Goal: Task Accomplishment & Management: Use online tool/utility

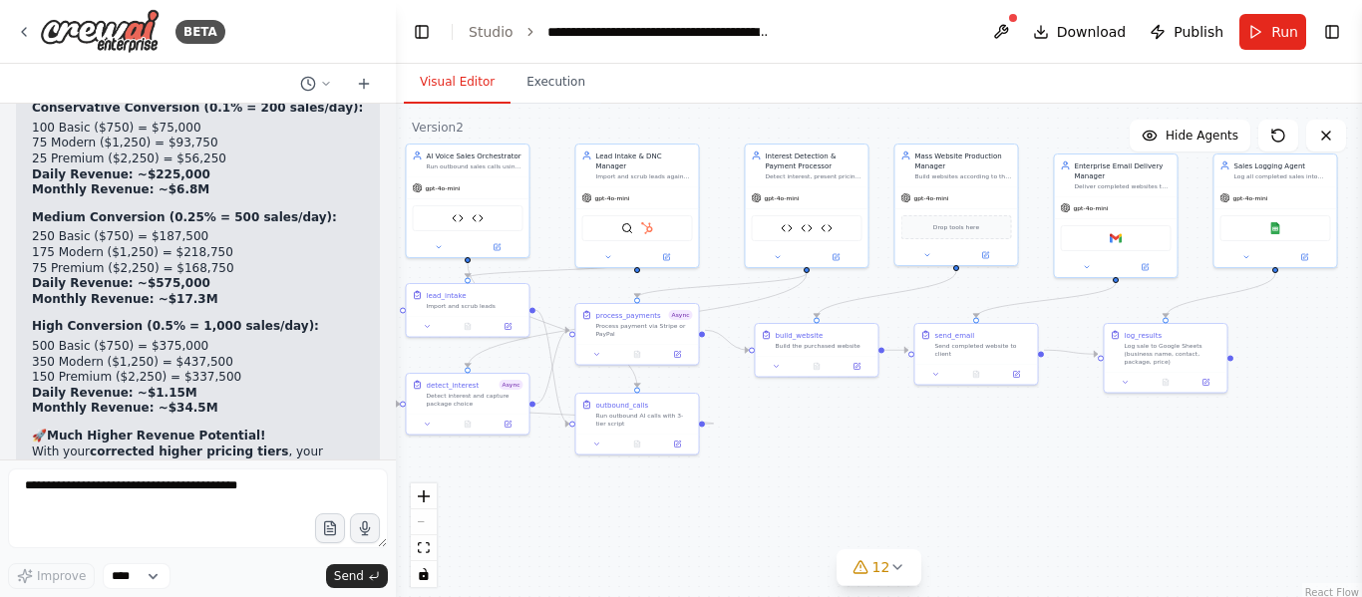
scroll to position [61110, 0]
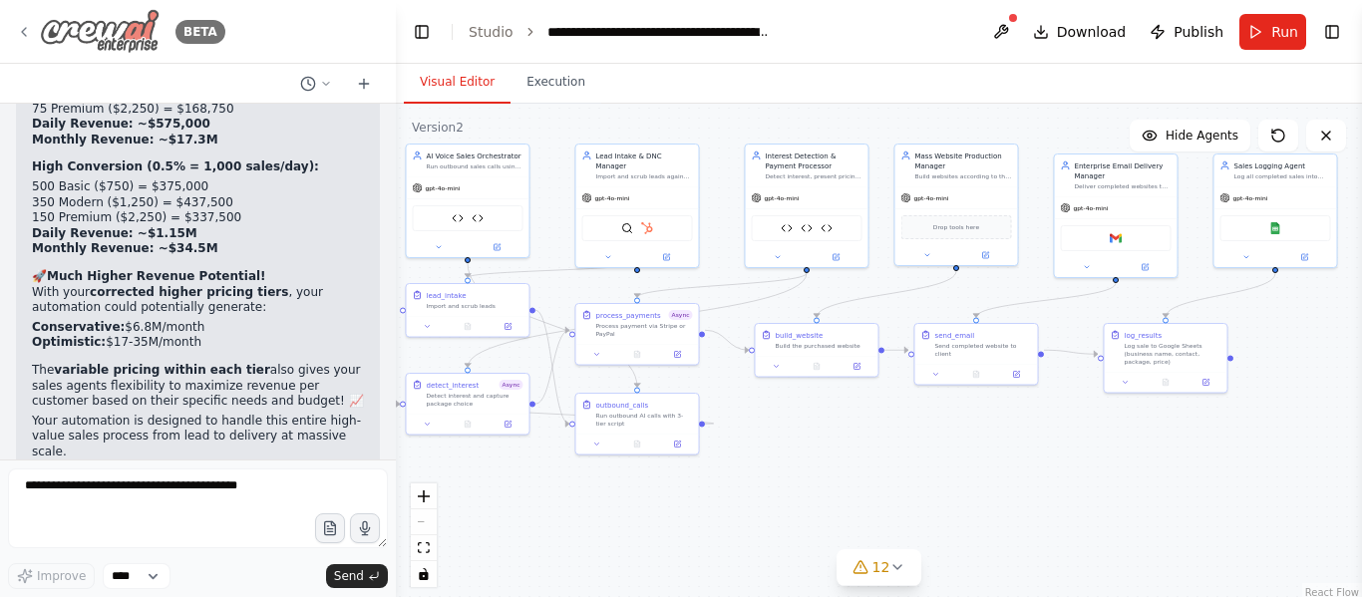
click at [43, 31] on img at bounding box center [100, 31] width 120 height 45
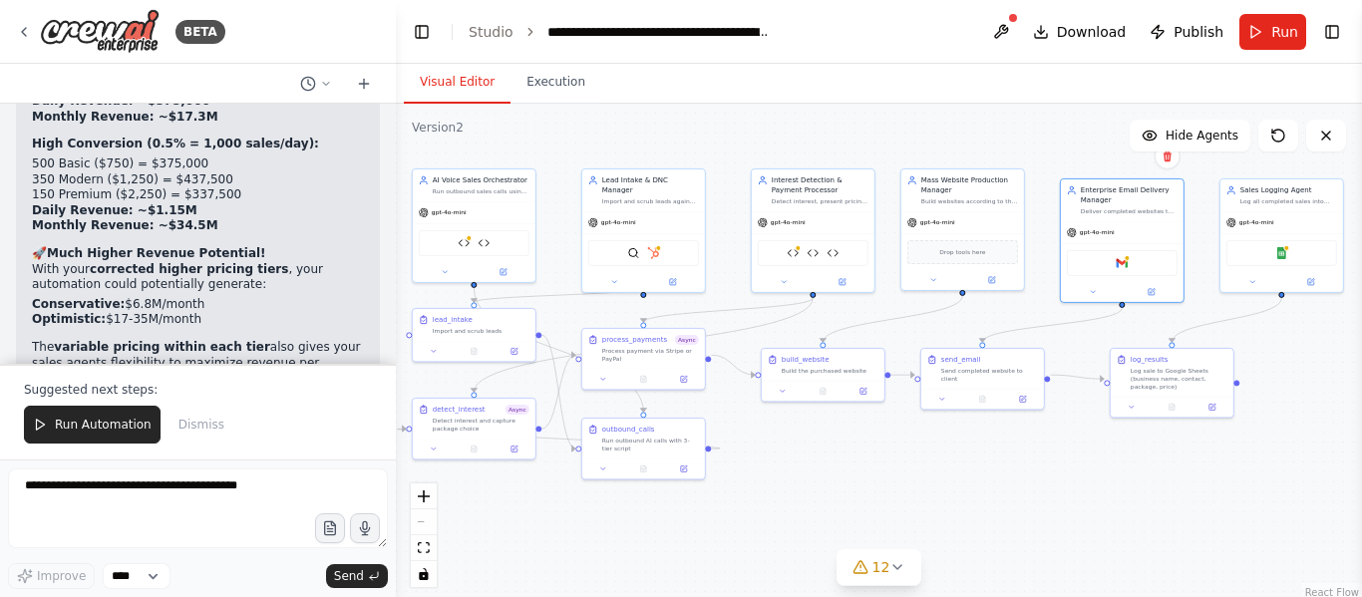
scroll to position [61206, 0]
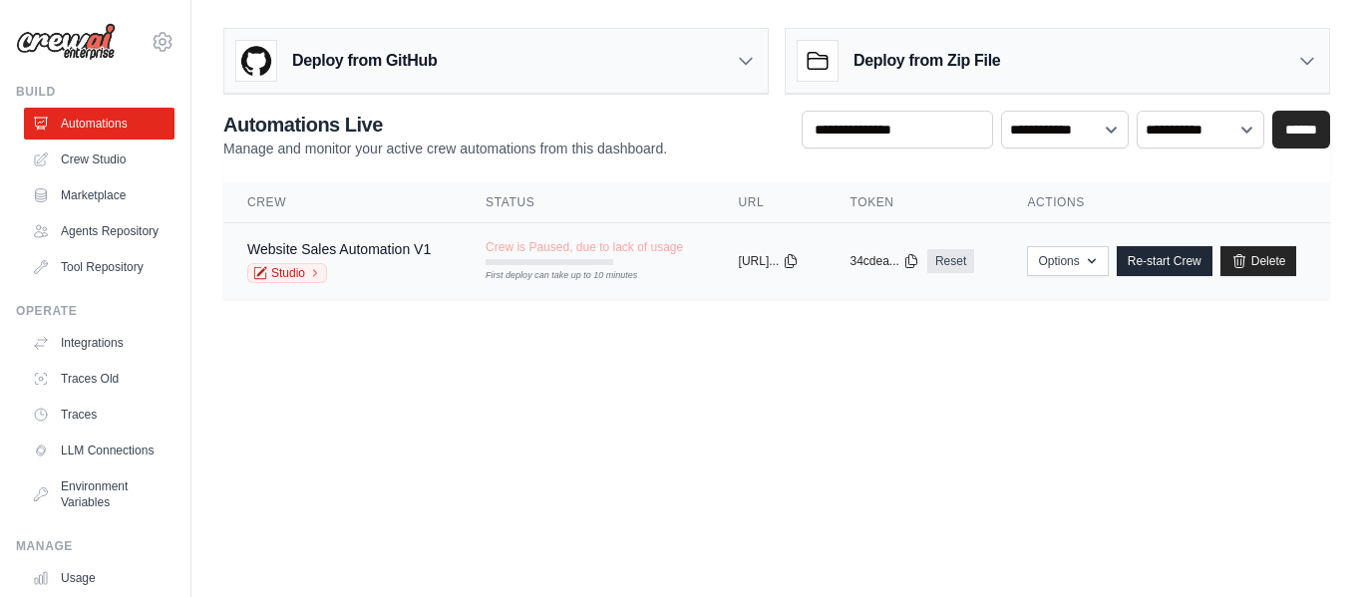
click at [1193, 245] on td "Options Export React JSX Component Export React TSX Component Export MCP Server…" at bounding box center [1166, 261] width 327 height 77
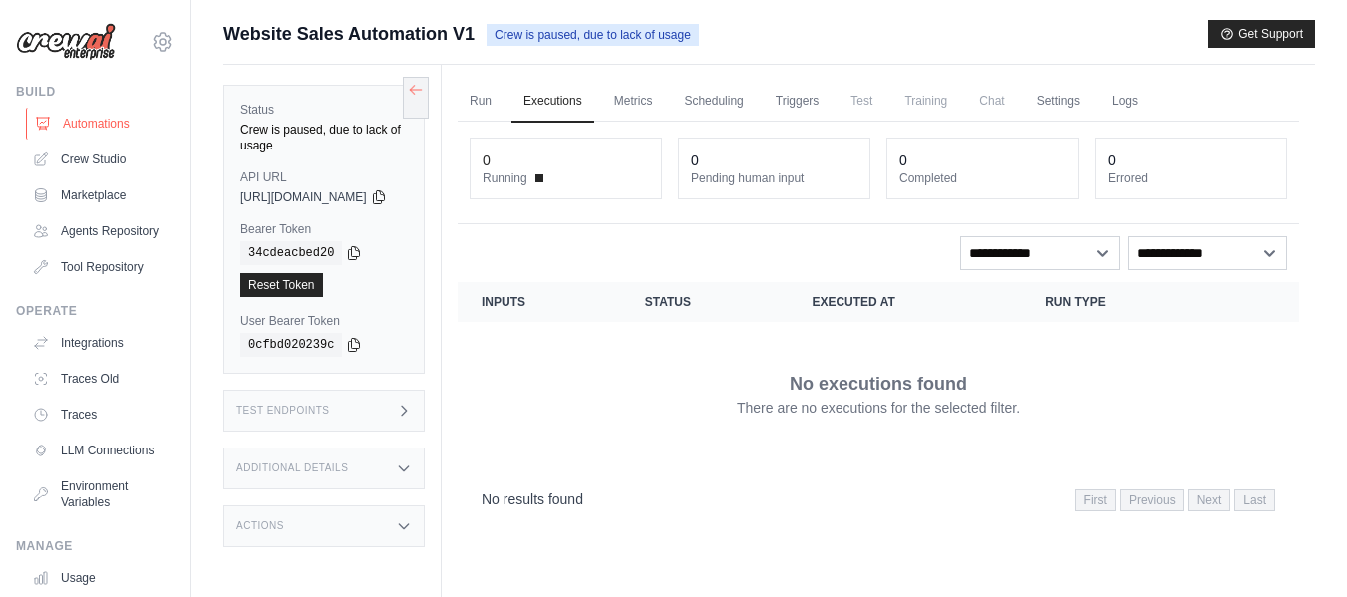
click at [105, 123] on link "Automations" at bounding box center [101, 124] width 151 height 32
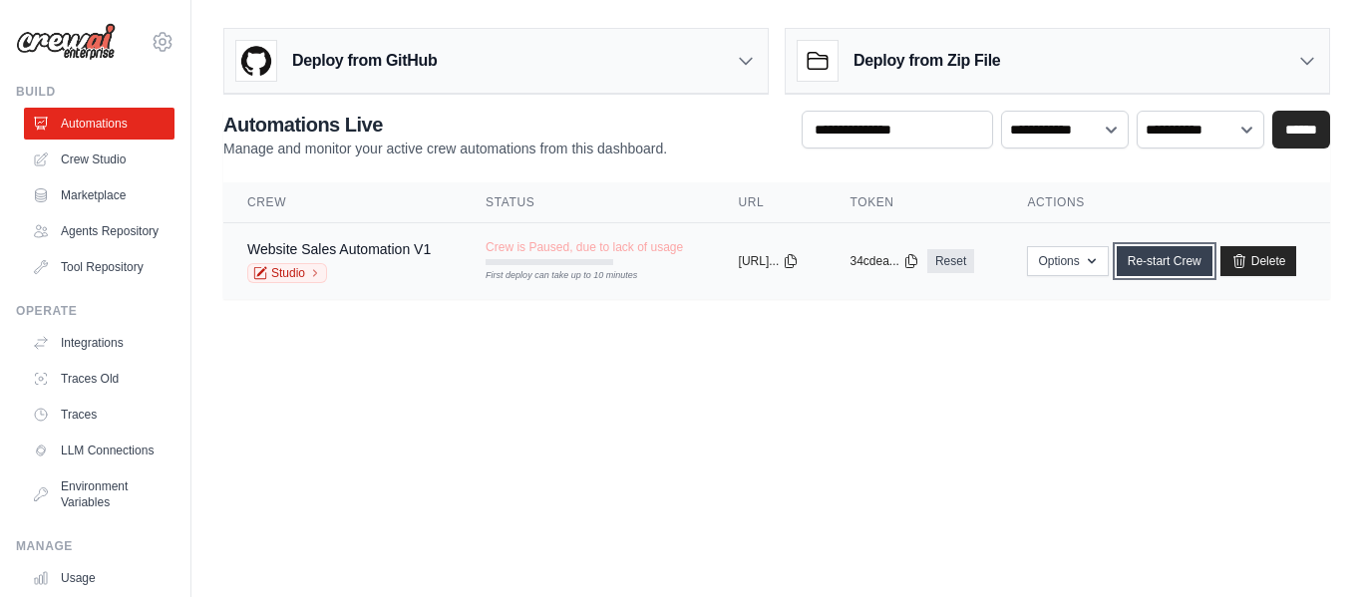
click at [1179, 255] on link "Re-start Crew" at bounding box center [1165, 261] width 96 height 30
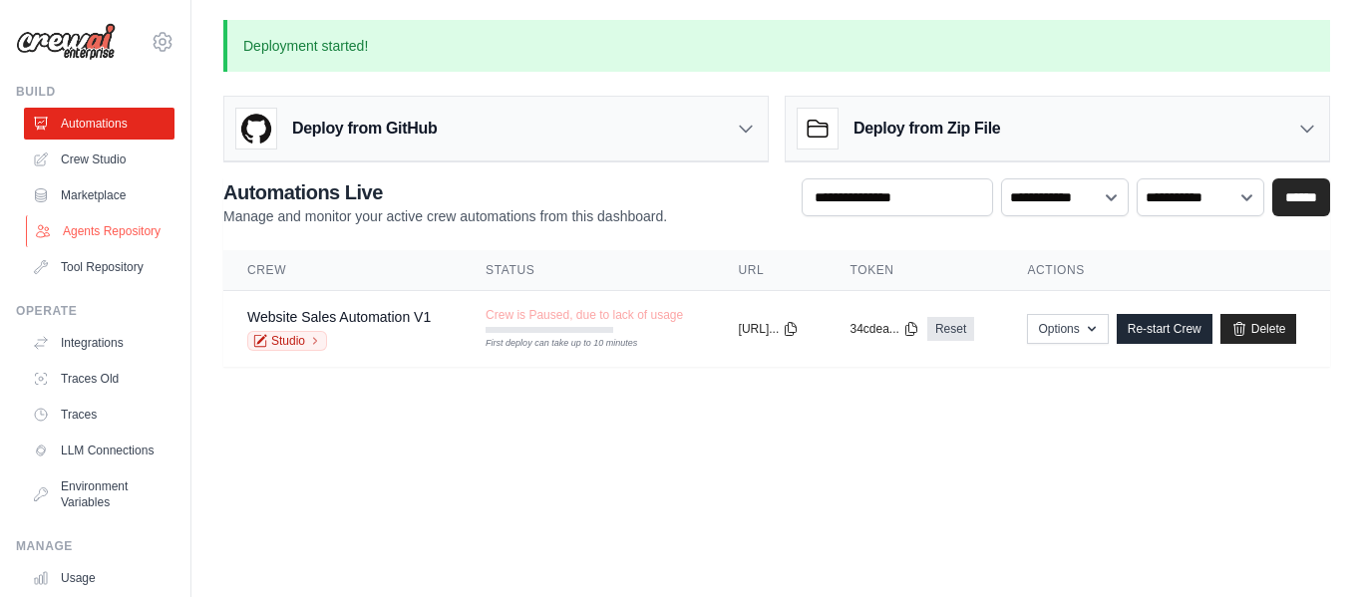
click at [87, 228] on link "Agents Repository" at bounding box center [101, 231] width 151 height 32
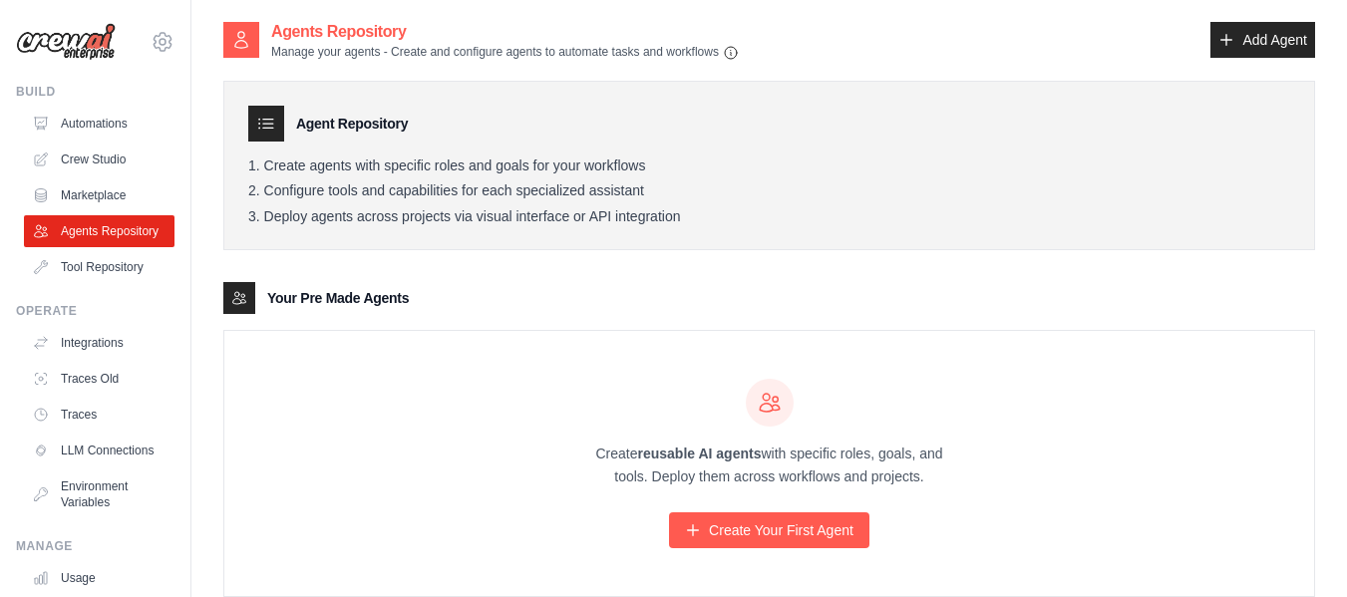
click at [87, 47] on img at bounding box center [66, 42] width 100 height 38
click at [112, 160] on link "Crew Studio" at bounding box center [101, 160] width 151 height 32
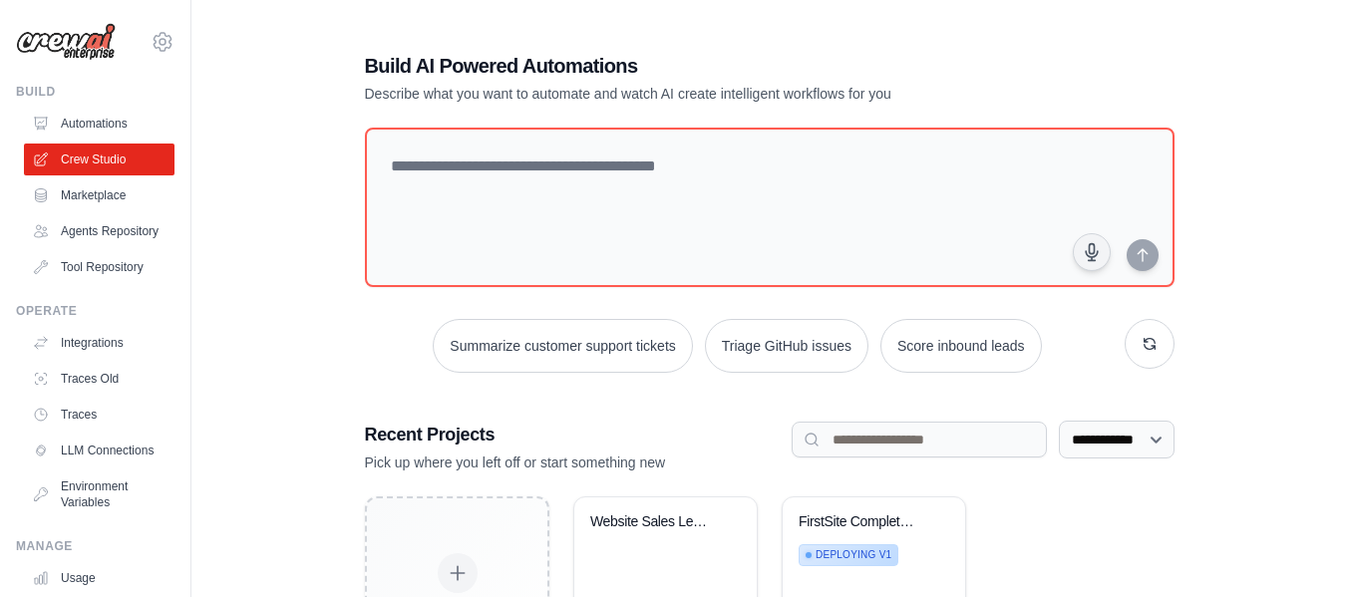
scroll to position [151, 0]
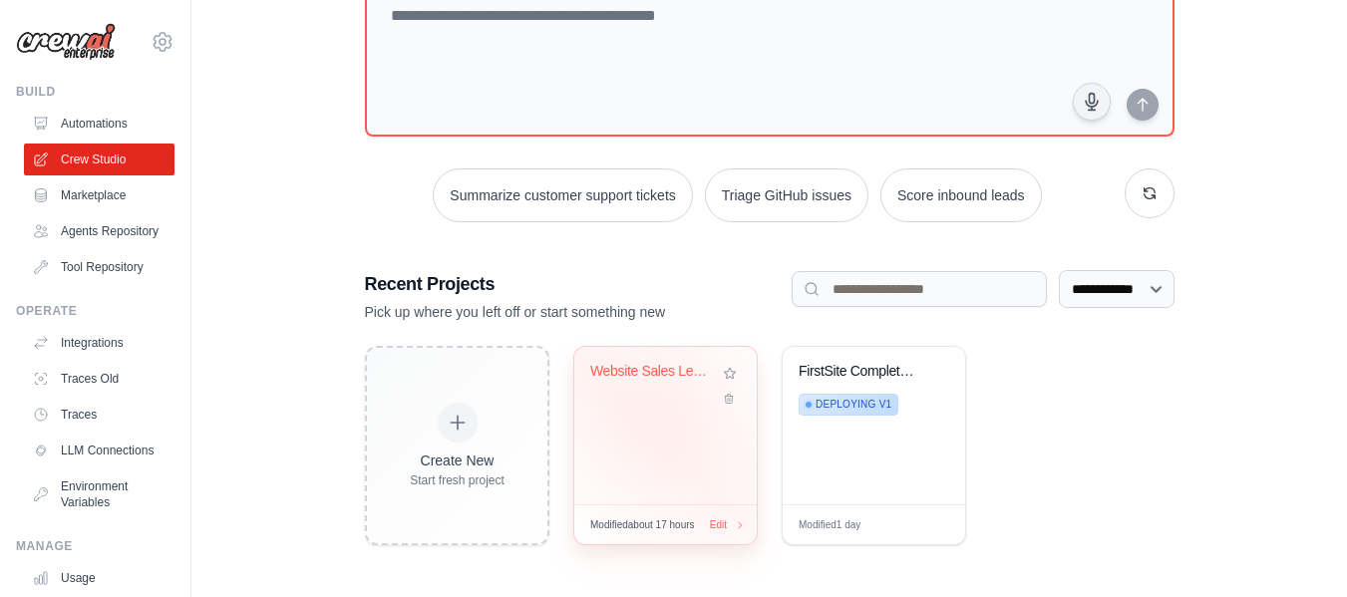
click at [662, 412] on div "Website Sales Lead Generator" at bounding box center [665, 426] width 182 height 158
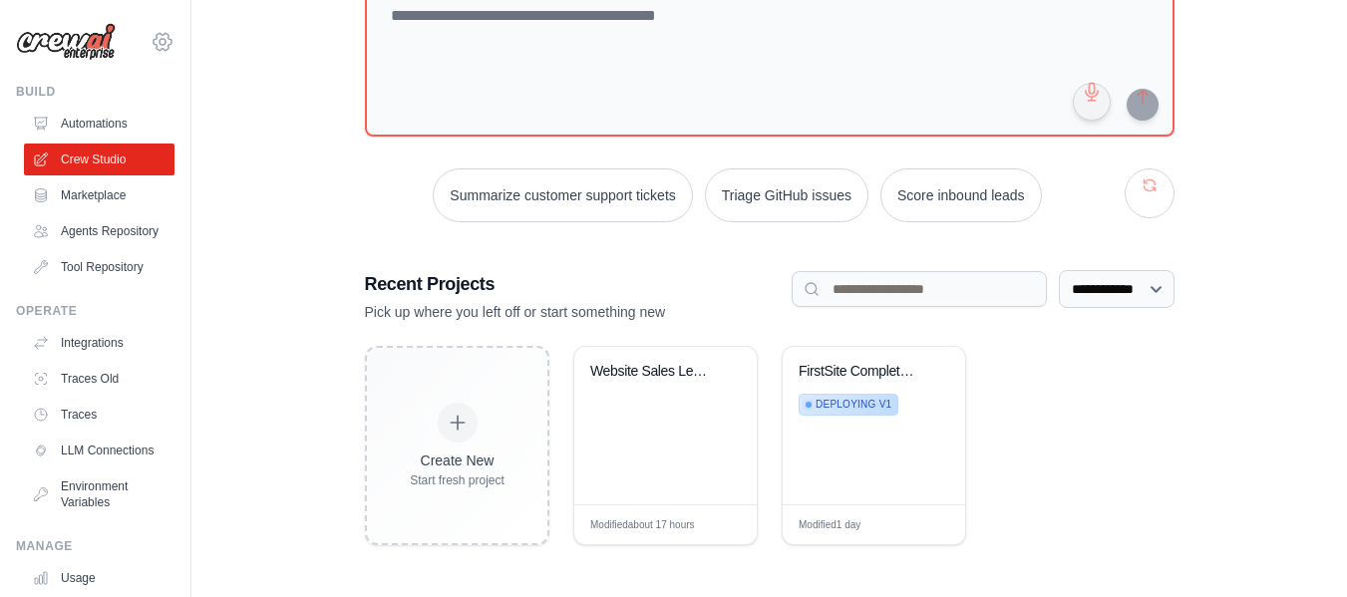
click at [154, 44] on icon at bounding box center [163, 41] width 18 height 17
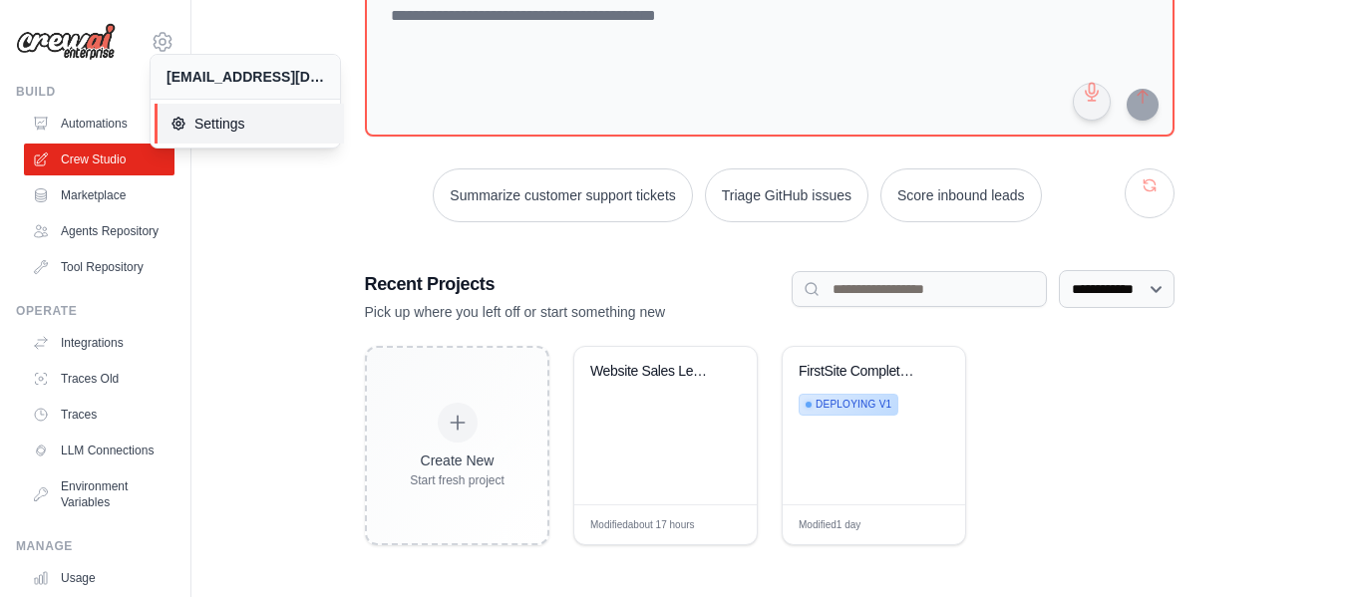
click at [202, 127] on span "Settings" at bounding box center [249, 124] width 158 height 20
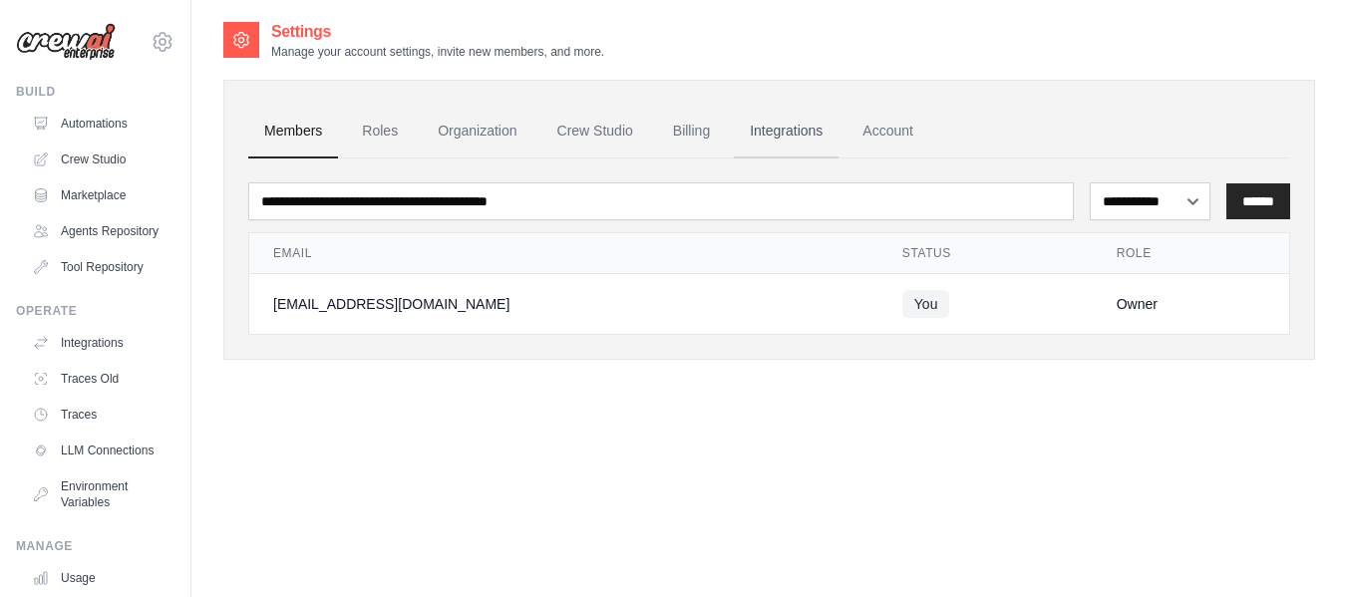
click at [824, 134] on link "Integrations" at bounding box center [786, 132] width 105 height 54
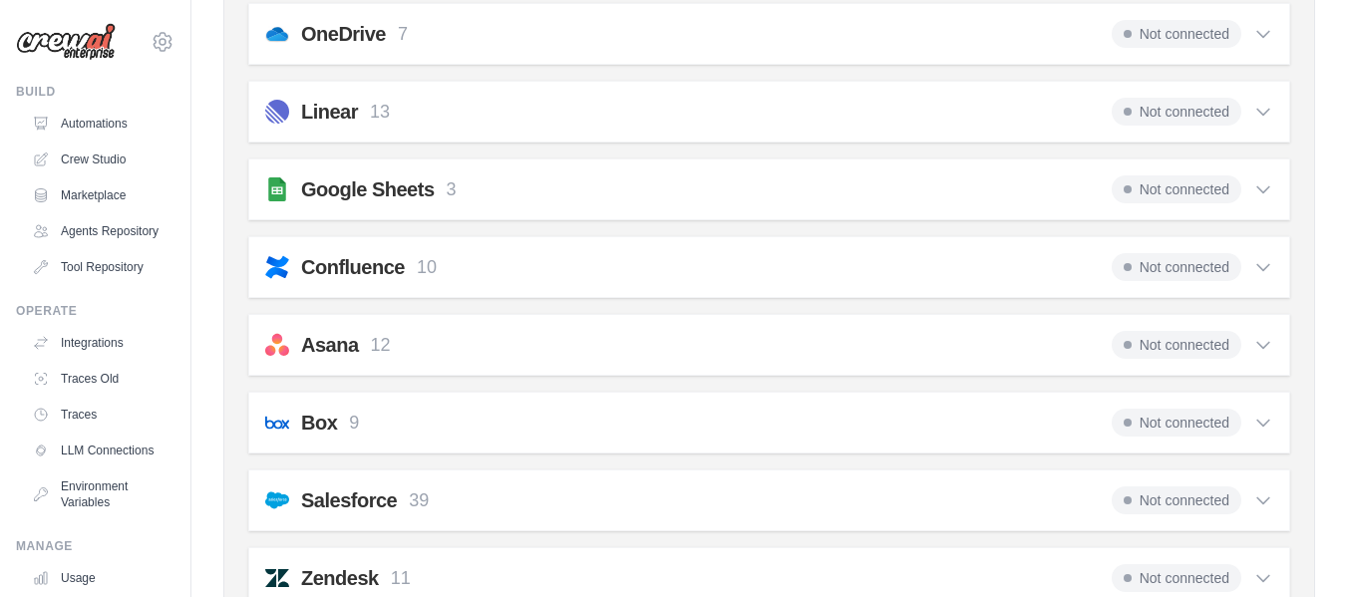
scroll to position [898, 0]
click at [1270, 193] on icon at bounding box center [1263, 188] width 20 height 20
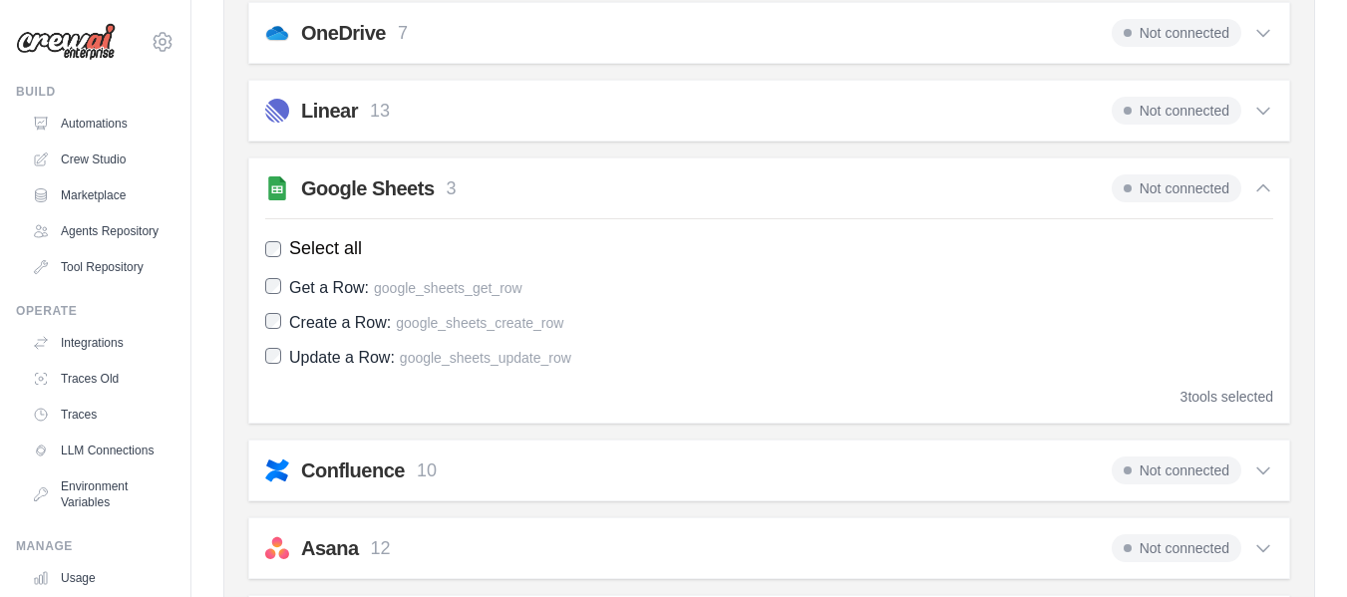
click at [1211, 182] on span "Not connected" at bounding box center [1177, 188] width 130 height 28
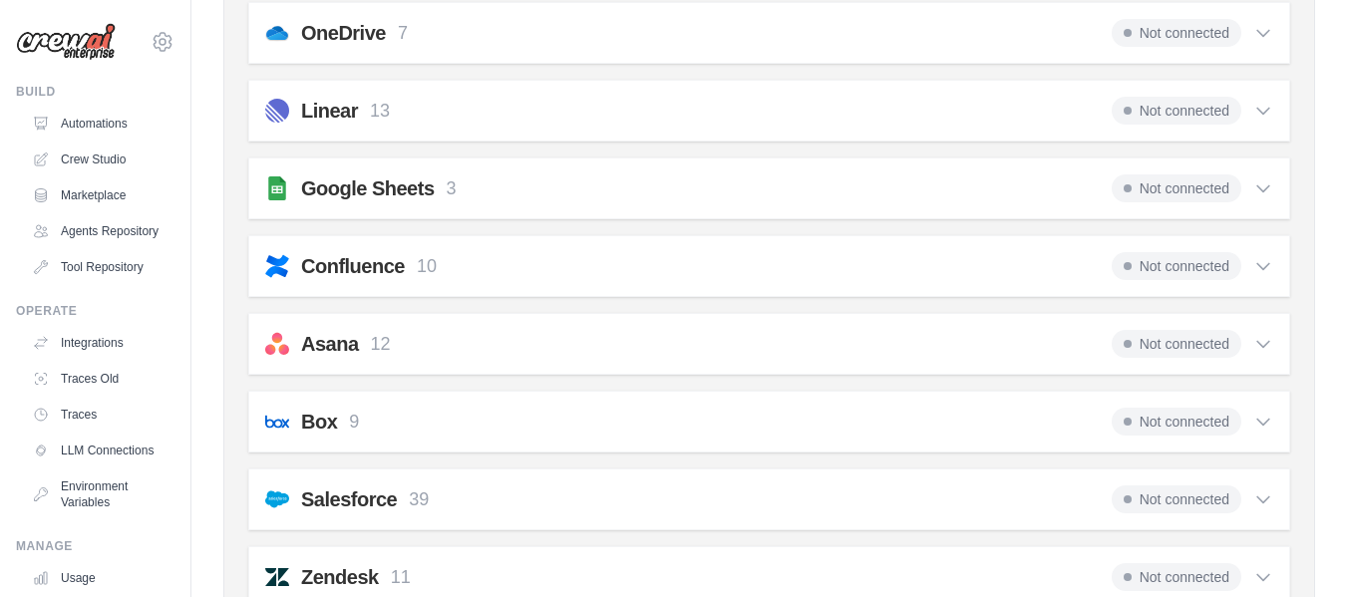
click at [1230, 176] on span "Not connected" at bounding box center [1177, 188] width 130 height 28
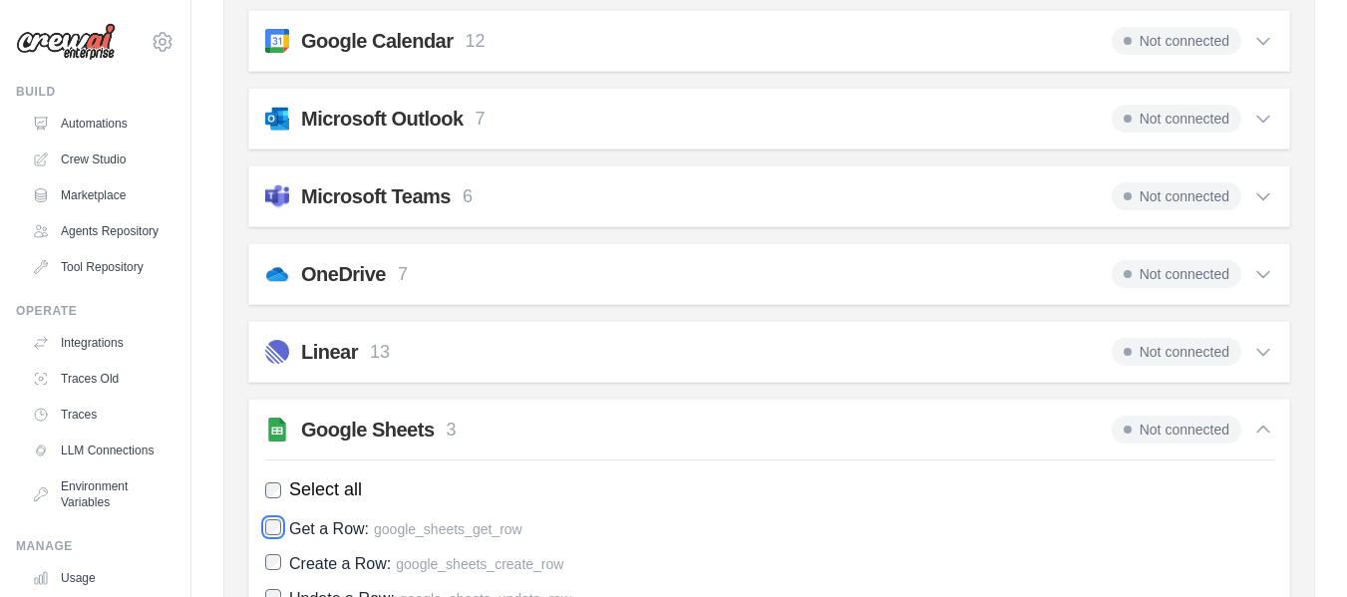
scroll to position [658, 0]
click at [407, 438] on h2 "Google Sheets" at bounding box center [368, 429] width 134 height 28
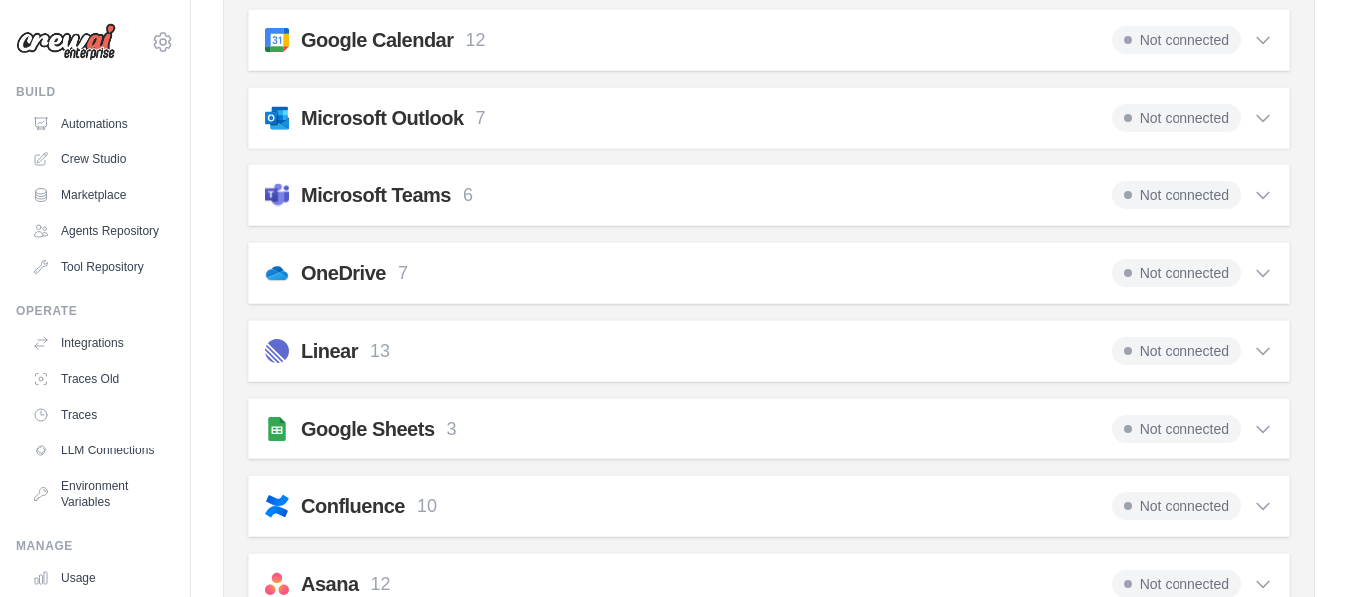
click at [407, 438] on h2 "Google Sheets" at bounding box center [368, 429] width 134 height 28
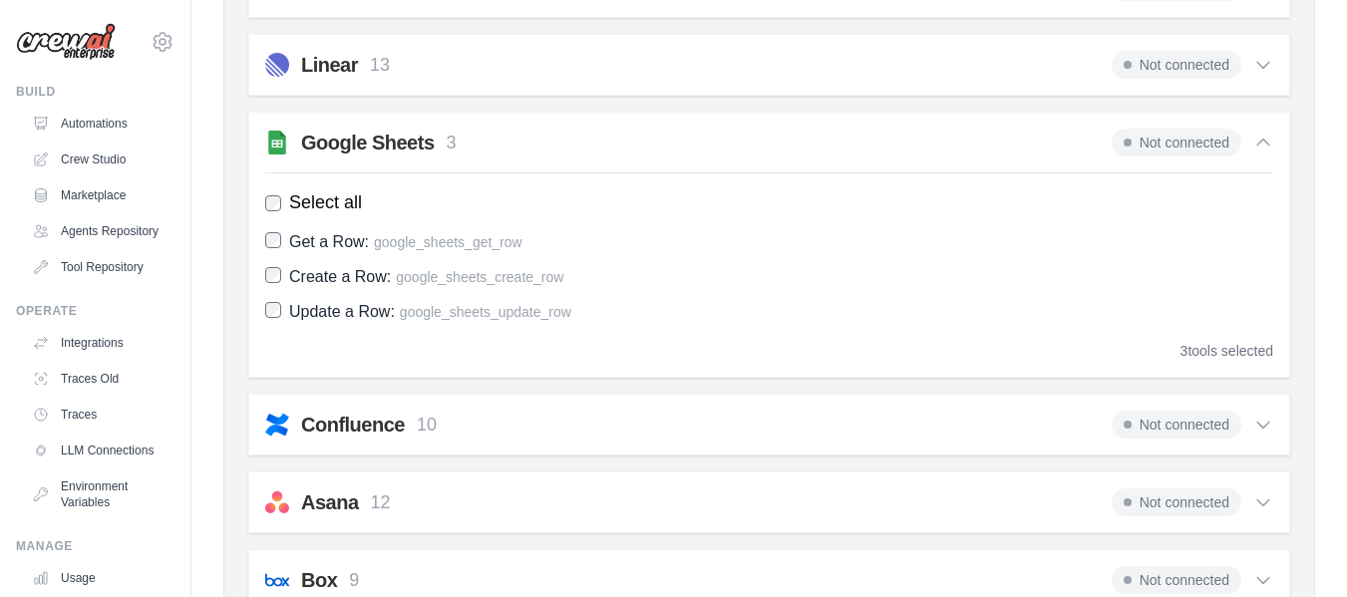
scroll to position [945, 0]
click at [78, 125] on link "Automations" at bounding box center [101, 124] width 151 height 32
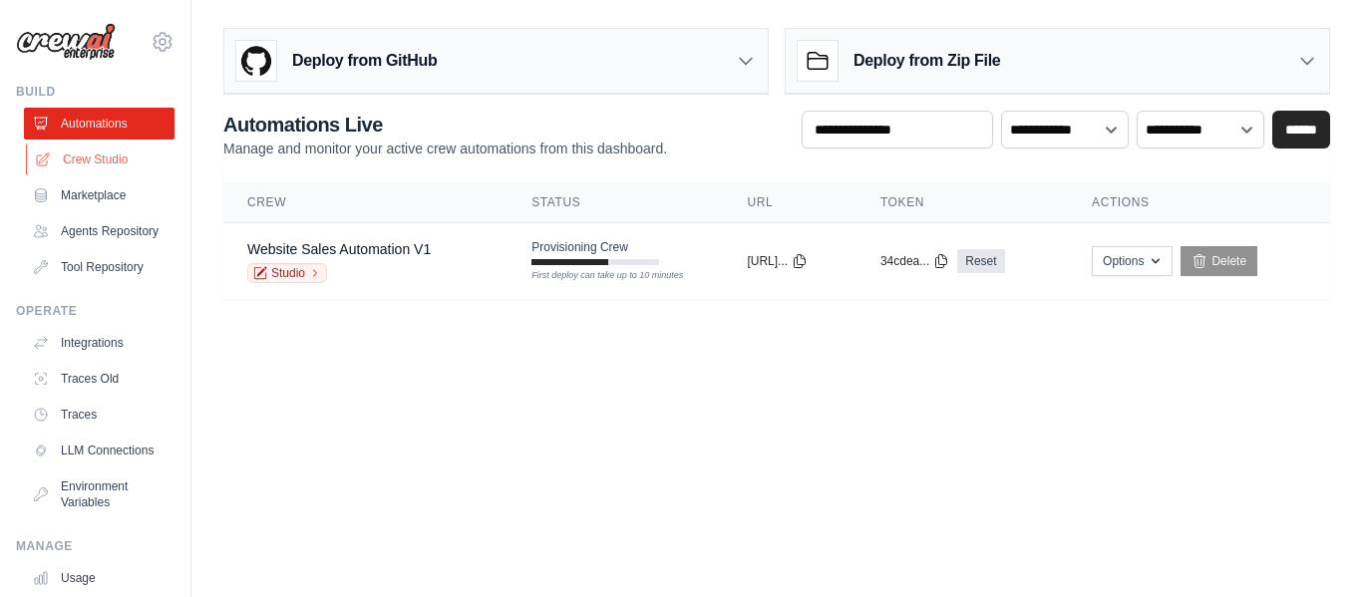
click at [122, 160] on link "Crew Studio" at bounding box center [101, 160] width 151 height 32
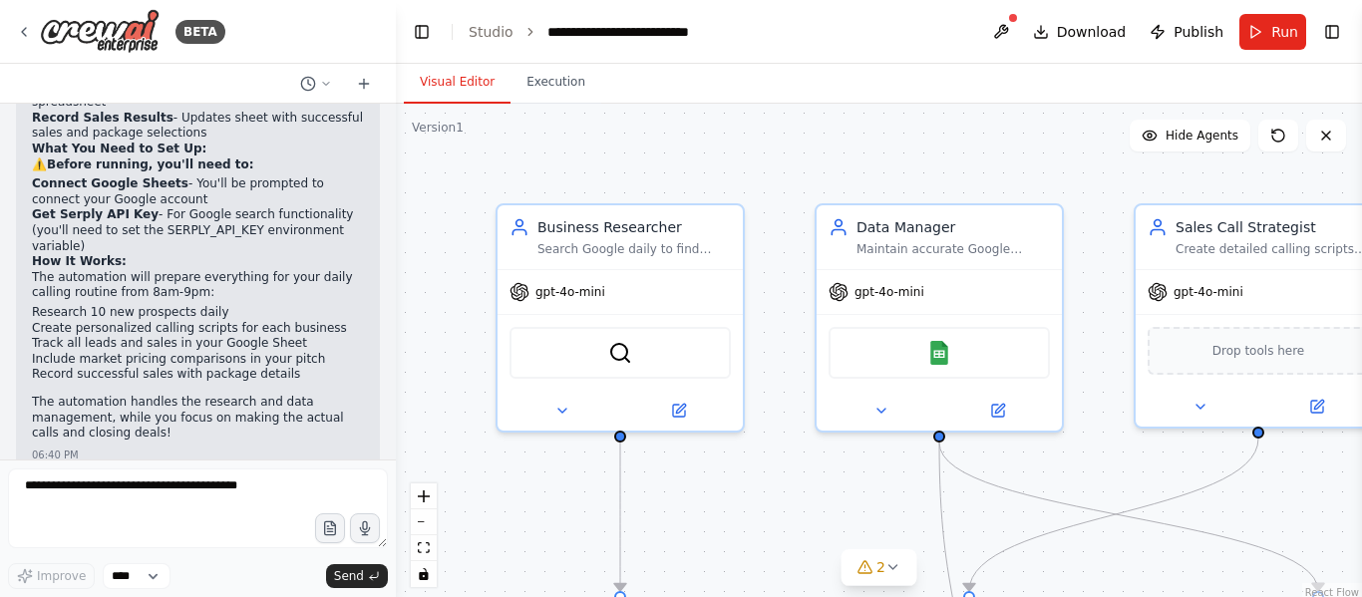
scroll to position [2673, 0]
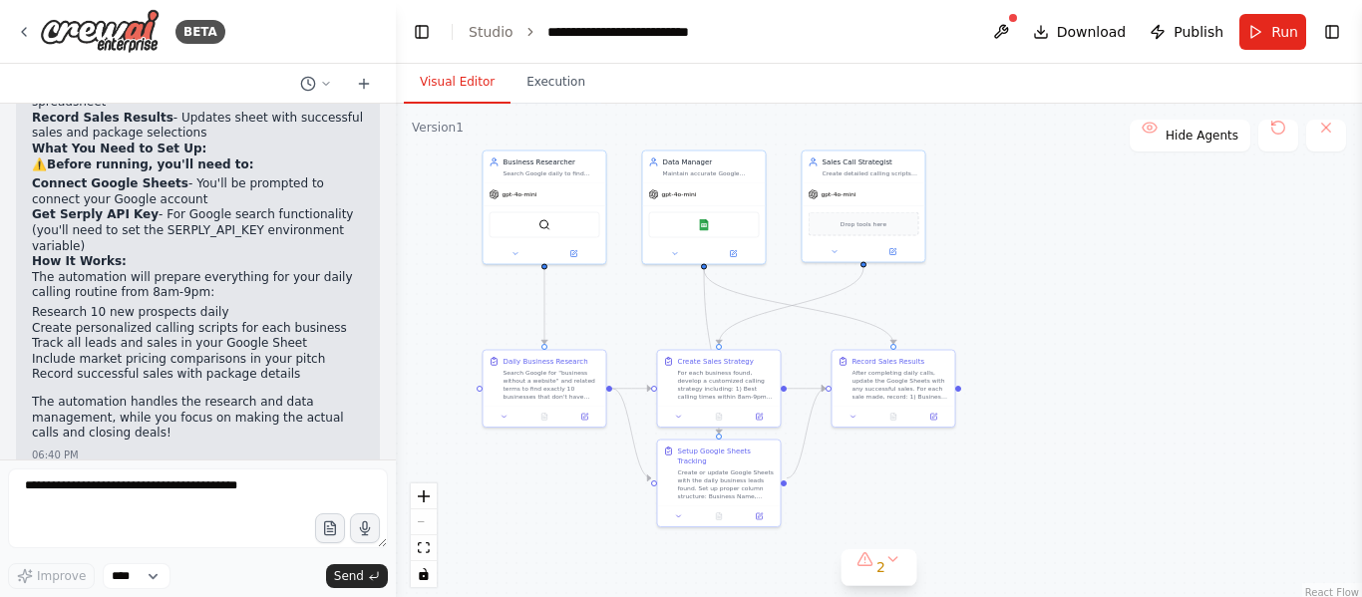
drag, startPoint x: 1234, startPoint y: 353, endPoint x: 1030, endPoint y: 289, distance: 214.1
click at [1030, 289] on div ".deletable-edge-delete-btn { width: 20px; height: 20px; border: 0px solid #ffff…" at bounding box center [879, 353] width 966 height 498
click at [883, 561] on span "2" at bounding box center [880, 567] width 9 height 20
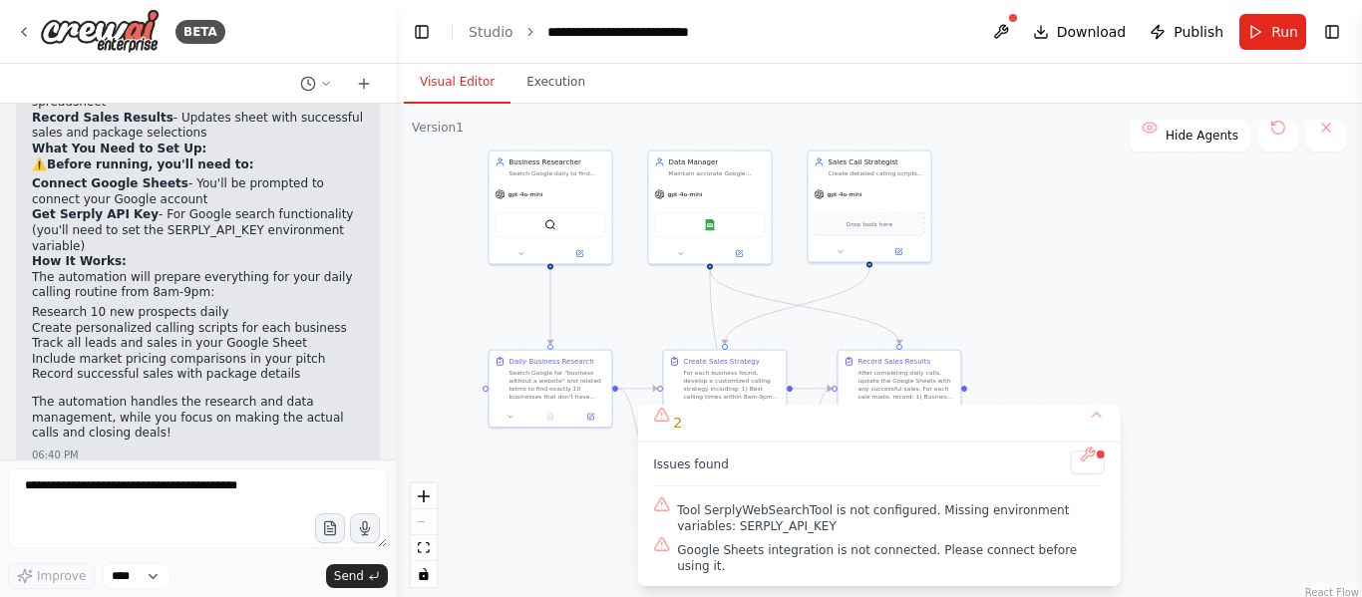
click at [720, 534] on span "Tool SerplyWebSearchTool is not configured. Missing environment variables: SERP…" at bounding box center [891, 518] width 428 height 32
click at [857, 465] on div "Issues found Tool SerplyWebSearchTool is not configured. Missing environment va…" at bounding box center [879, 514] width 484 height 145
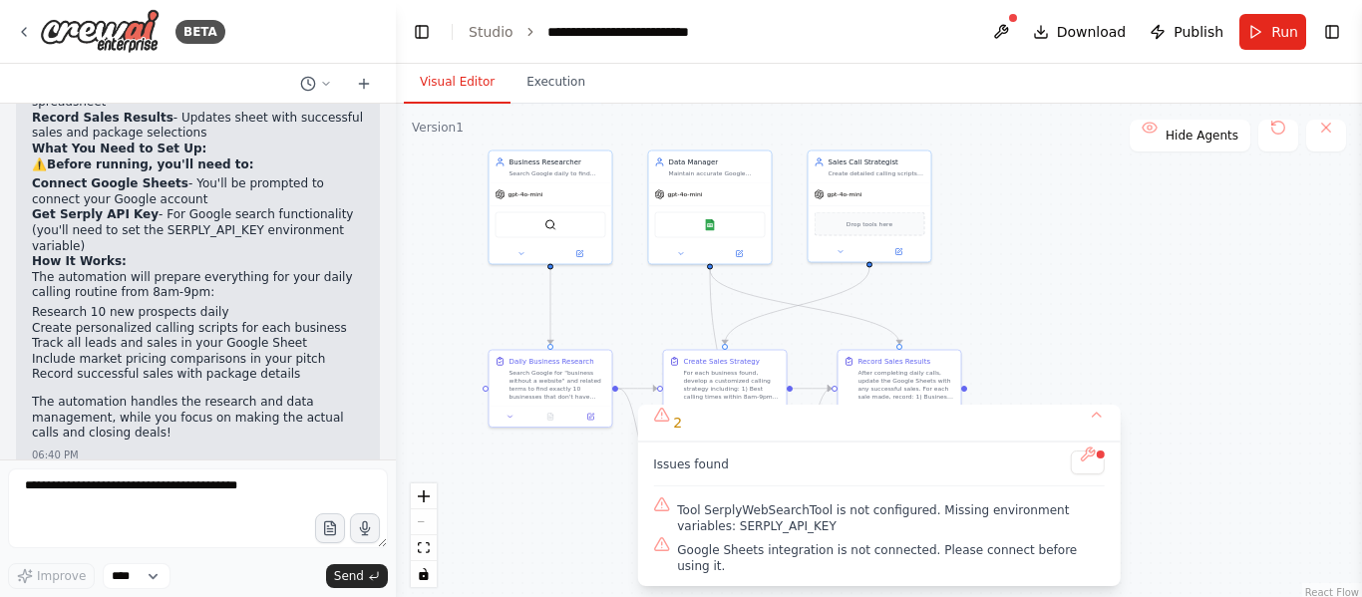
click at [692, 534] on span "Tool SerplyWebSearchTool is not configured. Missing environment variables: SERP…" at bounding box center [891, 518] width 428 height 32
copy span "SERPLY_API_KEY"
click at [1013, 347] on div ".deletable-edge-delete-btn { width: 20px; height: 20px; border: 0px solid #ffff…" at bounding box center [879, 353] width 966 height 498
click at [701, 570] on span "Google Sheets integration is not connected. Please connect before using it." at bounding box center [891, 558] width 428 height 32
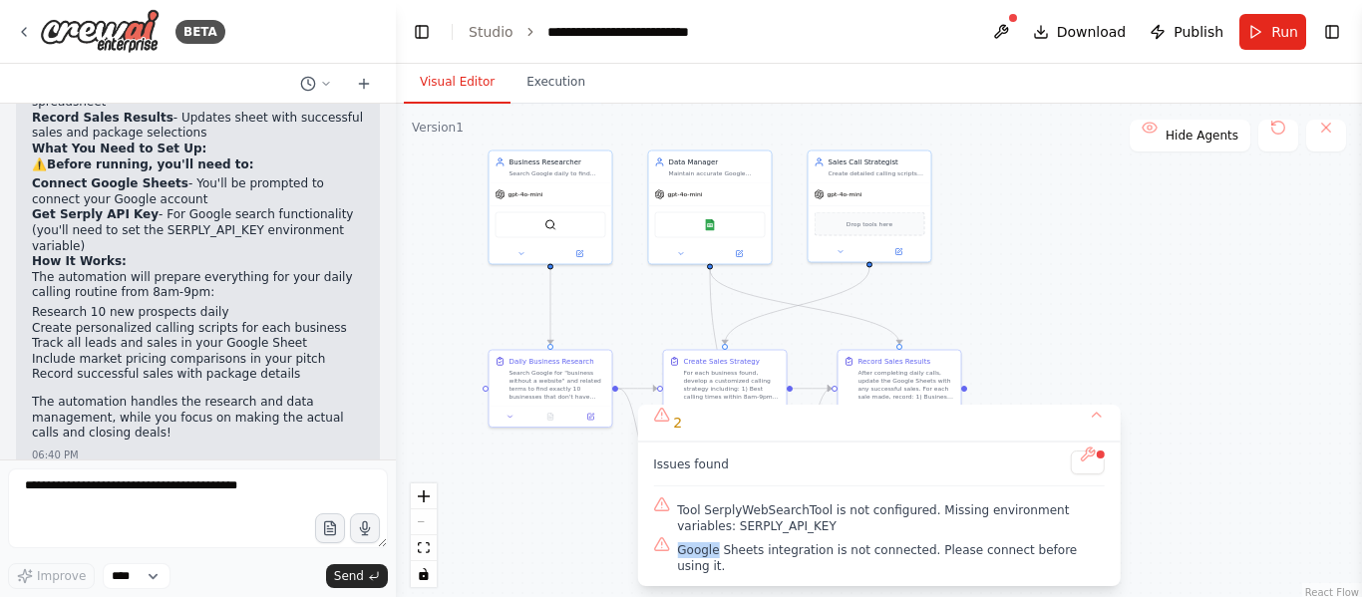
click at [701, 570] on span "Google Sheets integration is not connected. Please connect before using it." at bounding box center [891, 558] width 428 height 32
click at [708, 563] on span "Google Sheets integration is not connected. Please connect before using it." at bounding box center [891, 558] width 428 height 32
click at [54, 14] on img at bounding box center [100, 31] width 120 height 45
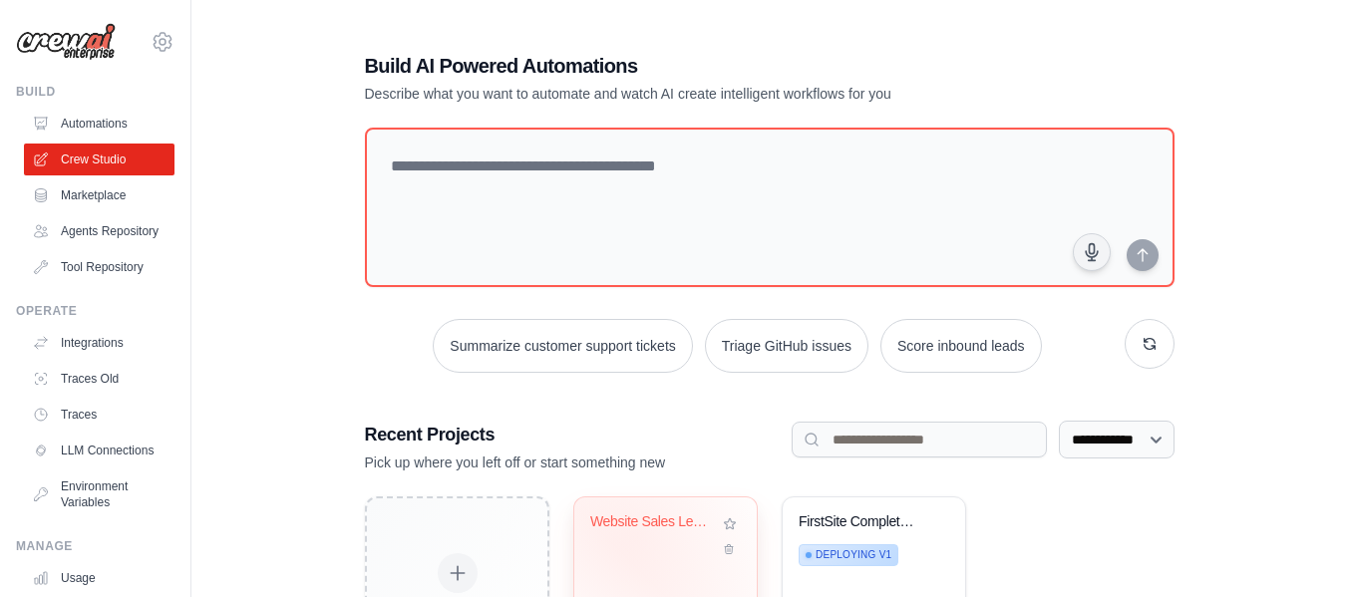
click at [635, 535] on div "Website Sales Lead Generator" at bounding box center [654, 526] width 129 height 26
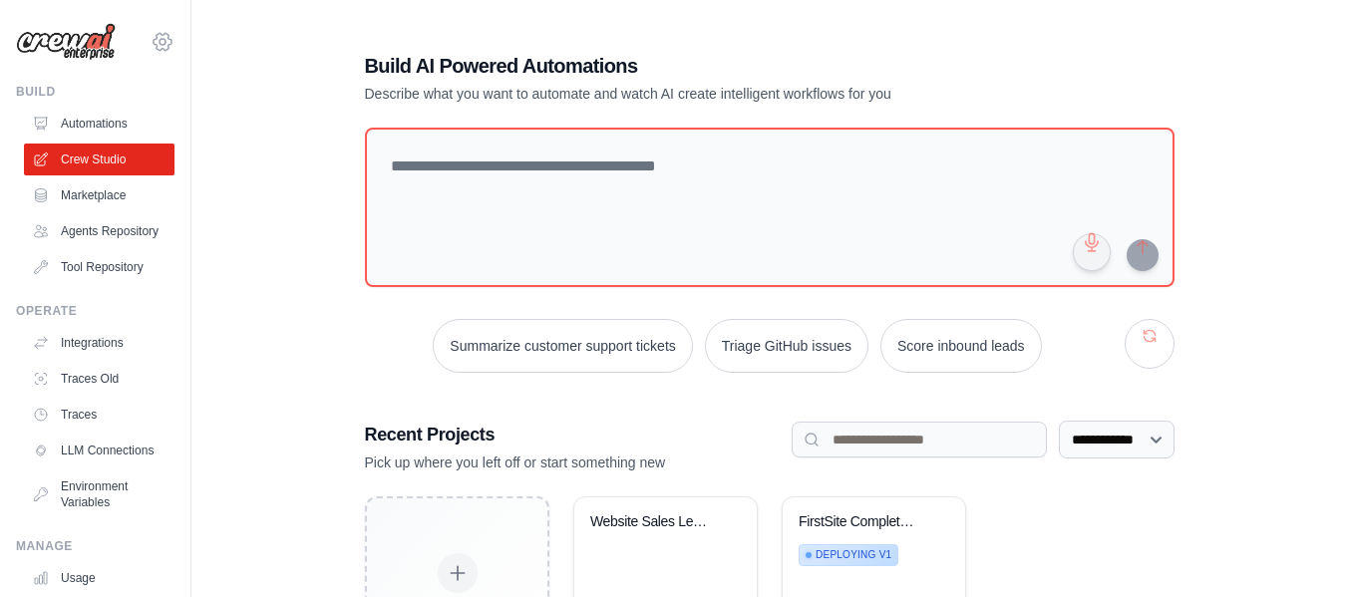
click at [156, 31] on icon at bounding box center [163, 42] width 24 height 24
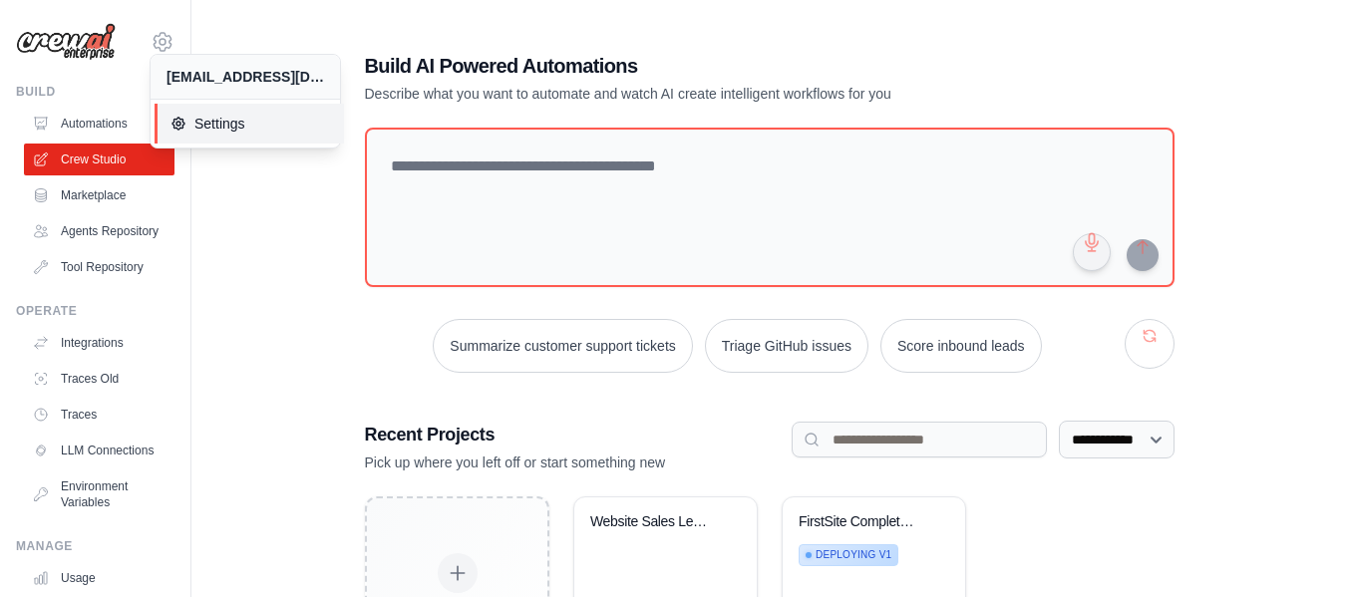
click at [228, 133] on span "Settings" at bounding box center [249, 124] width 158 height 20
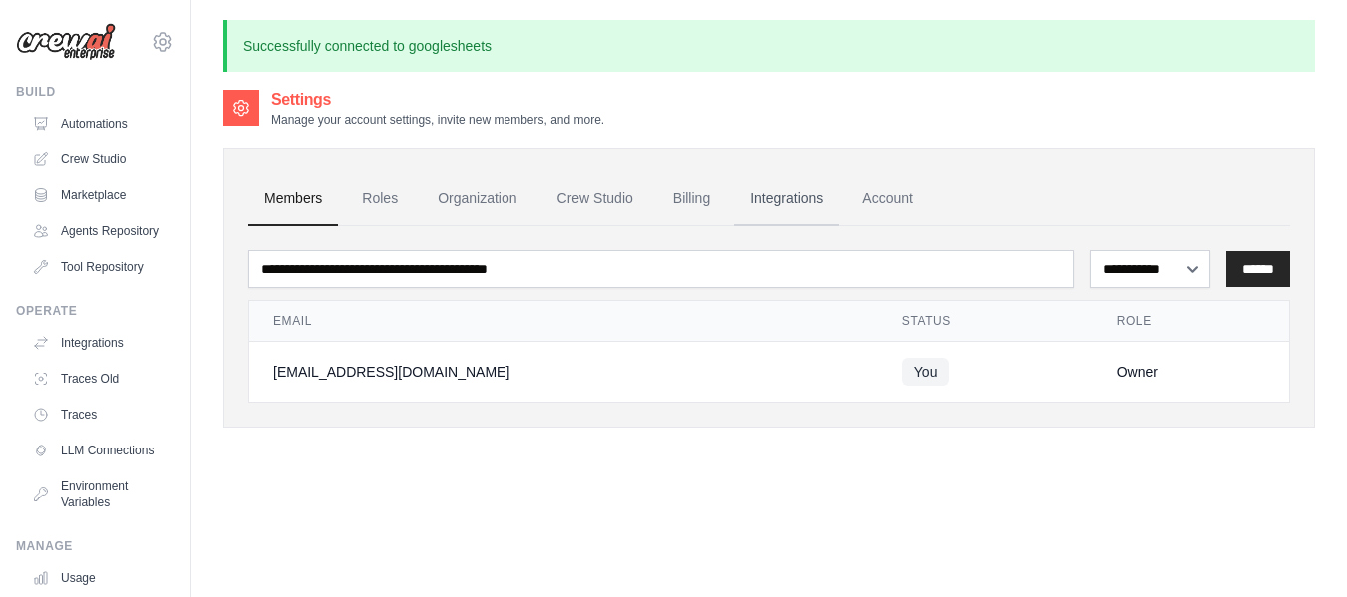
click at [777, 207] on link "Integrations" at bounding box center [786, 199] width 105 height 54
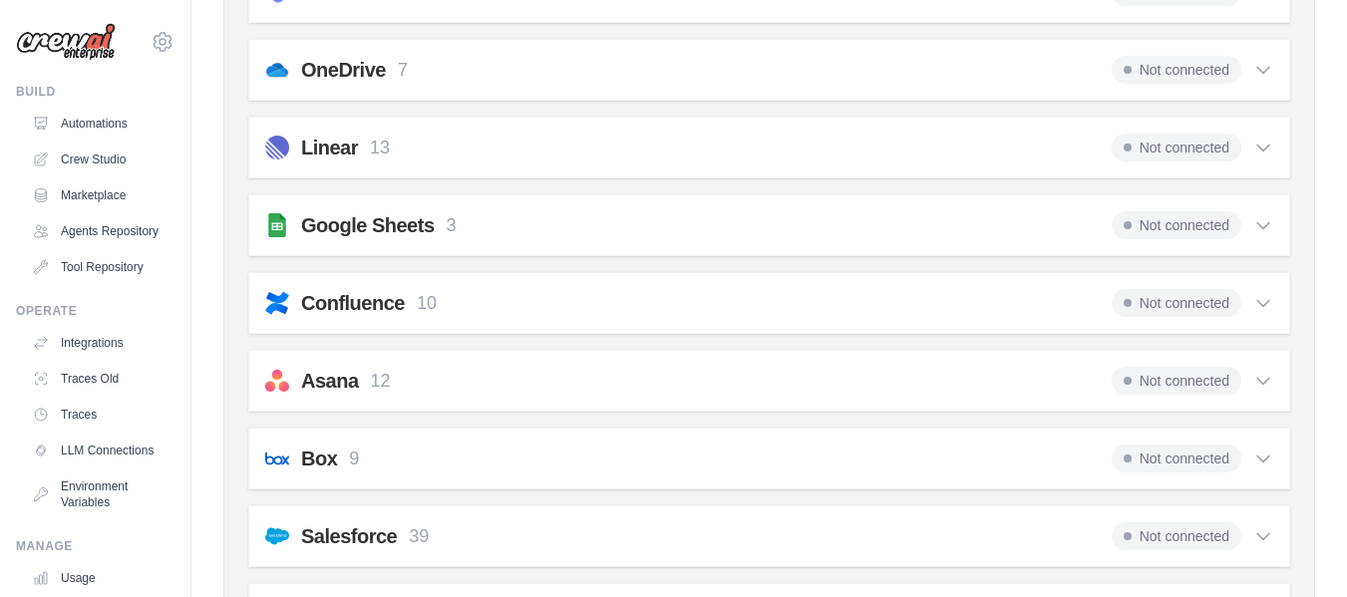
scroll to position [868, 0]
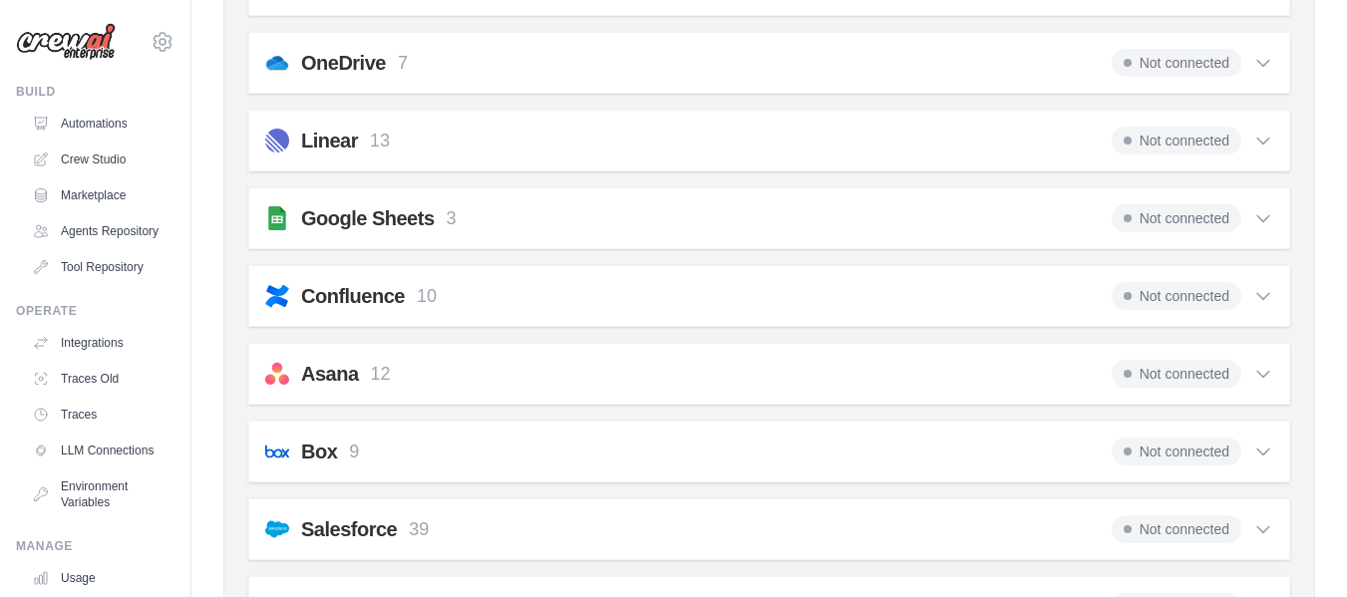
click at [1134, 214] on span "Not connected" at bounding box center [1177, 218] width 130 height 28
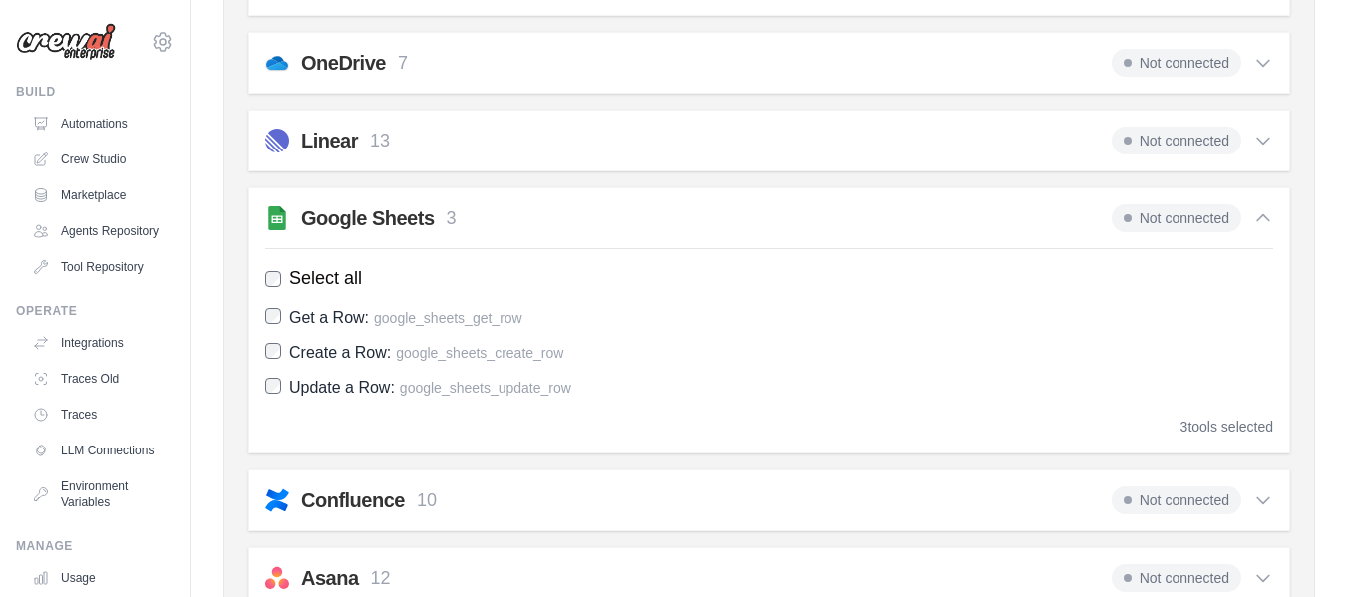
click at [1134, 214] on span "Not connected" at bounding box center [1177, 218] width 130 height 28
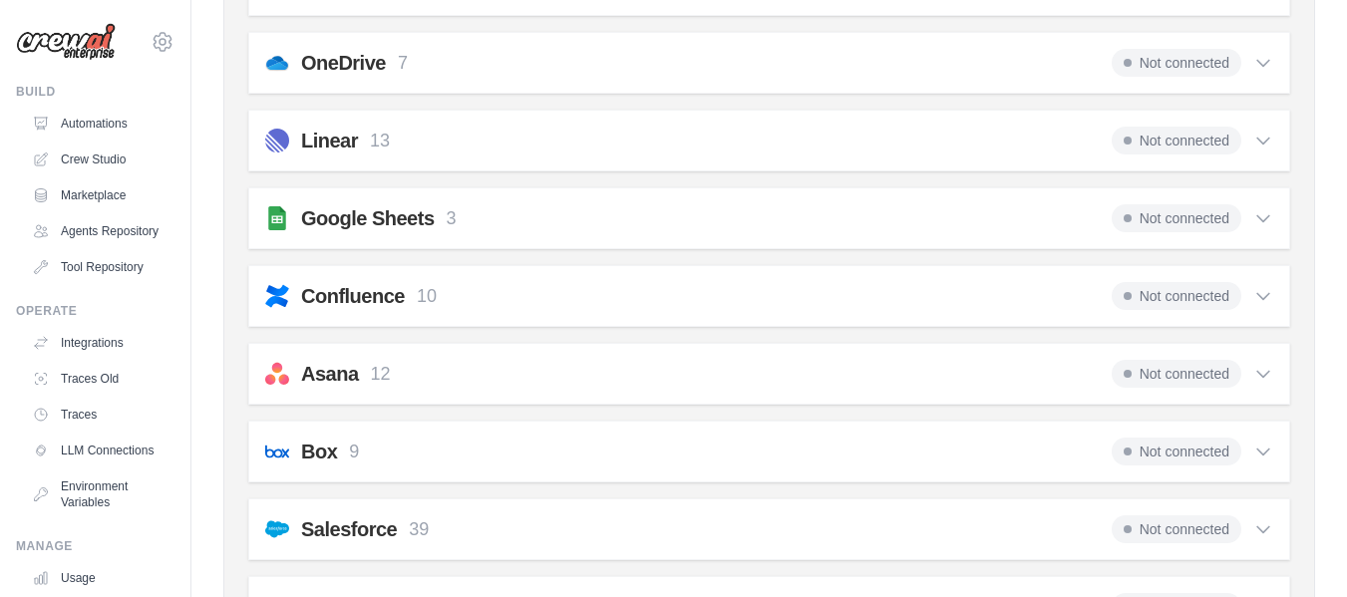
click at [1134, 214] on span "Not connected" at bounding box center [1177, 218] width 130 height 28
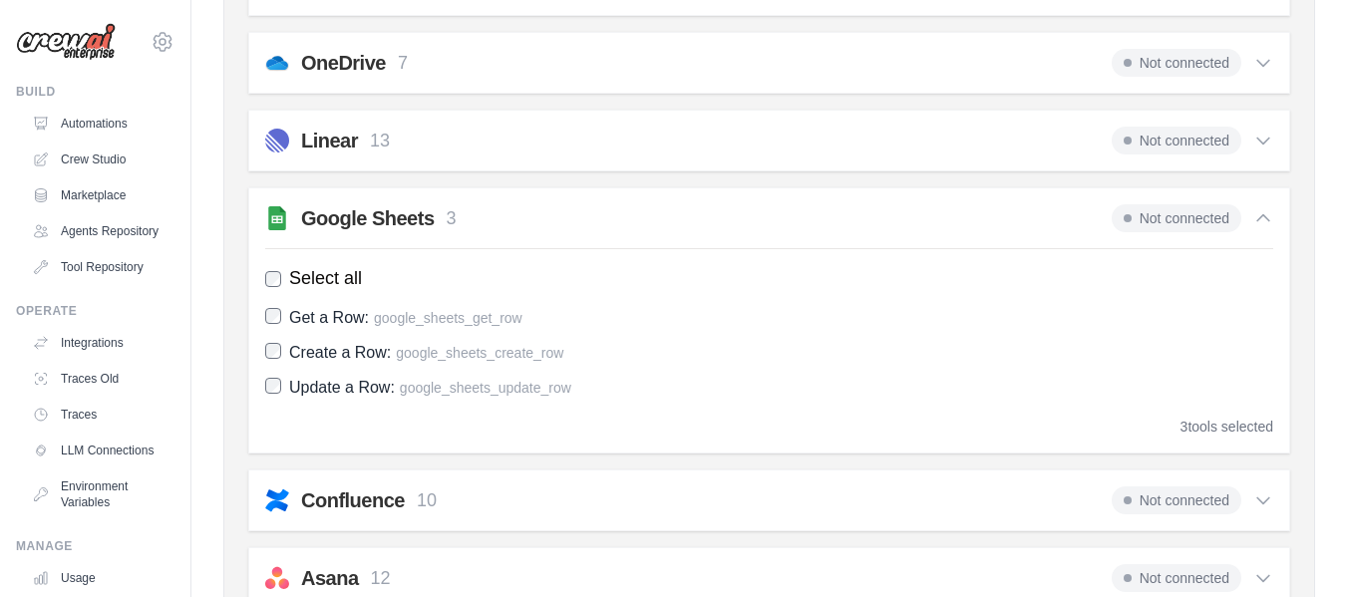
scroll to position [0, 0]
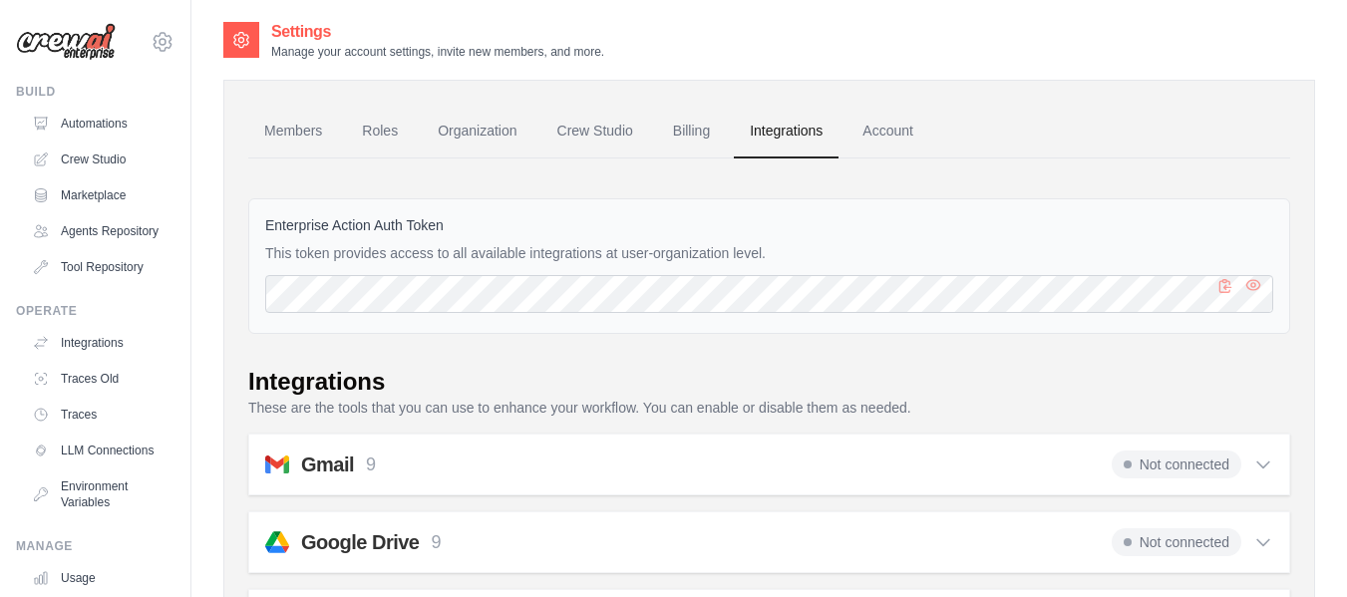
click at [1259, 288] on button "button" at bounding box center [1253, 293] width 24 height 24
drag, startPoint x: 795, startPoint y: 313, endPoint x: 890, endPoint y: 232, distance: 125.2
click at [890, 232] on label "Enterprise Action Auth Token" at bounding box center [769, 225] width 1008 height 20
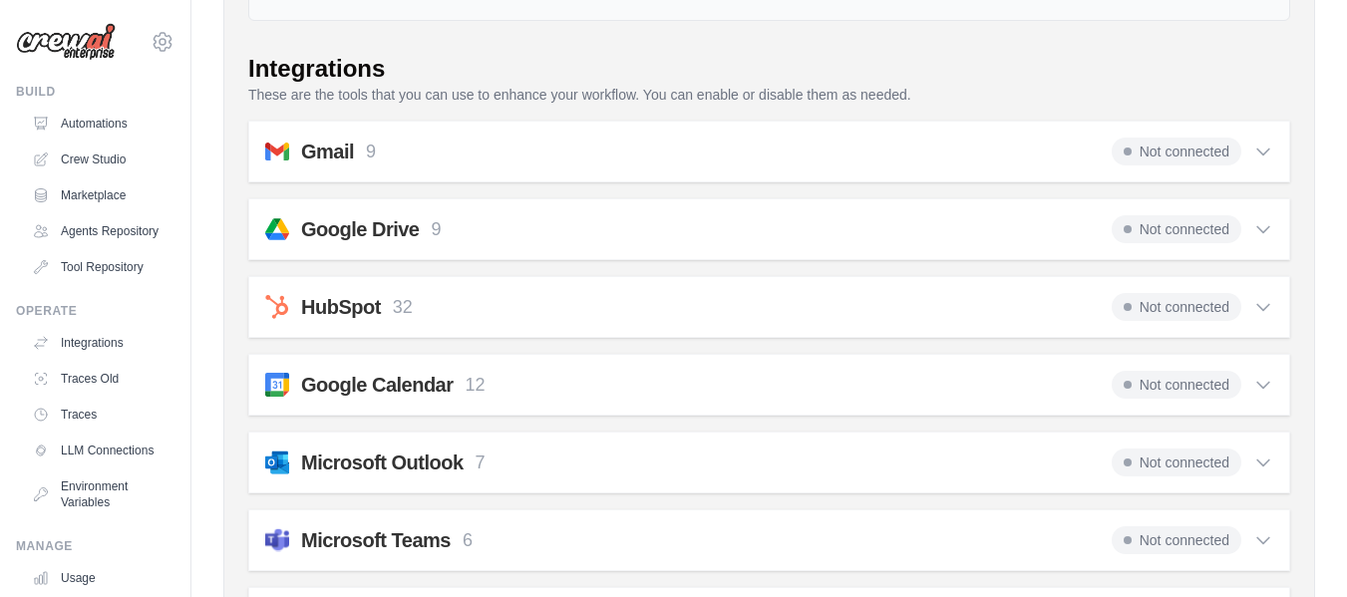
scroll to position [388, 0]
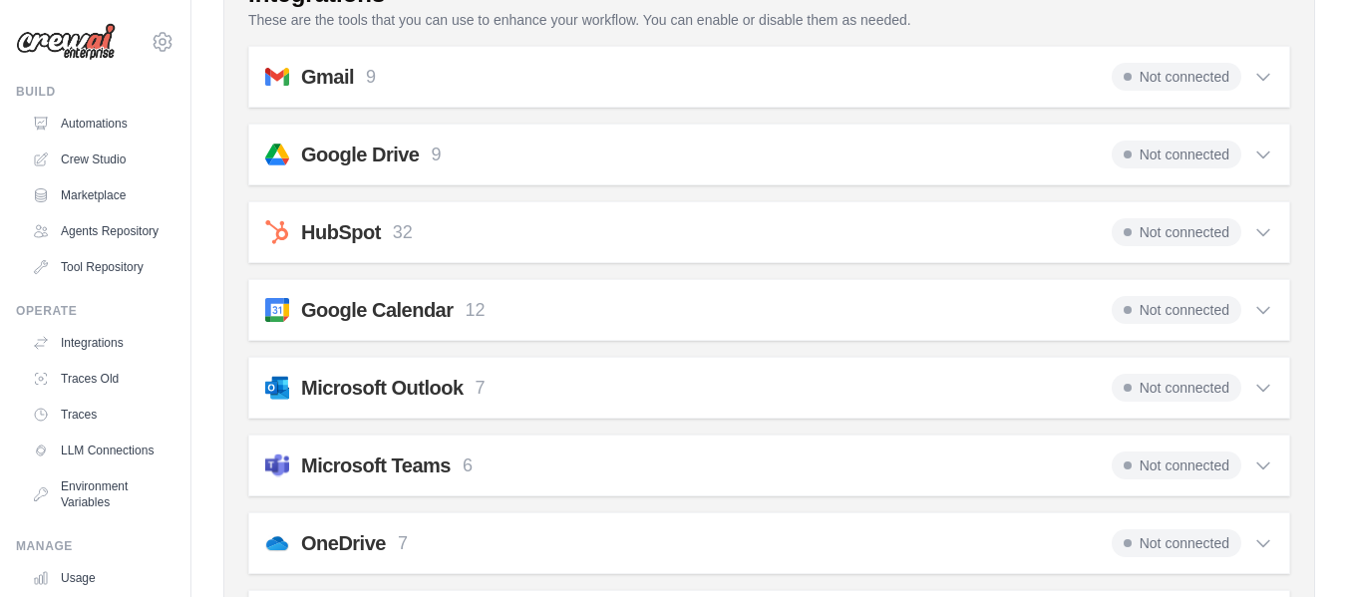
click at [735, 79] on div "Gmail 9 Not connected" at bounding box center [769, 77] width 1008 height 28
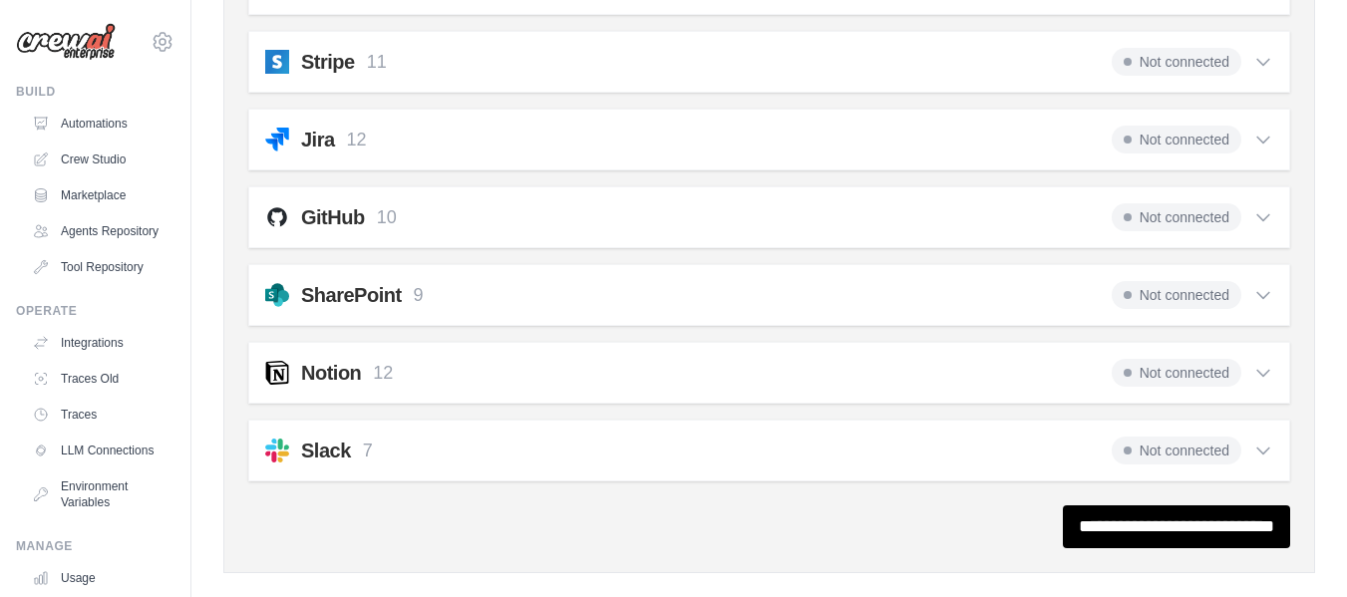
scroll to position [2293, 0]
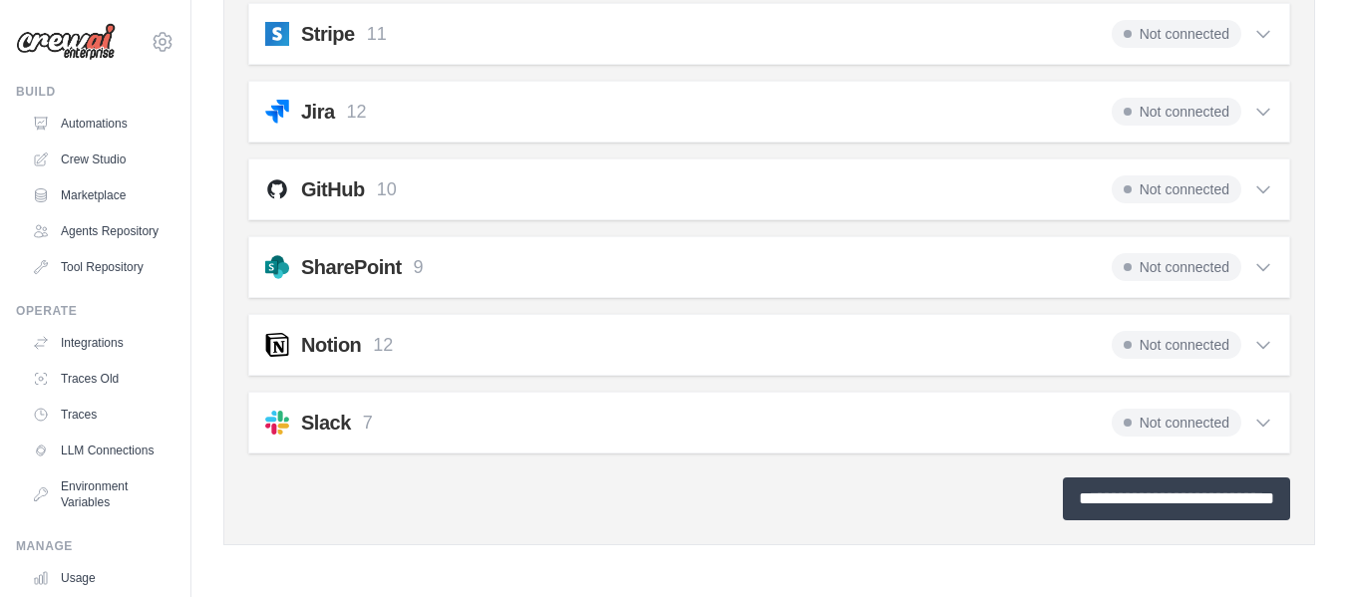
click at [1227, 496] on input "**********" at bounding box center [1176, 499] width 227 height 43
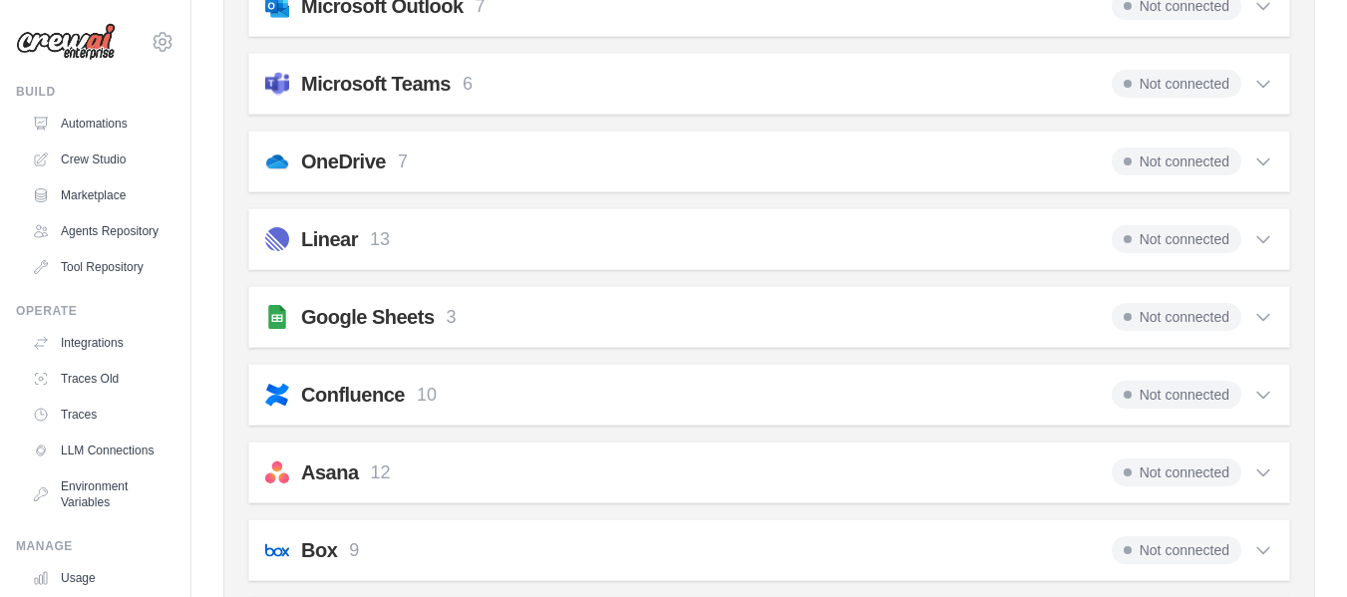
scroll to position [838, 0]
click at [333, 336] on div "Google Sheets 3 Not connected Select all Get a Row: google_sheets_get_row Creat…" at bounding box center [769, 316] width 1042 height 62
click at [395, 220] on div "Linear 13 Not connected Select all Create an Issue: linear_create_issue Update …" at bounding box center [769, 238] width 1042 height 62
click at [339, 238] on h2 "Linear" at bounding box center [329, 238] width 57 height 28
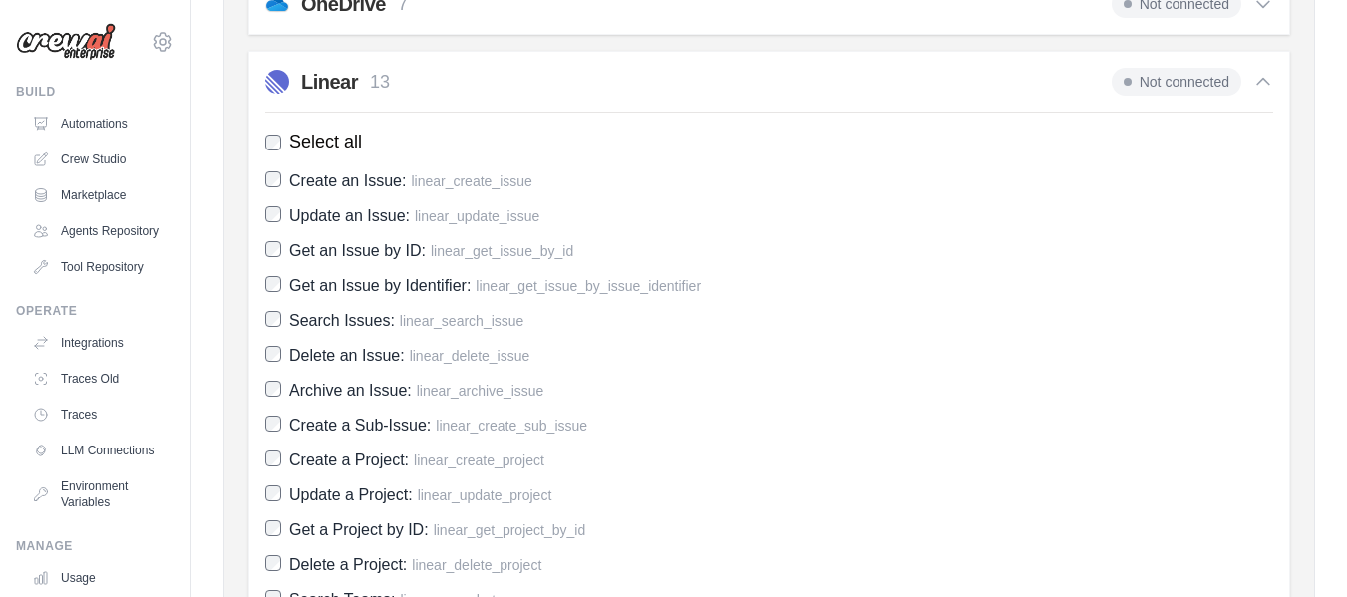
scroll to position [996, 0]
click at [319, 70] on h2 "Linear" at bounding box center [329, 81] width 57 height 28
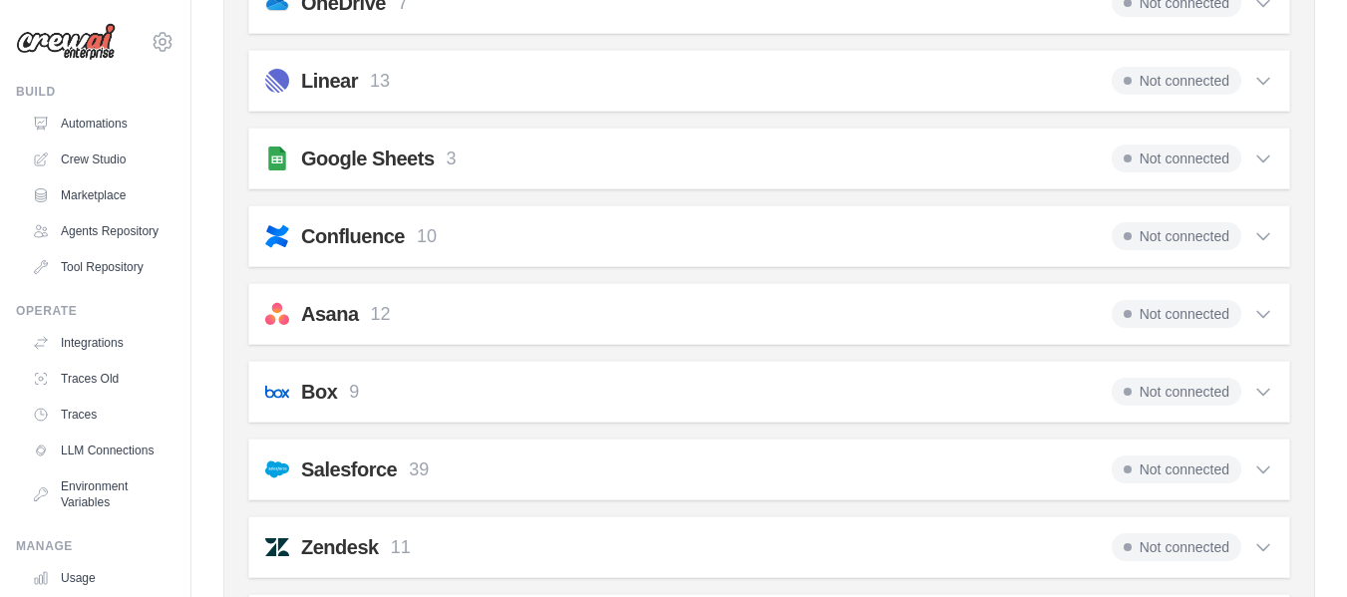
click at [393, 152] on h2 "Google Sheets" at bounding box center [368, 159] width 134 height 28
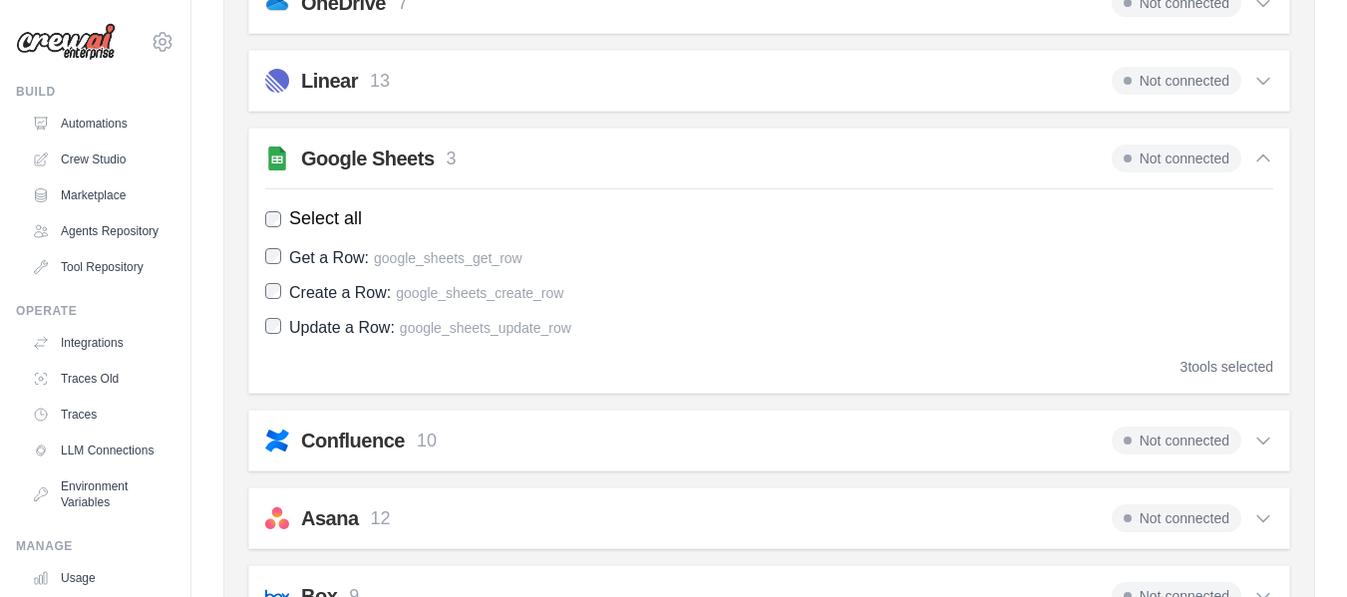
click at [1183, 154] on span "Not connected" at bounding box center [1177, 159] width 130 height 28
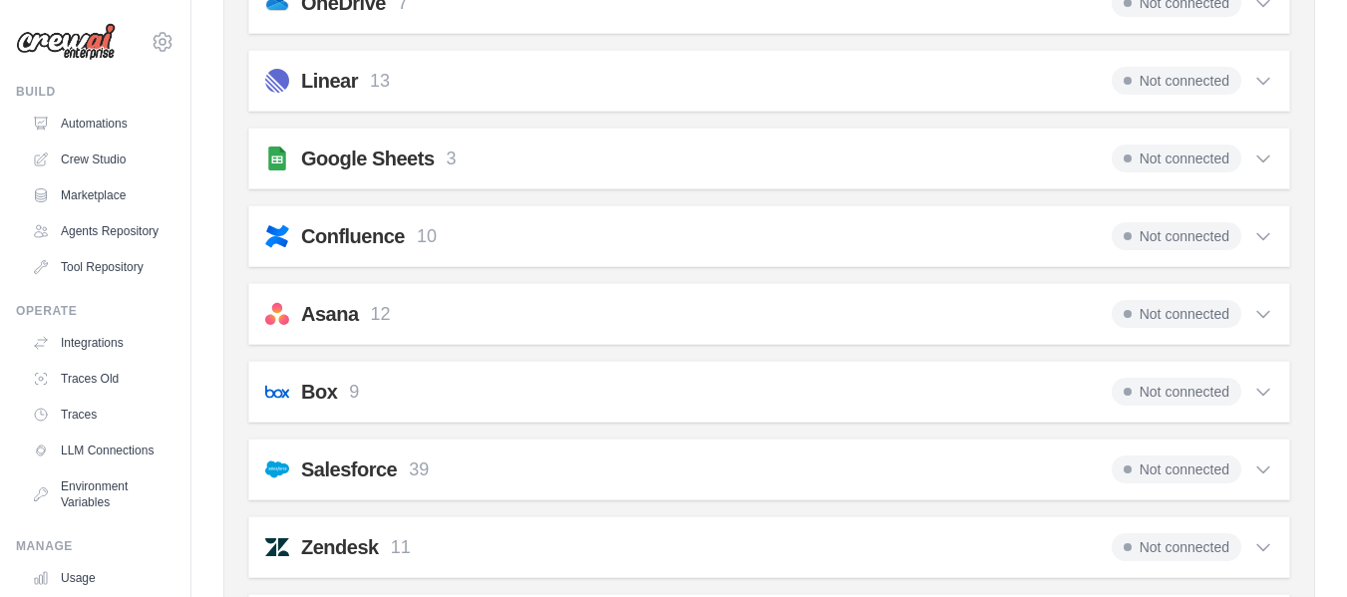
click at [1183, 154] on span "Not connected" at bounding box center [1177, 159] width 130 height 28
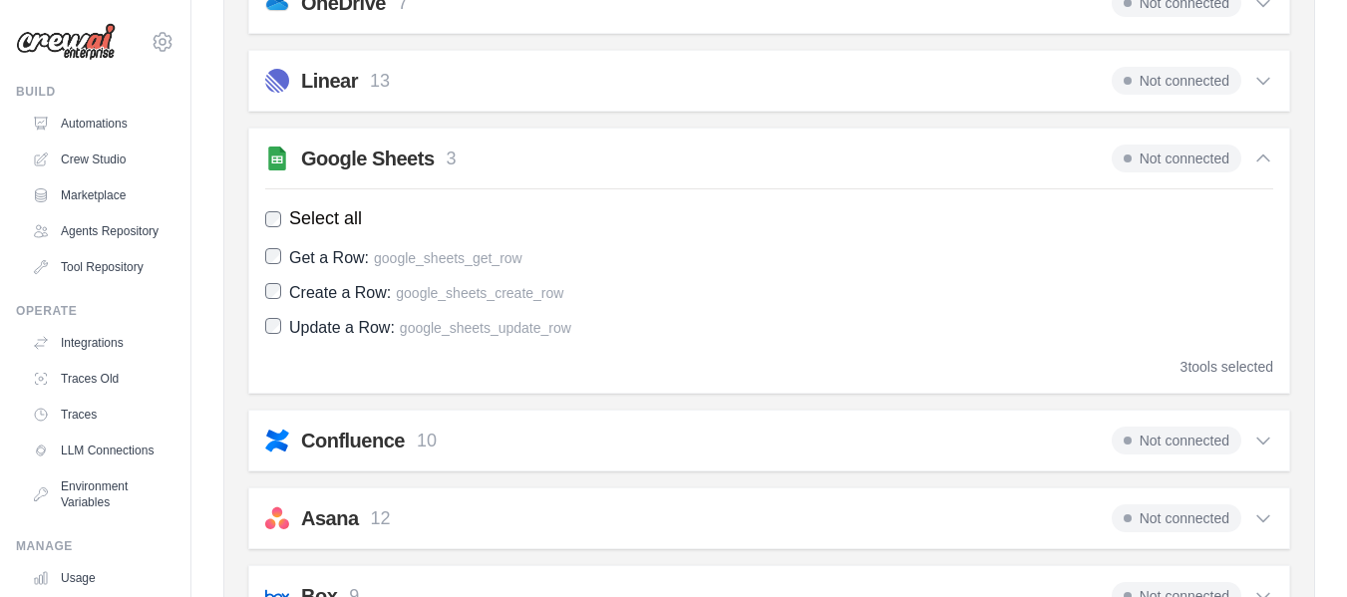
click at [346, 146] on h2 "Google Sheets" at bounding box center [368, 159] width 134 height 28
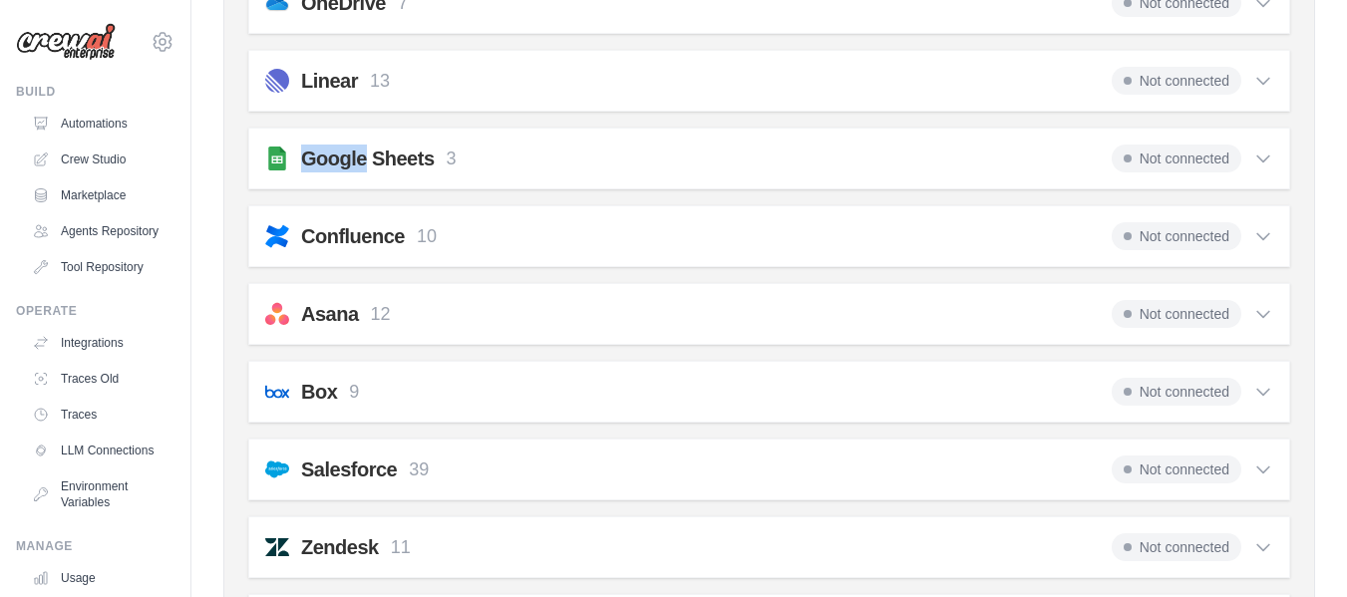
click at [346, 146] on h2 "Google Sheets" at bounding box center [368, 159] width 134 height 28
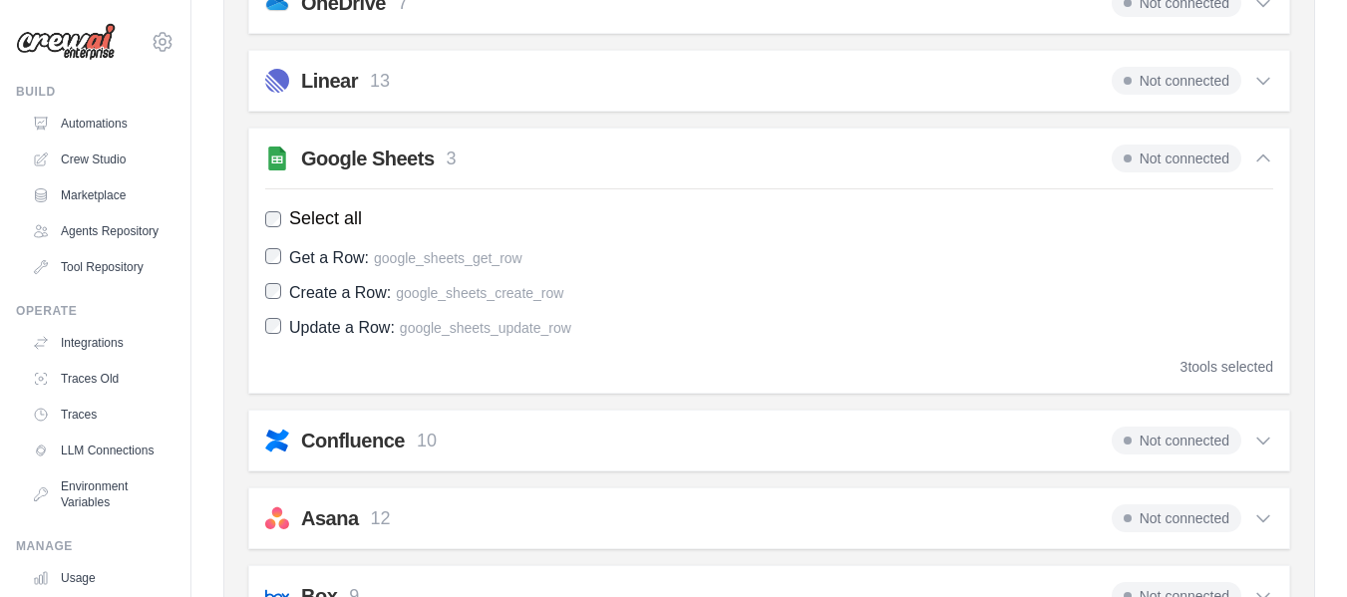
click at [505, 133] on div "Google Sheets 3 Not connected Select all Get a Row: google_sheets_get_row Creat…" at bounding box center [769, 261] width 1042 height 266
click at [277, 153] on img at bounding box center [277, 159] width 24 height 24
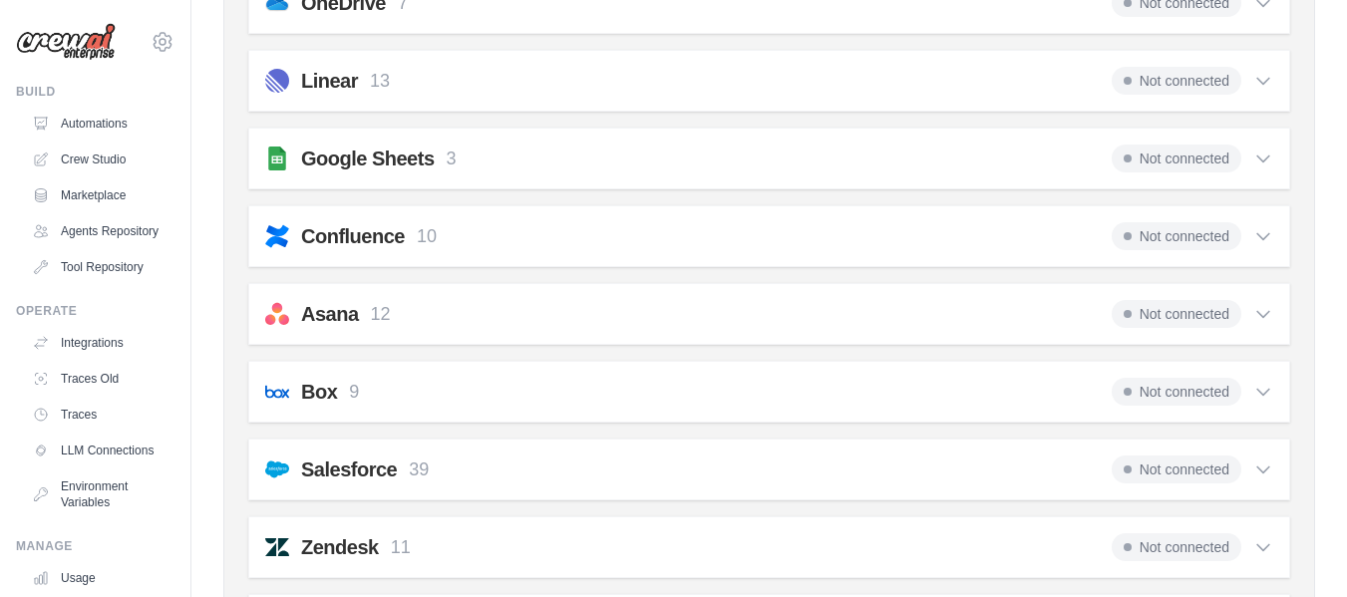
click at [277, 153] on img at bounding box center [277, 159] width 24 height 24
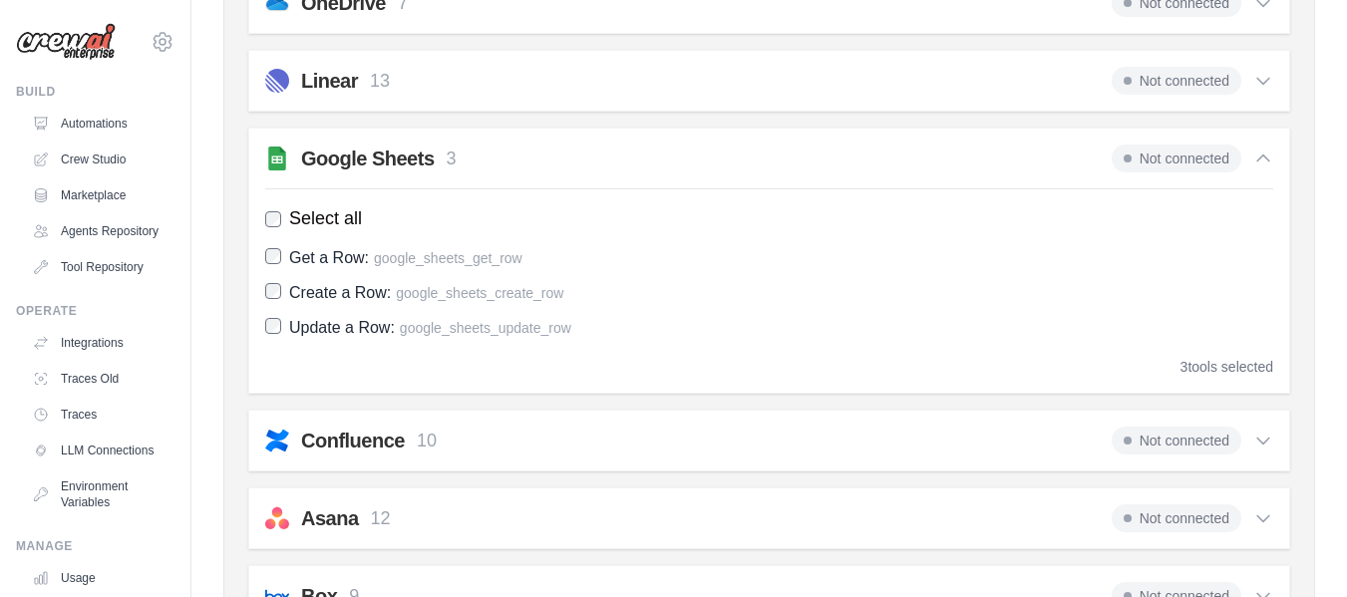
click at [277, 153] on img at bounding box center [277, 159] width 24 height 24
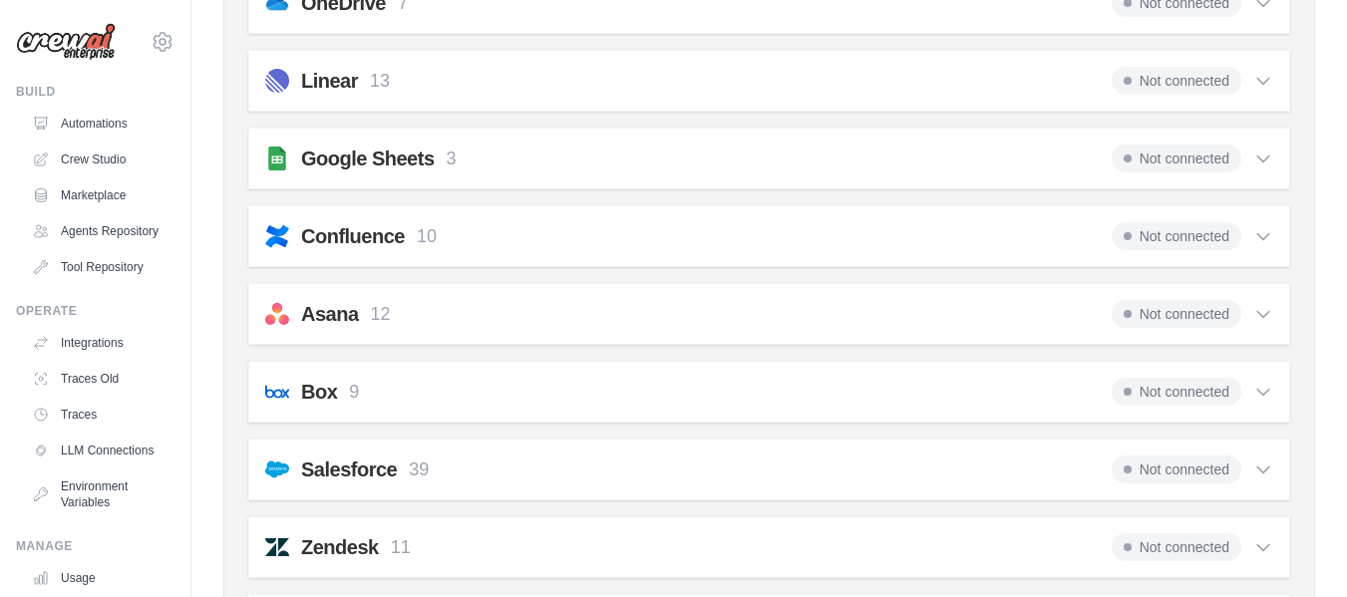
click at [277, 153] on img at bounding box center [277, 159] width 24 height 24
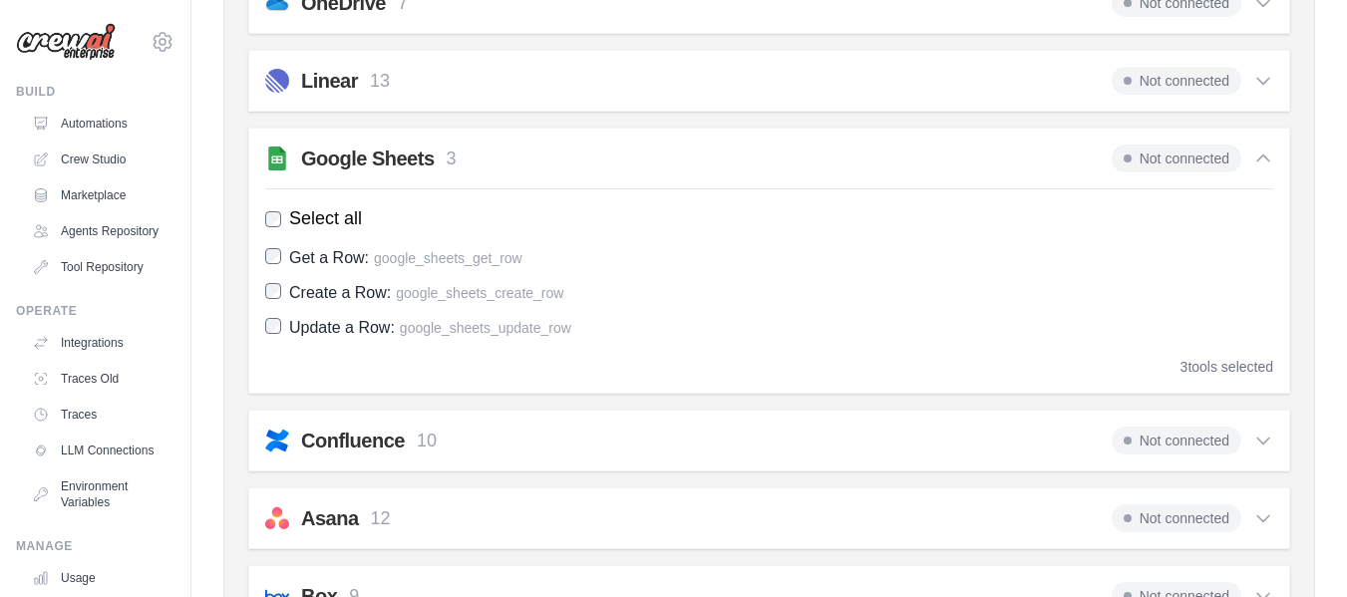
click at [277, 153] on img at bounding box center [277, 159] width 24 height 24
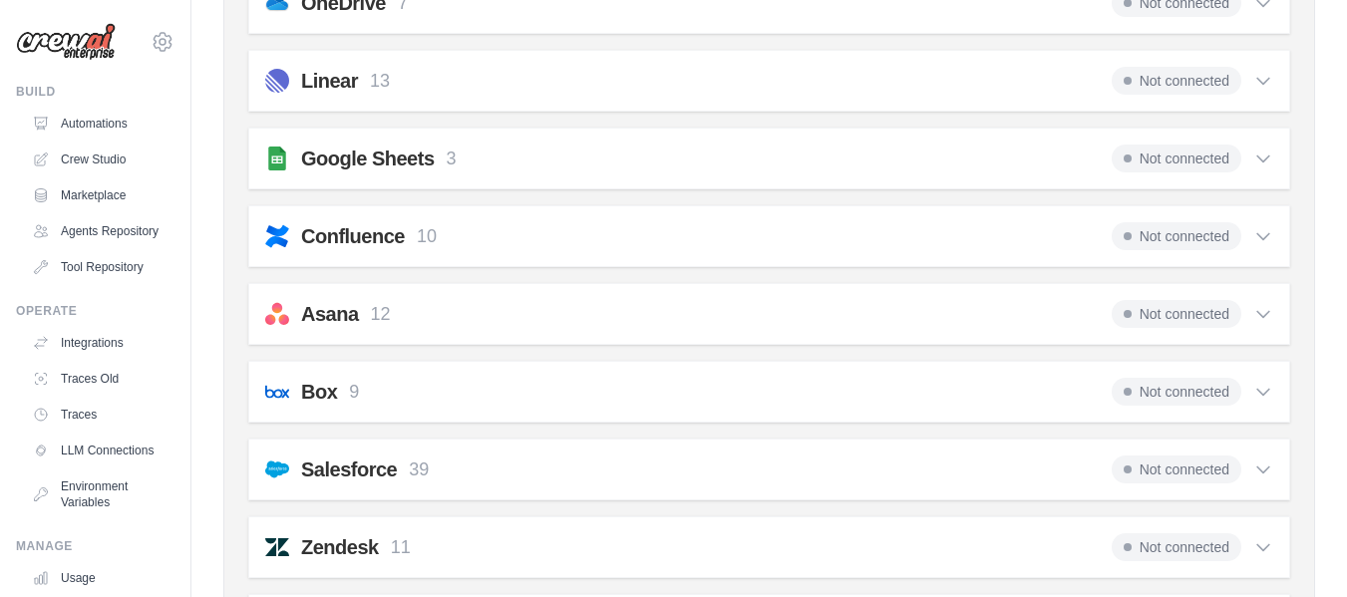
click at [277, 153] on img at bounding box center [277, 159] width 24 height 24
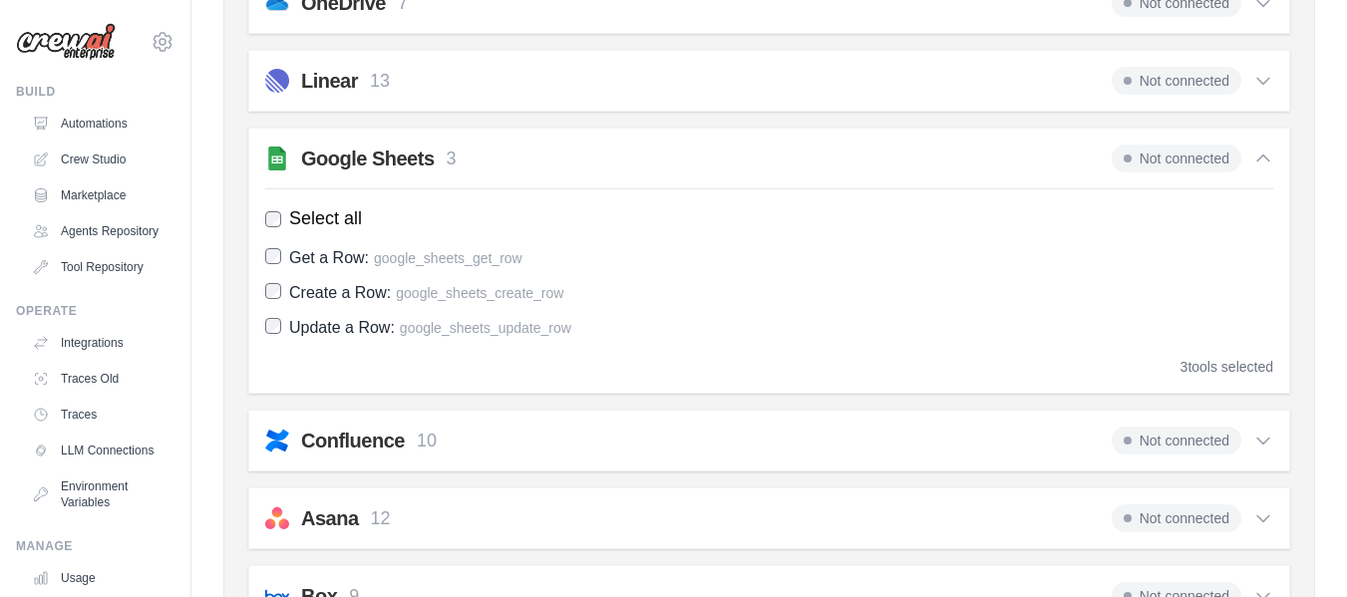
click at [277, 153] on img at bounding box center [277, 159] width 24 height 24
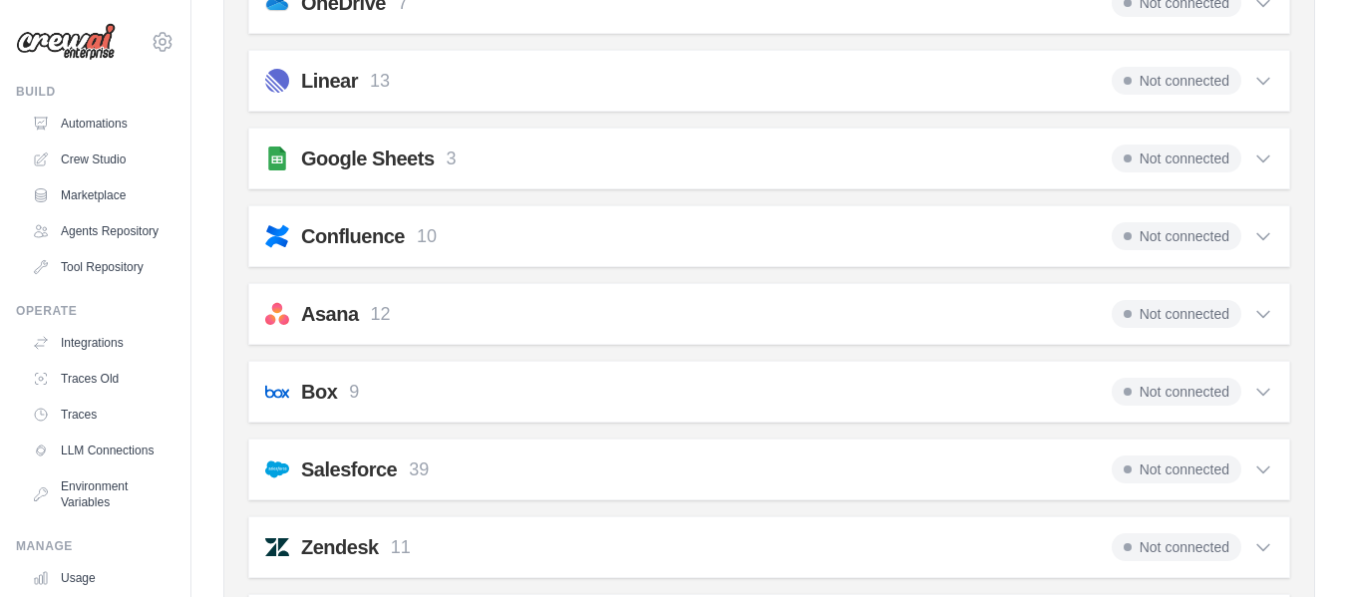
click at [277, 153] on img at bounding box center [277, 159] width 24 height 24
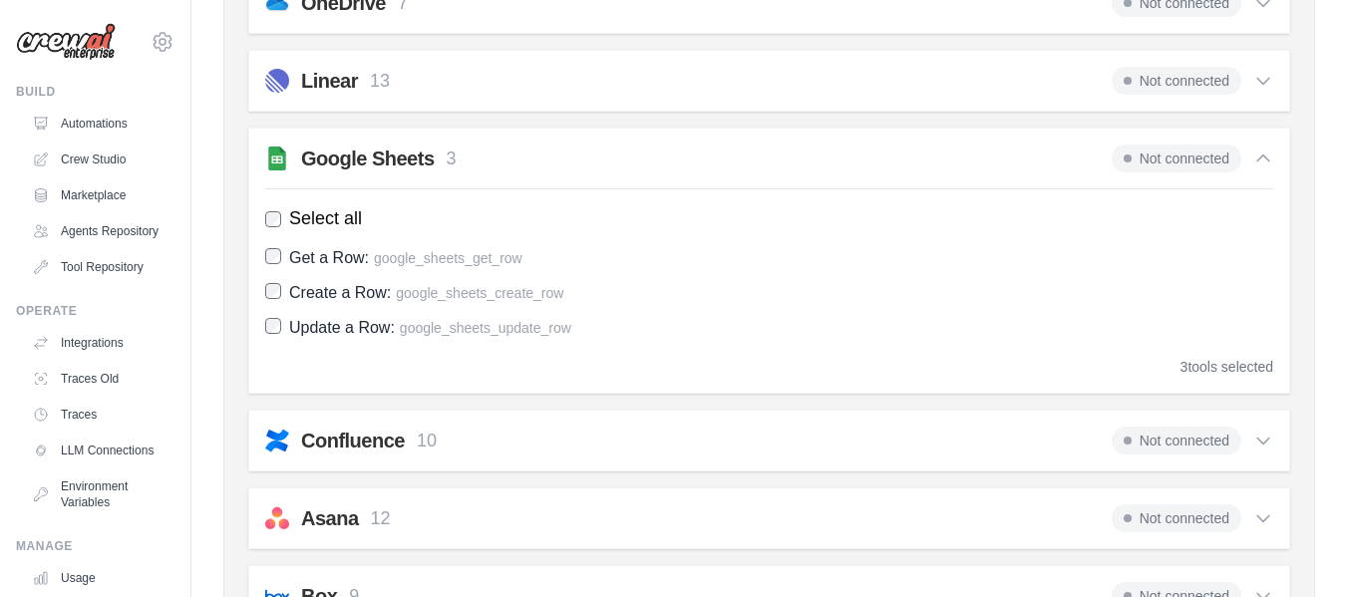
click at [277, 153] on img at bounding box center [277, 159] width 24 height 24
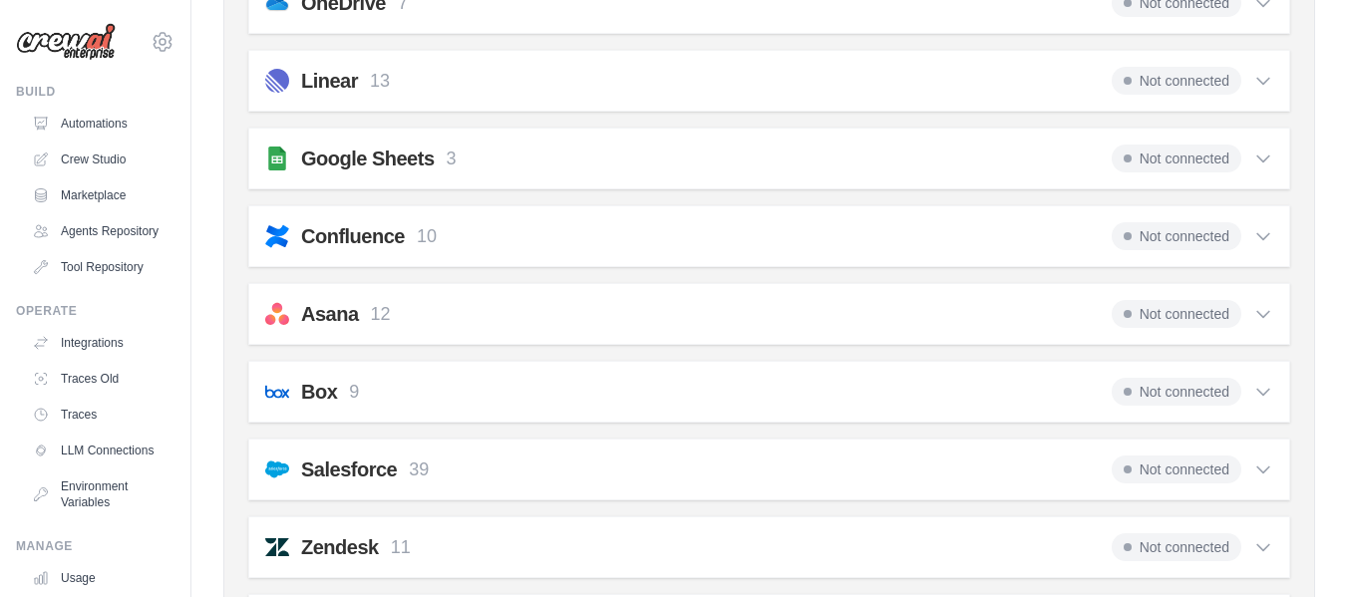
click at [277, 153] on img at bounding box center [277, 159] width 24 height 24
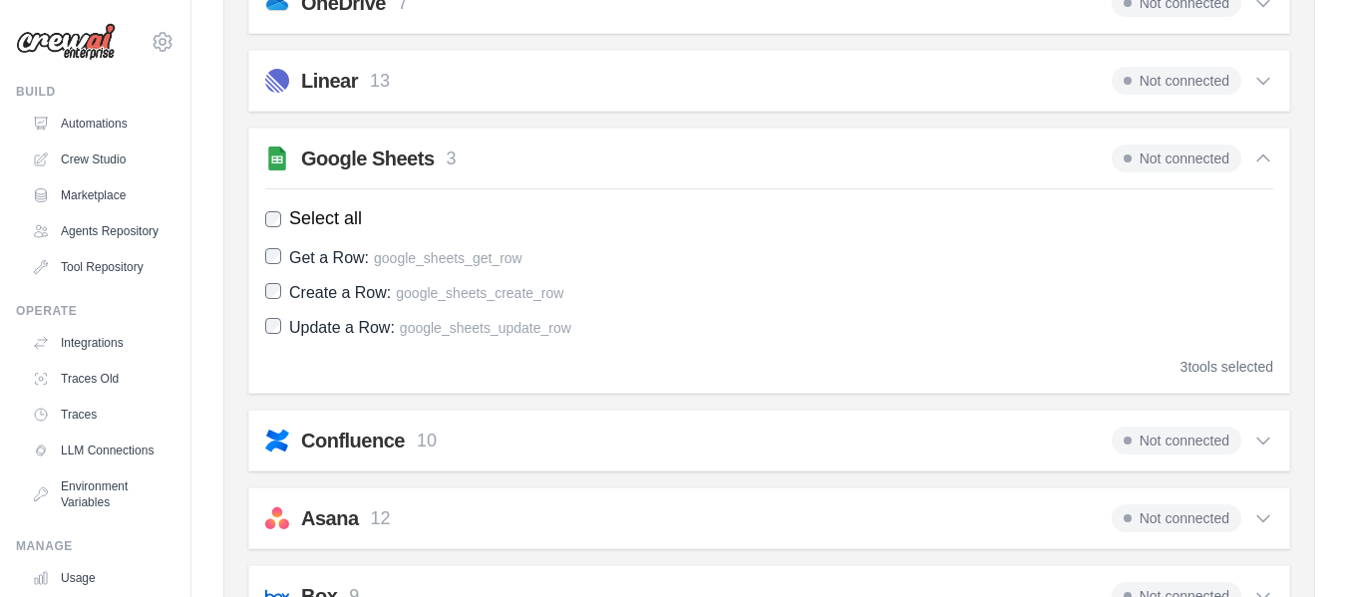
click at [277, 153] on img at bounding box center [277, 159] width 24 height 24
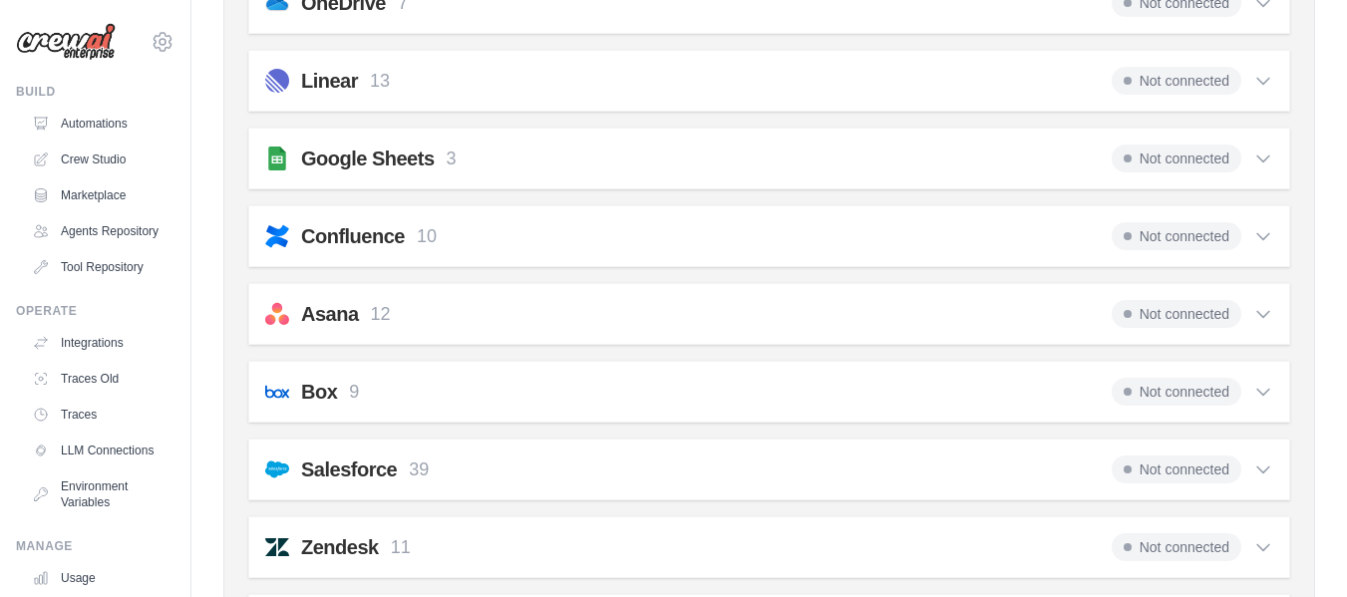
click at [277, 153] on img at bounding box center [277, 159] width 24 height 24
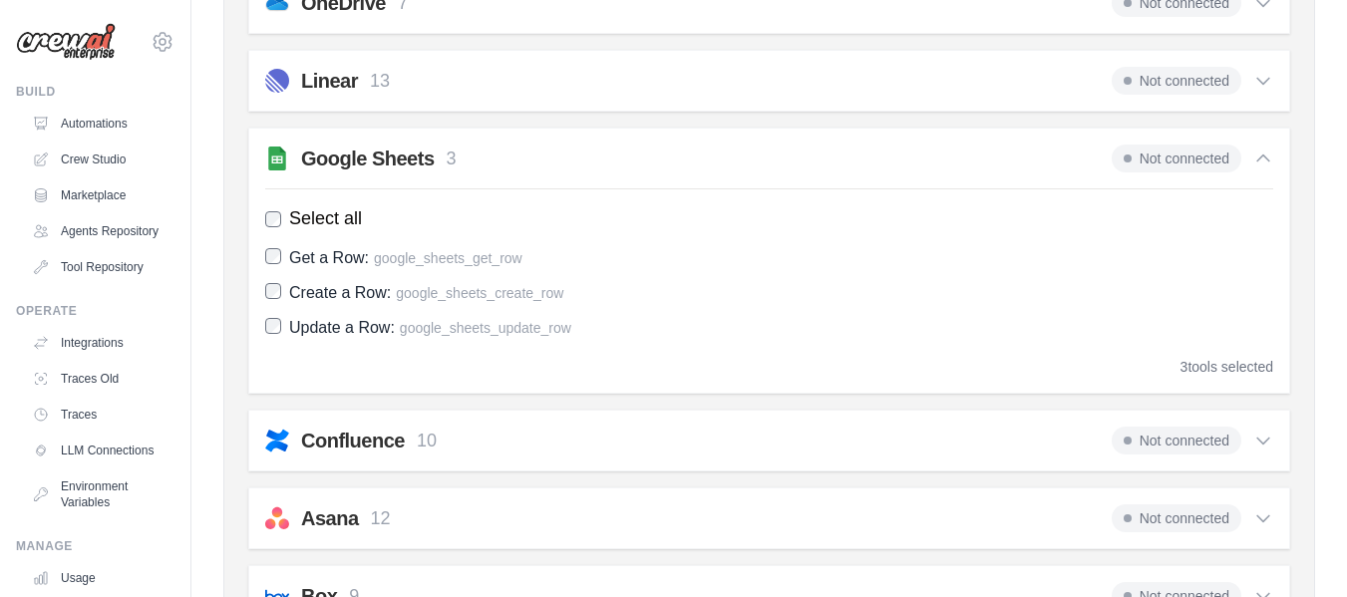
click at [277, 153] on img at bounding box center [277, 159] width 24 height 24
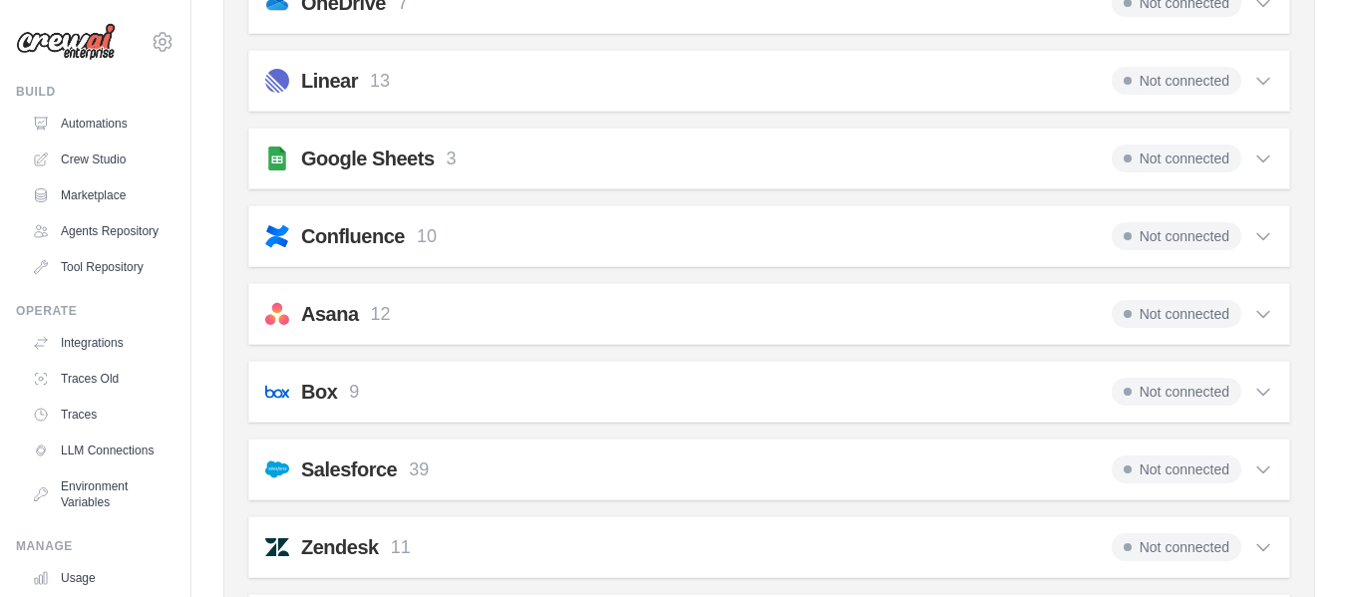
click at [277, 153] on img at bounding box center [277, 159] width 24 height 24
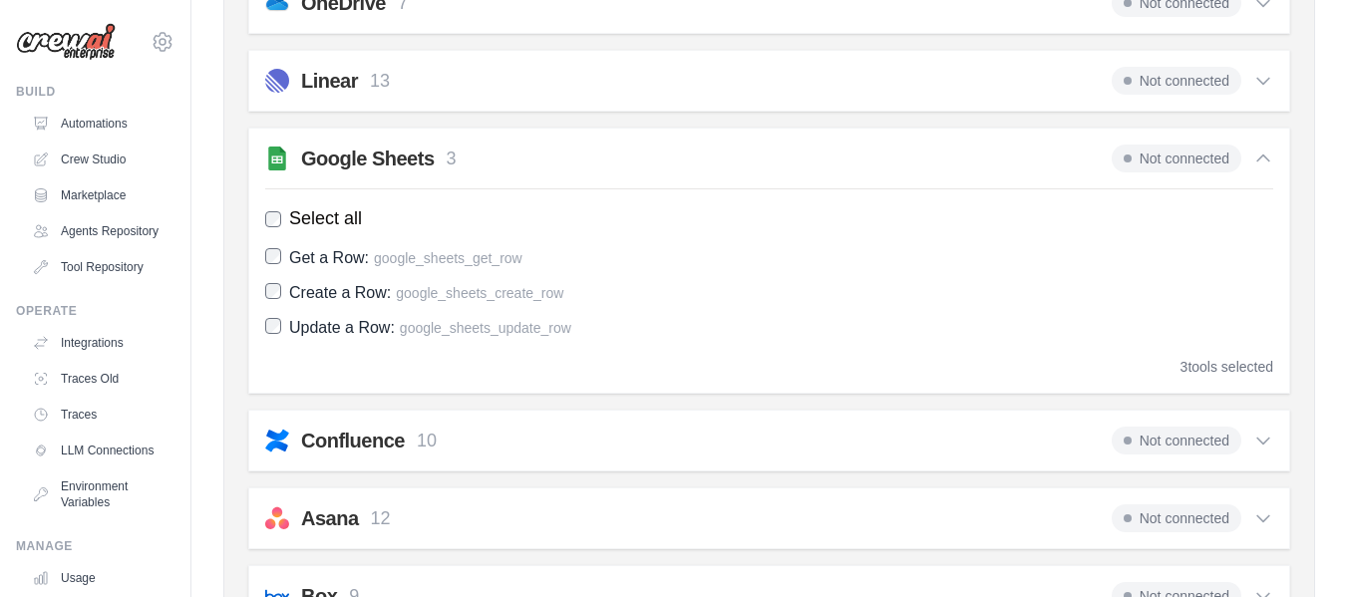
click at [277, 153] on img at bounding box center [277, 159] width 24 height 24
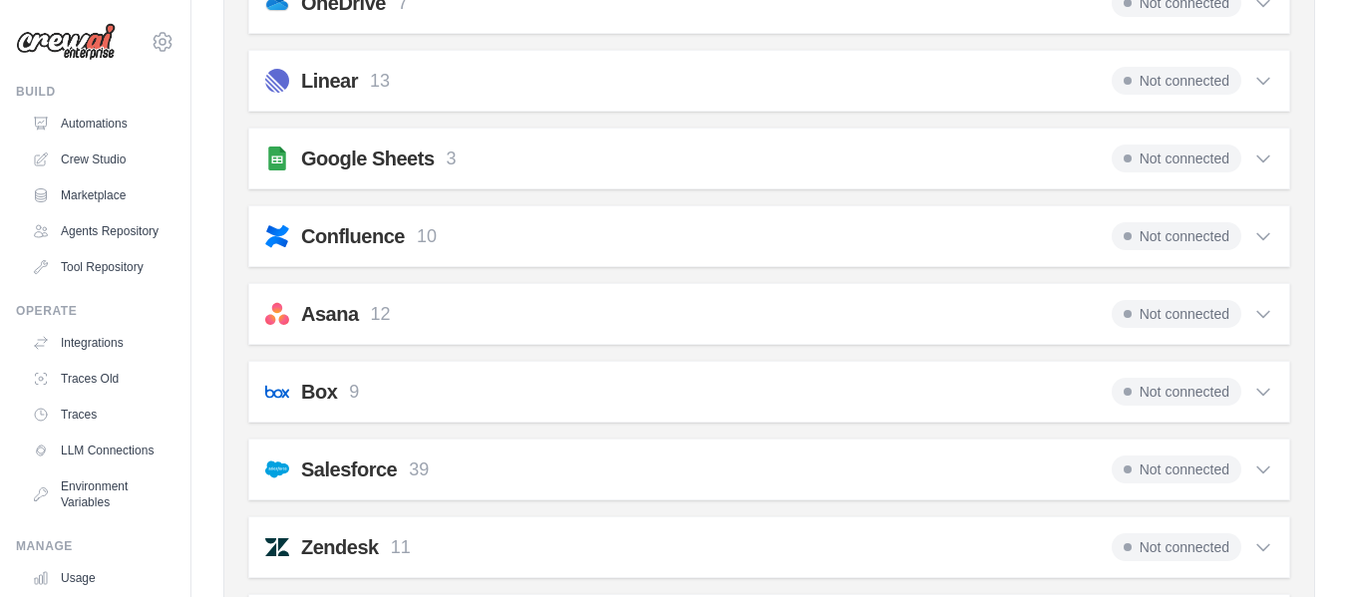
click at [277, 153] on img at bounding box center [277, 159] width 24 height 24
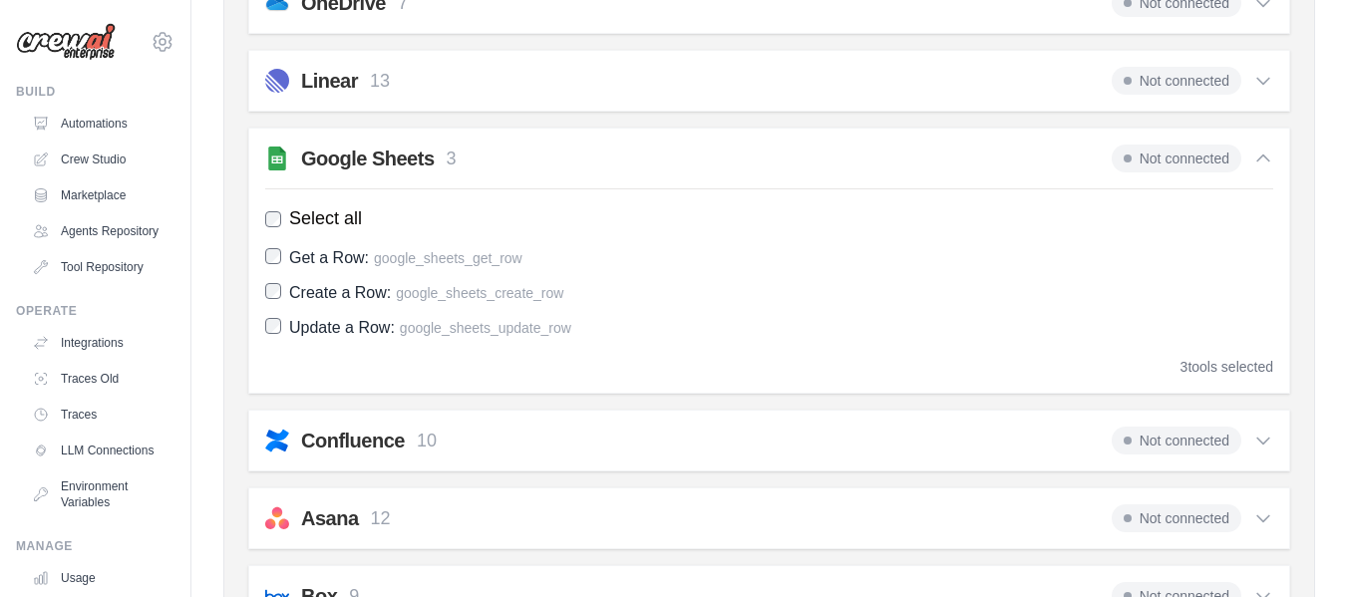
click at [277, 153] on img at bounding box center [277, 159] width 24 height 24
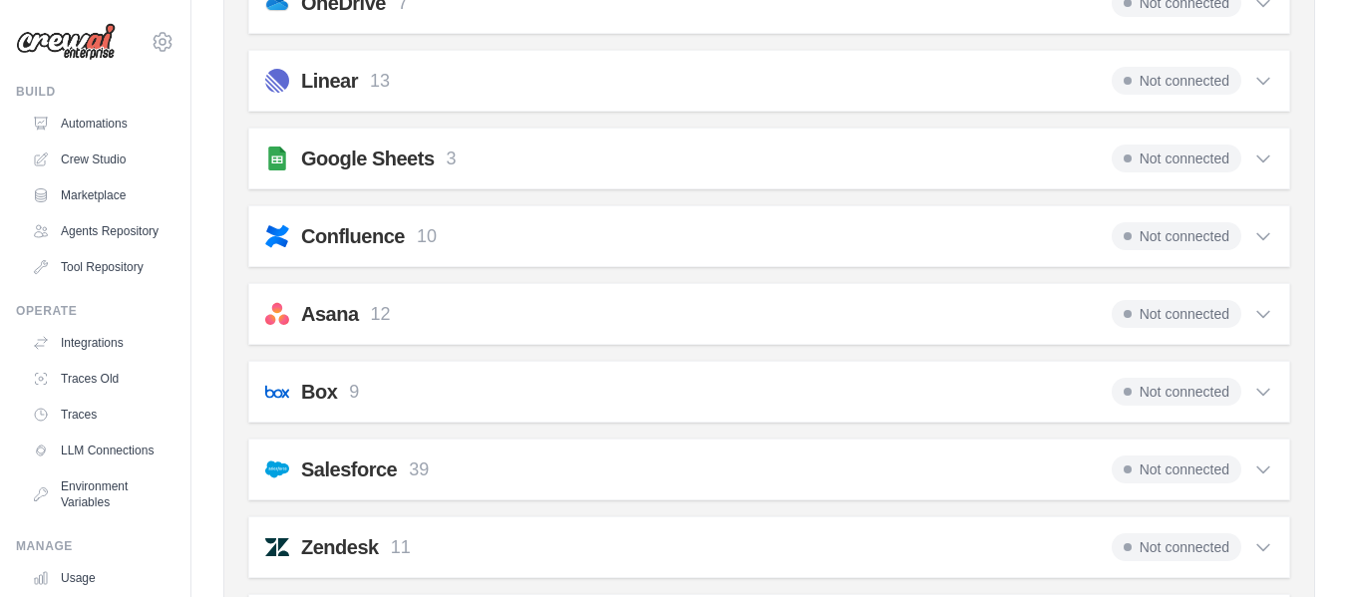
click at [277, 153] on img at bounding box center [277, 159] width 24 height 24
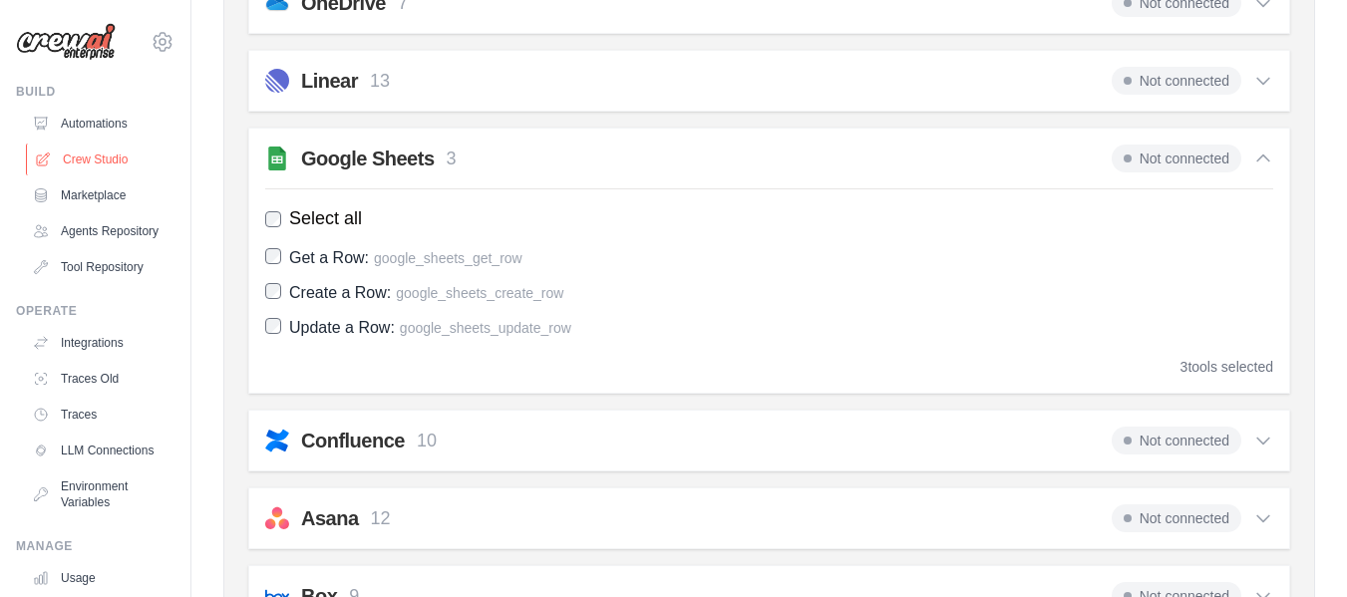
click at [96, 148] on link "Crew Studio" at bounding box center [101, 160] width 151 height 32
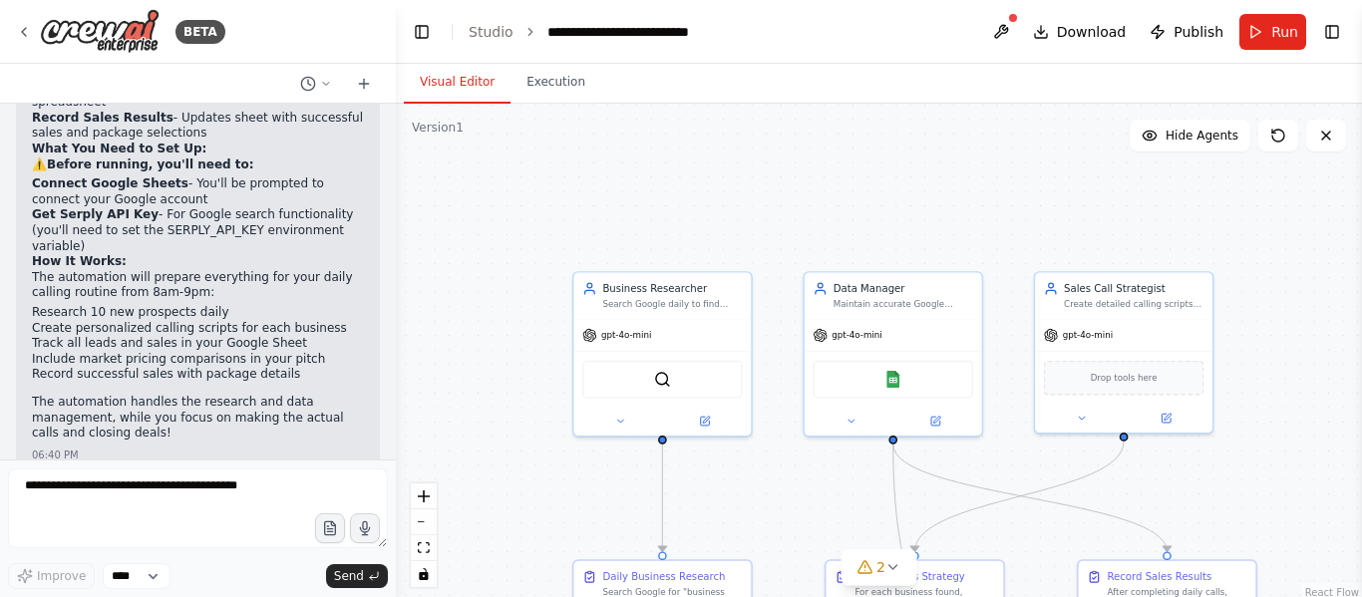
scroll to position [2673, 0]
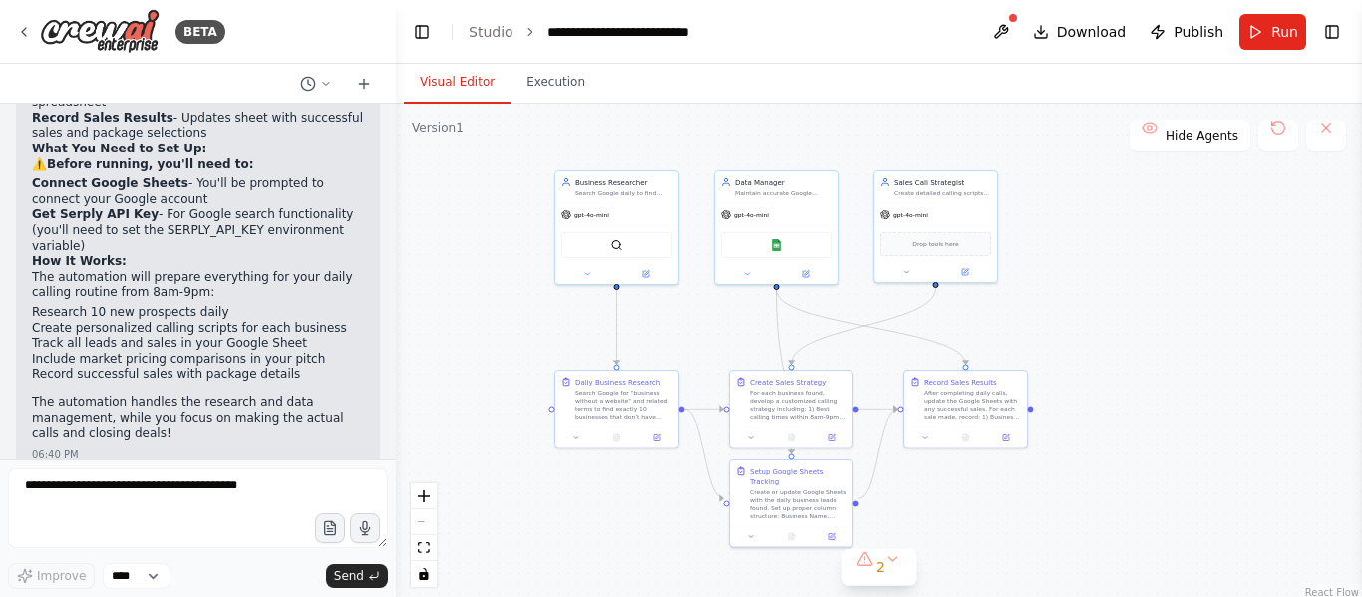
drag, startPoint x: 542, startPoint y: 409, endPoint x: 463, endPoint y: 254, distance: 173.9
click at [463, 254] on div ".deletable-edge-delete-btn { width: 20px; height: 20px; border: 0px solid #ffff…" at bounding box center [879, 353] width 966 height 498
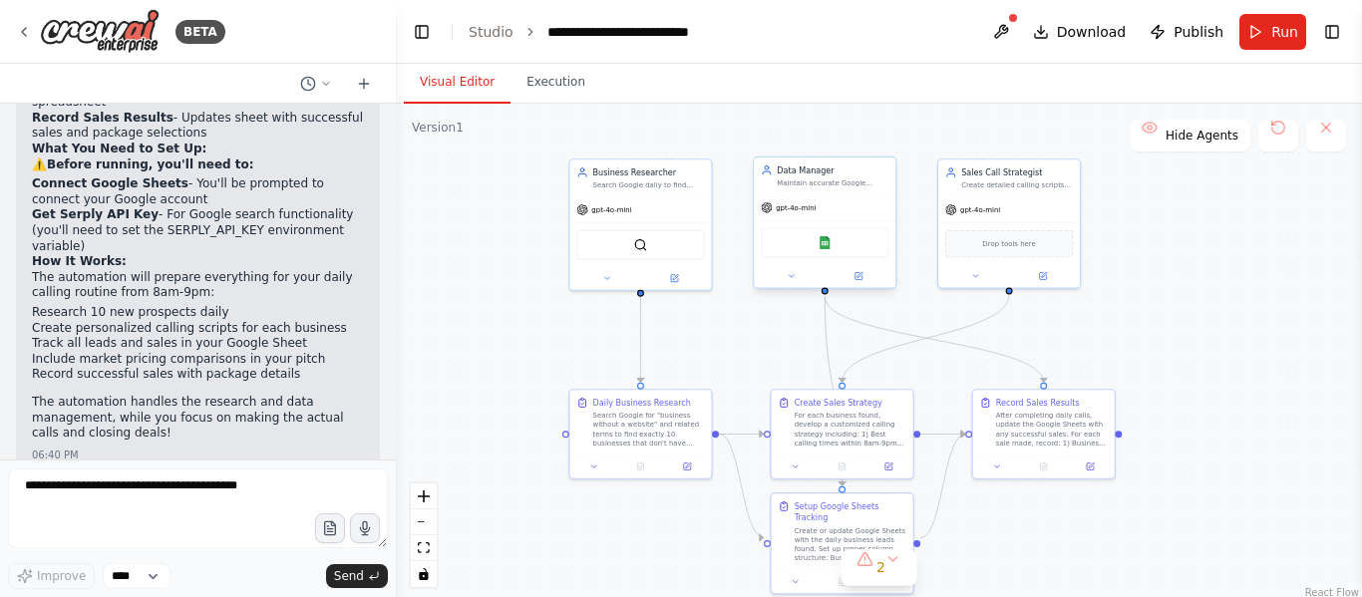
click at [810, 258] on div "Google Sheets" at bounding box center [825, 242] width 142 height 44
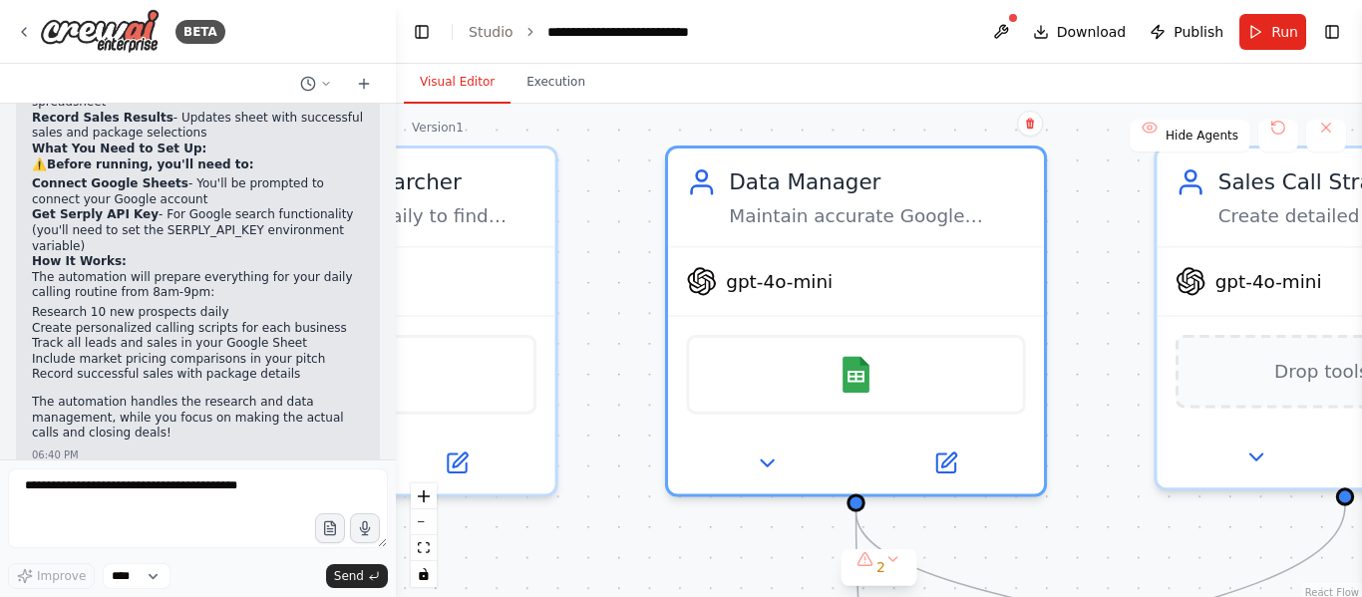
drag, startPoint x: 981, startPoint y: 433, endPoint x: 983, endPoint y: 511, distance: 78.8
click at [983, 511] on div ".deletable-edge-delete-btn { width: 20px; height: 20px; border: 0px solid #ffff…" at bounding box center [879, 353] width 966 height 498
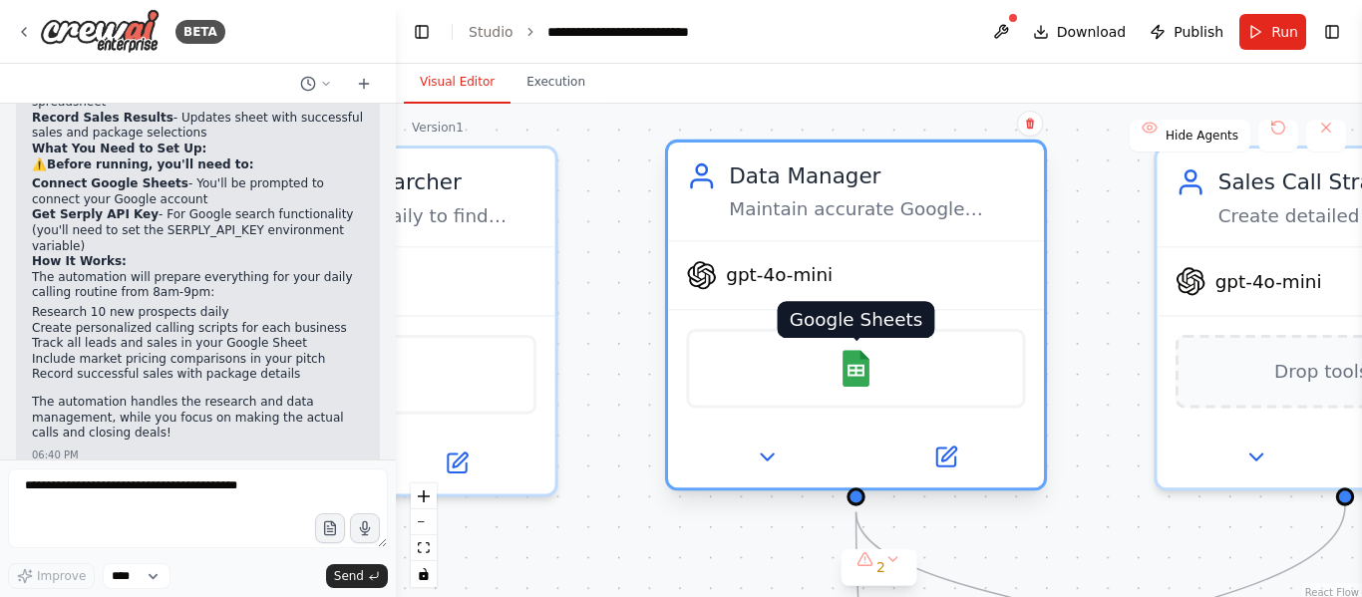
click at [848, 378] on img at bounding box center [855, 368] width 37 height 37
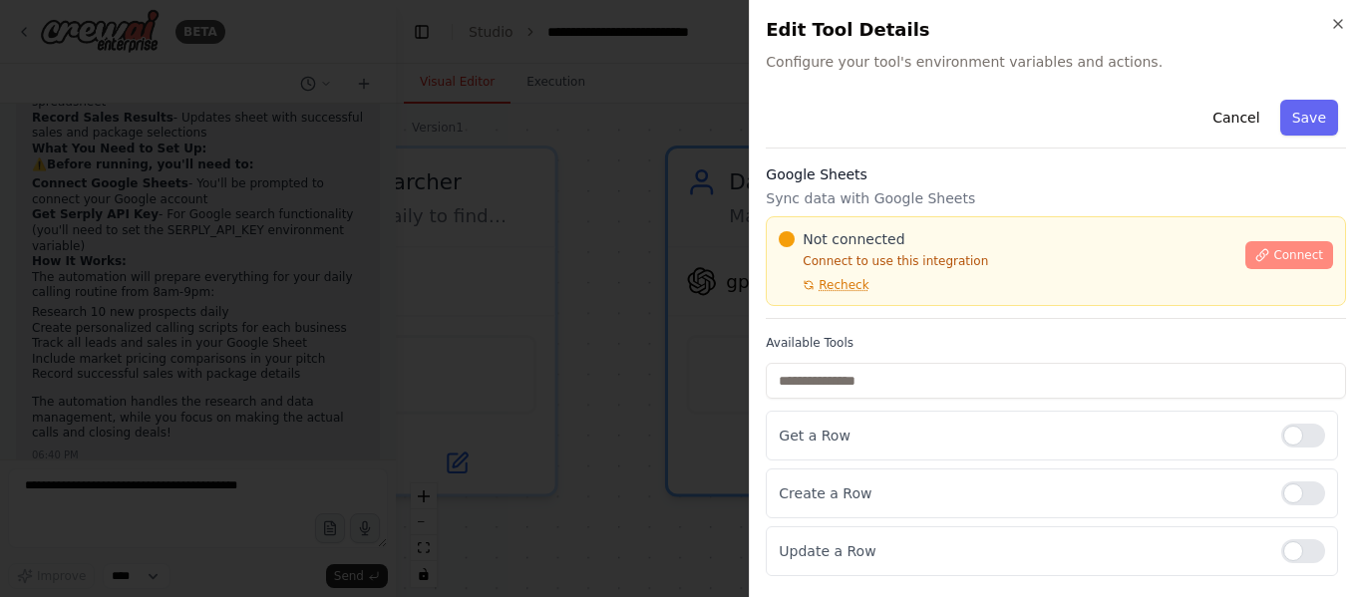
click at [1280, 251] on span "Connect" at bounding box center [1298, 255] width 50 height 16
click at [1292, 257] on span "Connect" at bounding box center [1298, 255] width 50 height 16
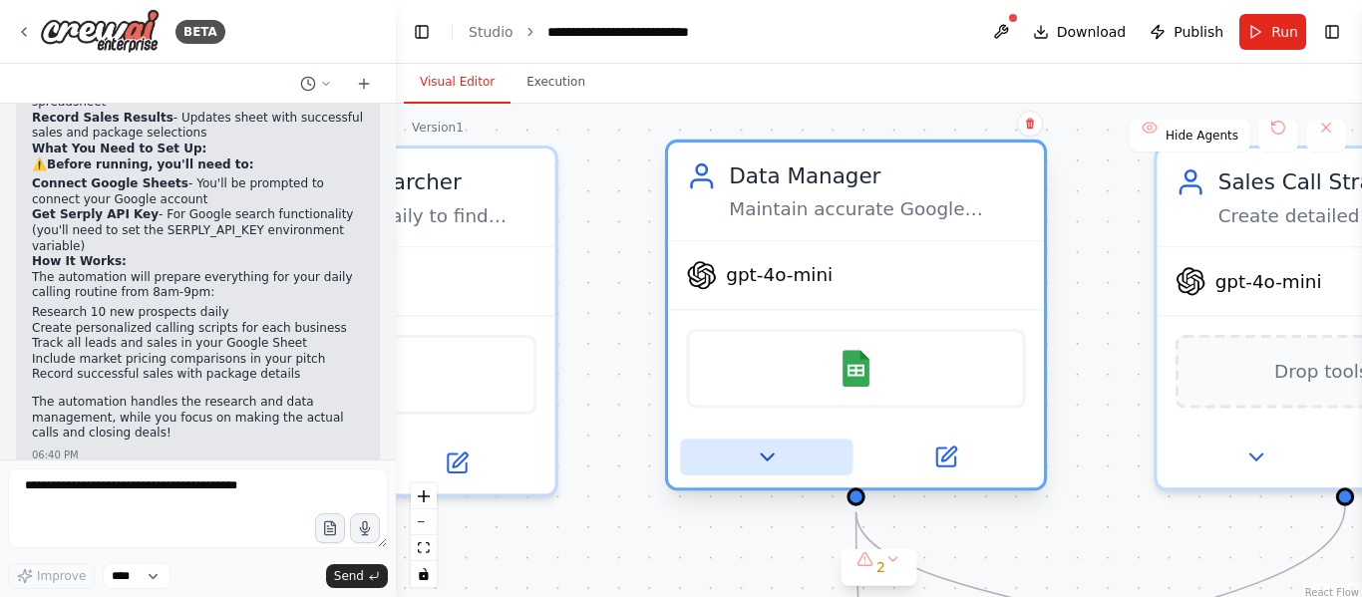
click at [780, 467] on button at bounding box center [766, 457] width 172 height 37
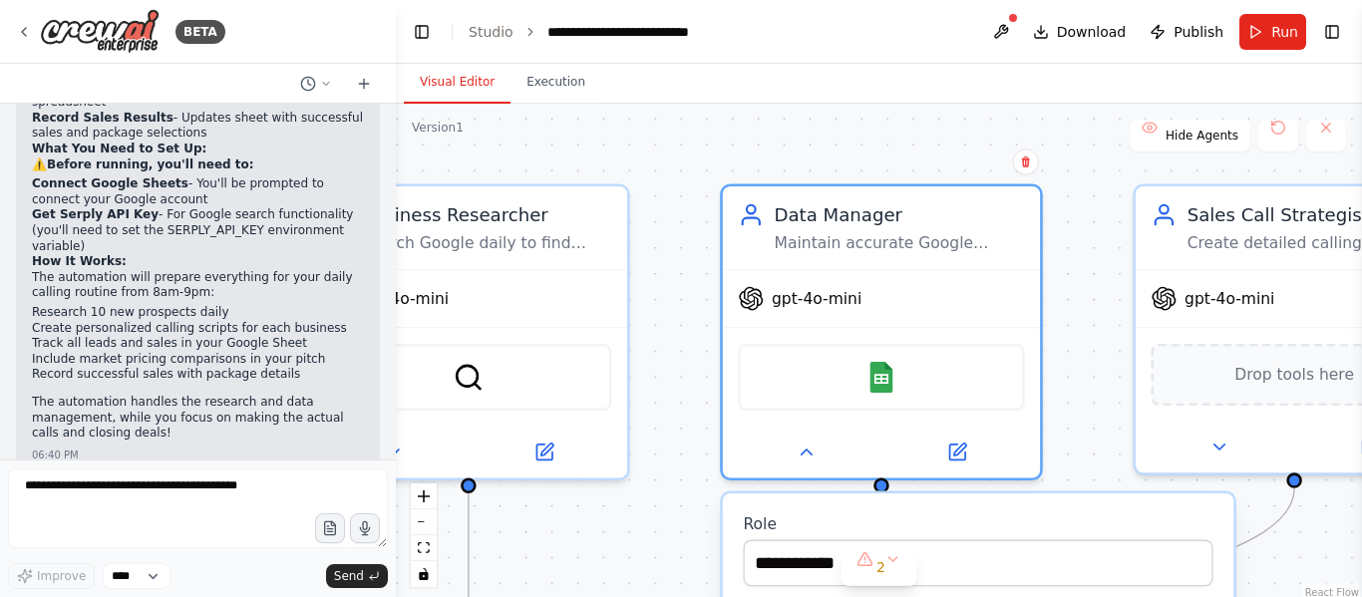
drag, startPoint x: 1056, startPoint y: 418, endPoint x: 1049, endPoint y: 68, distance: 350.0
drag, startPoint x: 1049, startPoint y: 68, endPoint x: 1098, endPoint y: 289, distance: 226.6
click at [1098, 289] on div ".deletable-edge-delete-btn { width: 20px; height: 20px; border: 0px solid #ffff…" at bounding box center [879, 353] width 966 height 498
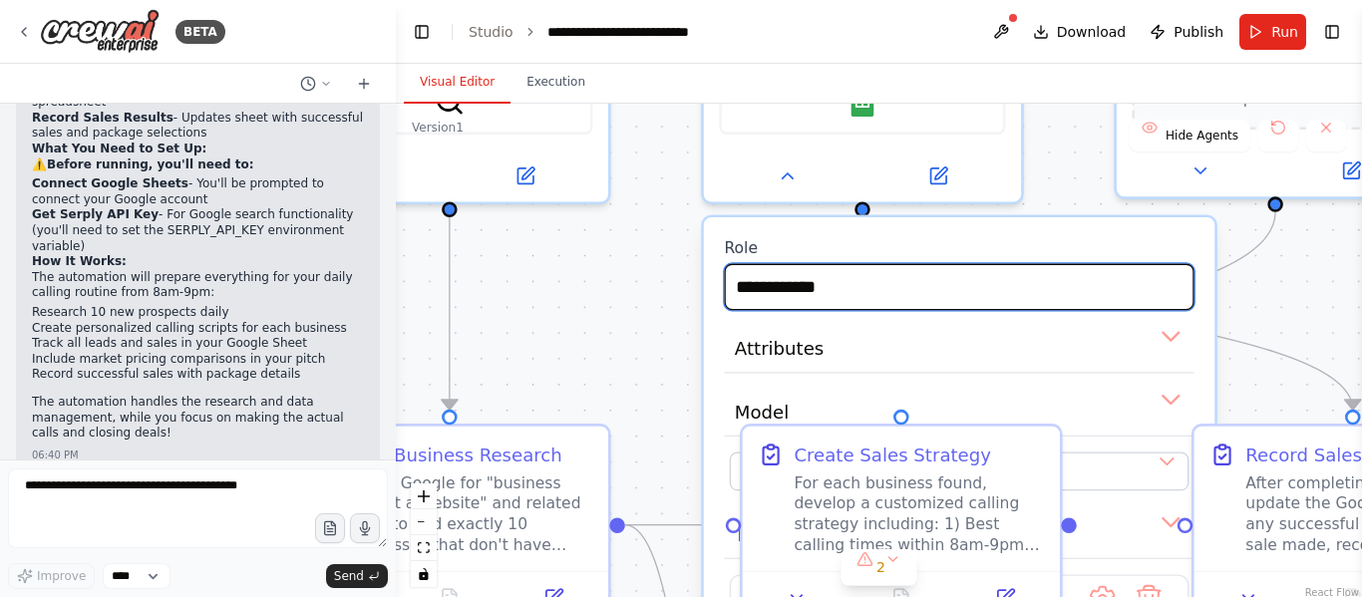
drag, startPoint x: 1079, startPoint y: 374, endPoint x: 1060, endPoint y: 96, distance: 278.8
click at [1060, 96] on div "Visual Editor Execution Version 1 Show Tools Hide Agents .deletable-edge-delete…" at bounding box center [879, 330] width 966 height 533
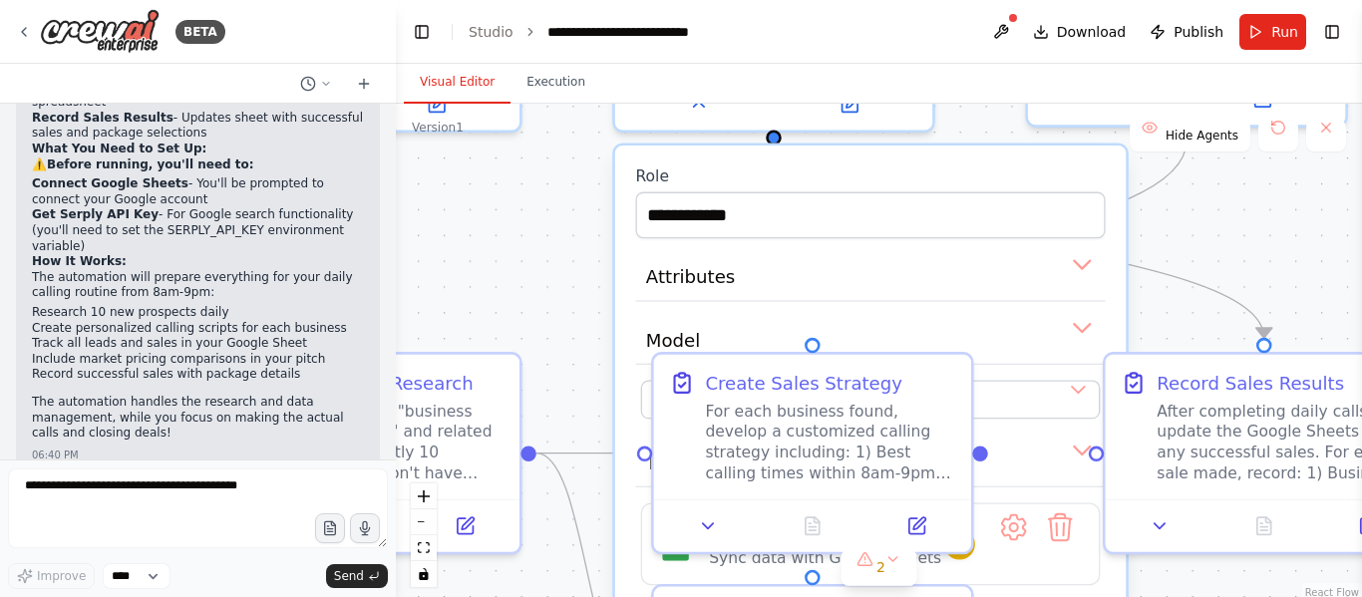
drag, startPoint x: 1247, startPoint y: 320, endPoint x: 1158, endPoint y: 250, distance: 112.9
click at [1158, 250] on div ".deletable-edge-delete-btn { width: 20px; height: 20px; border: 0px solid #ffff…" at bounding box center [879, 353] width 966 height 498
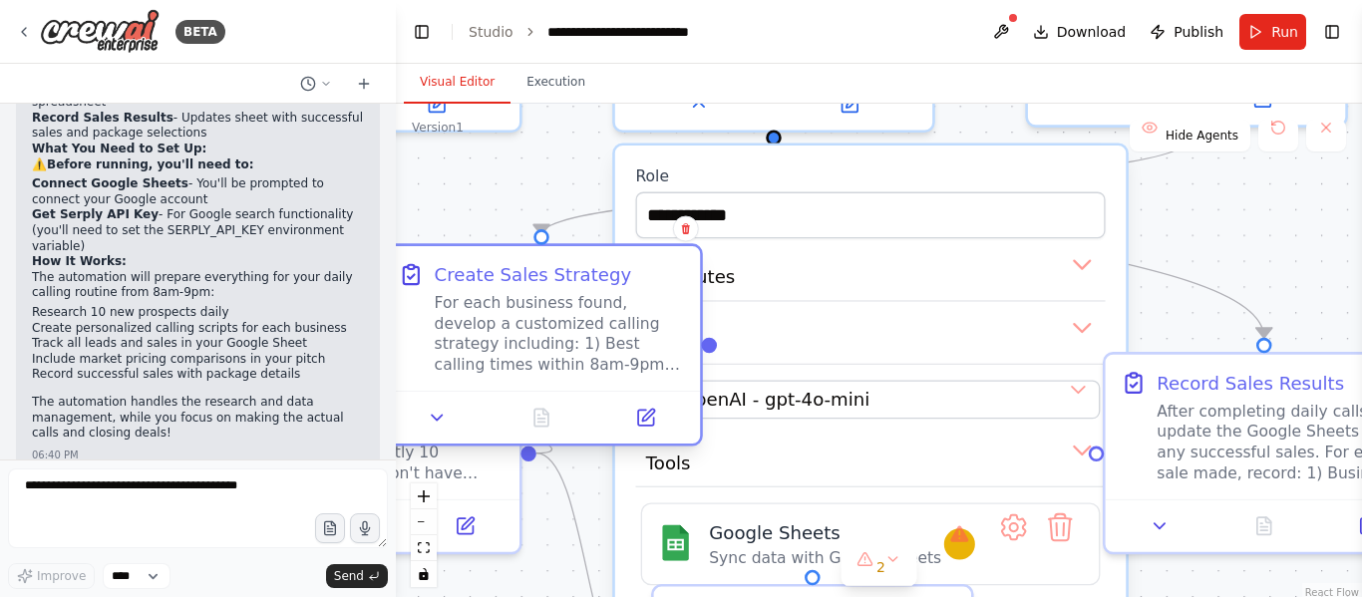
drag, startPoint x: 886, startPoint y: 408, endPoint x: 602, endPoint y: 301, distance: 303.5
click at [602, 301] on div "For each business found, develop a customized calling strategy including: 1) Be…" at bounding box center [560, 334] width 250 height 83
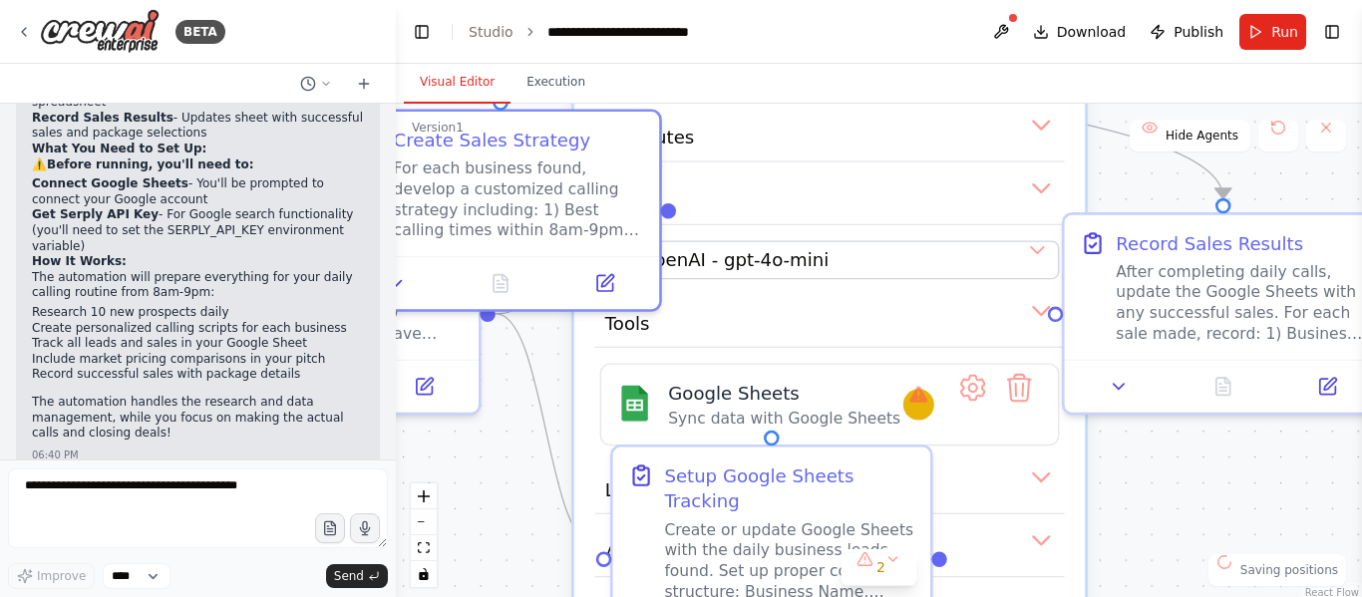
drag, startPoint x: 1217, startPoint y: 257, endPoint x: 1175, endPoint y: 117, distance: 146.7
click at [1175, 117] on div ".deletable-edge-delete-btn { width: 20px; height: 20px; border: 0px solid #ffff…" at bounding box center [879, 353] width 966 height 498
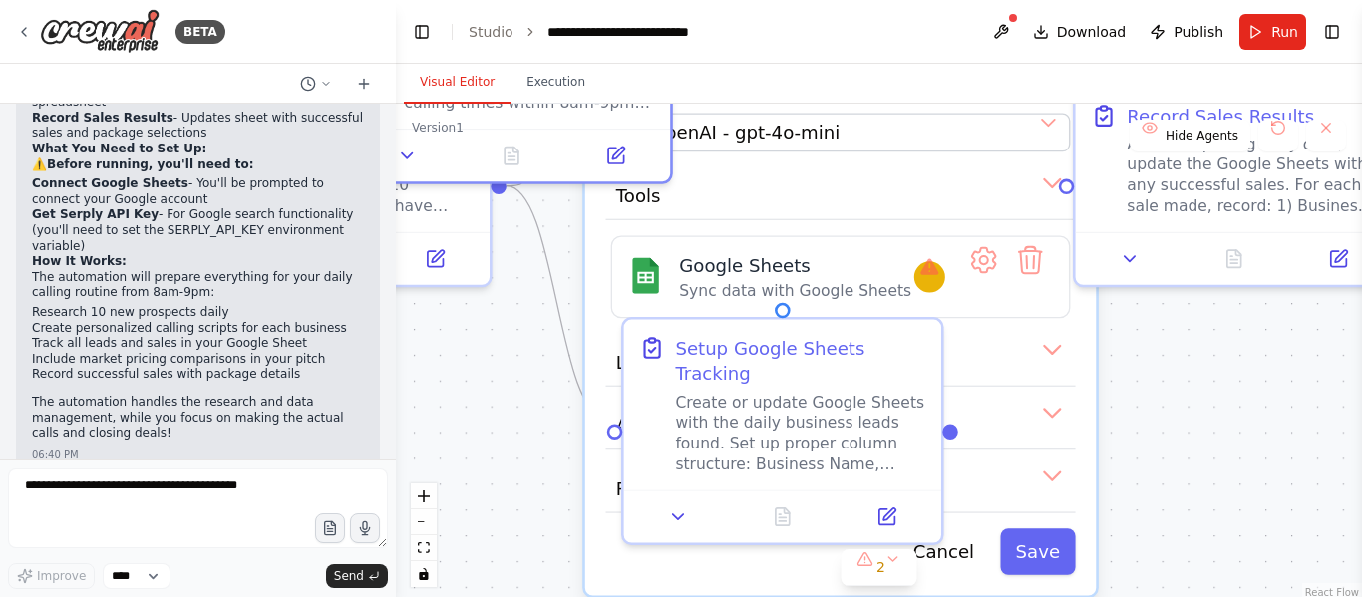
drag, startPoint x: 1172, startPoint y: 503, endPoint x: 1184, endPoint y: 375, distance: 129.2
click at [1184, 375] on div ".deletable-edge-delete-btn { width: 20px; height: 20px; border: 0px solid #ffff…" at bounding box center [879, 353] width 966 height 498
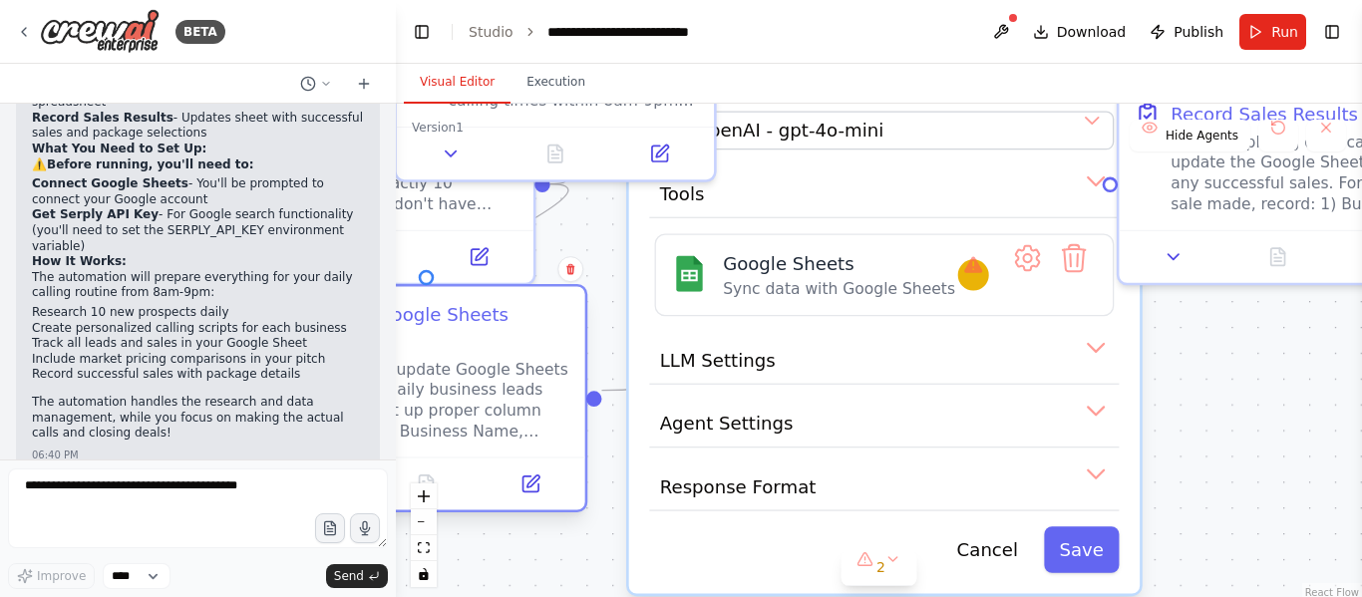
drag, startPoint x: 812, startPoint y: 377, endPoint x: 432, endPoint y: 359, distance: 380.3
click at [432, 359] on div "Create or update Google Sheets with the daily business leads found. Set up prop…" at bounding box center [444, 400] width 250 height 83
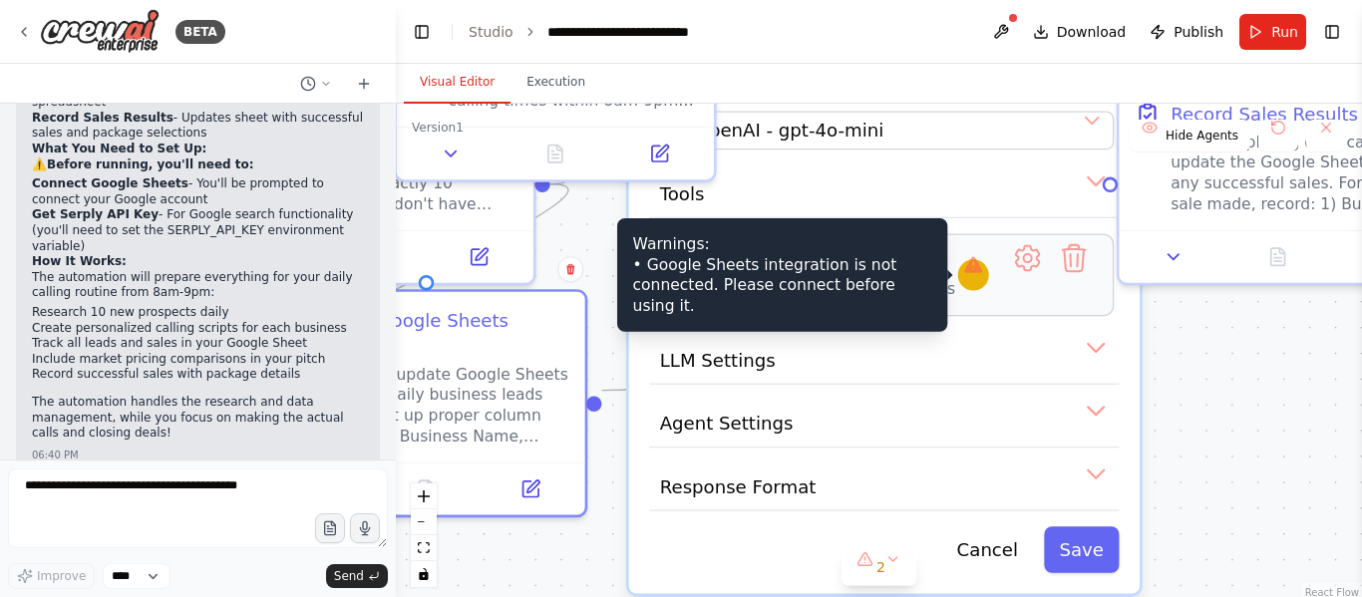
click at [968, 284] on div at bounding box center [973, 274] width 31 height 31
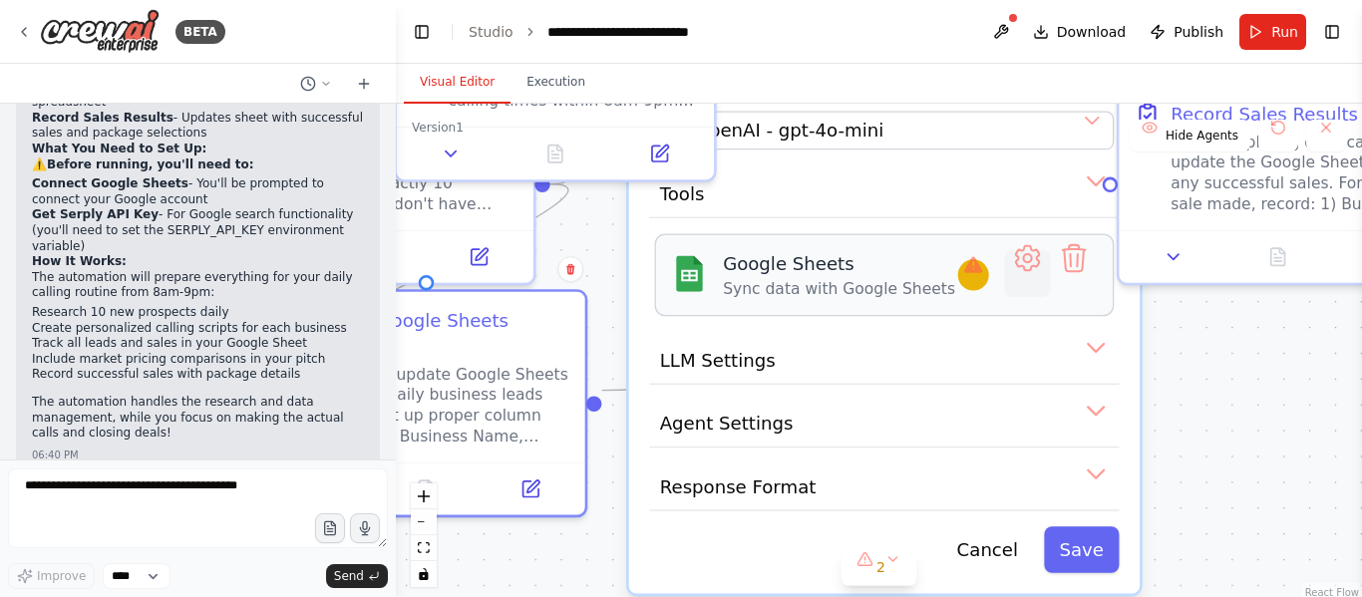
click at [1026, 253] on button at bounding box center [1027, 273] width 47 height 47
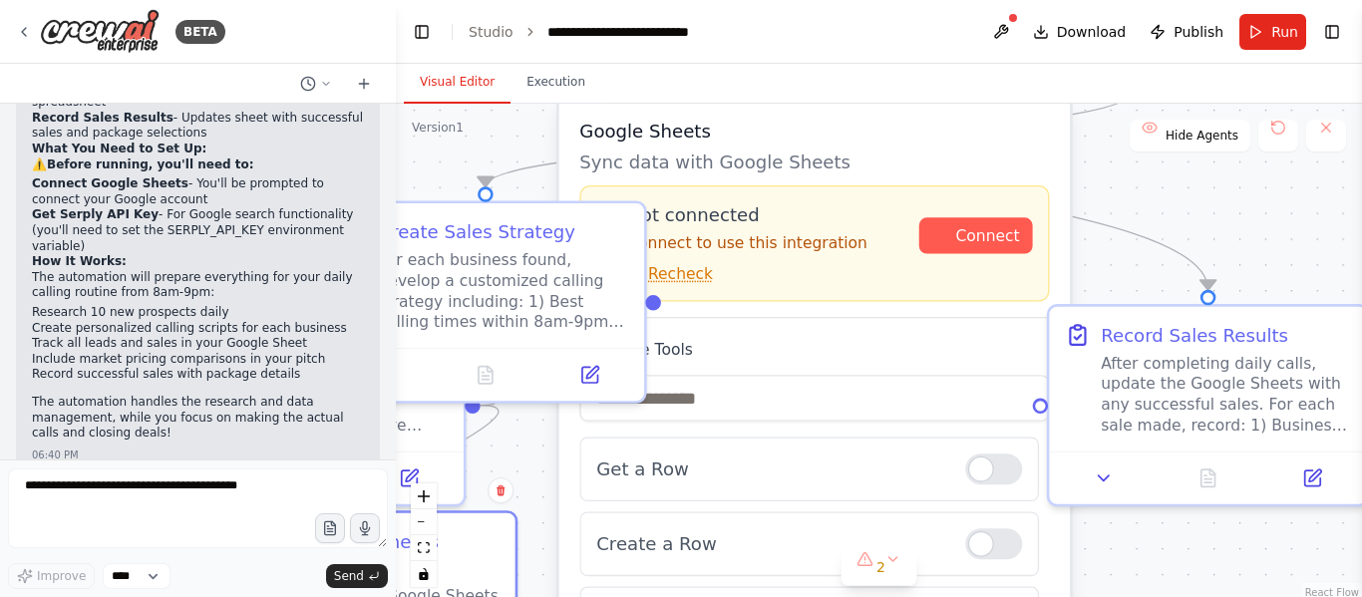
drag, startPoint x: 1250, startPoint y: 334, endPoint x: 1174, endPoint y: 549, distance: 228.3
click at [1174, 549] on div ".deletable-edge-delete-btn { width: 20px; height: 20px; border: 0px solid #ffff…" at bounding box center [879, 353] width 966 height 498
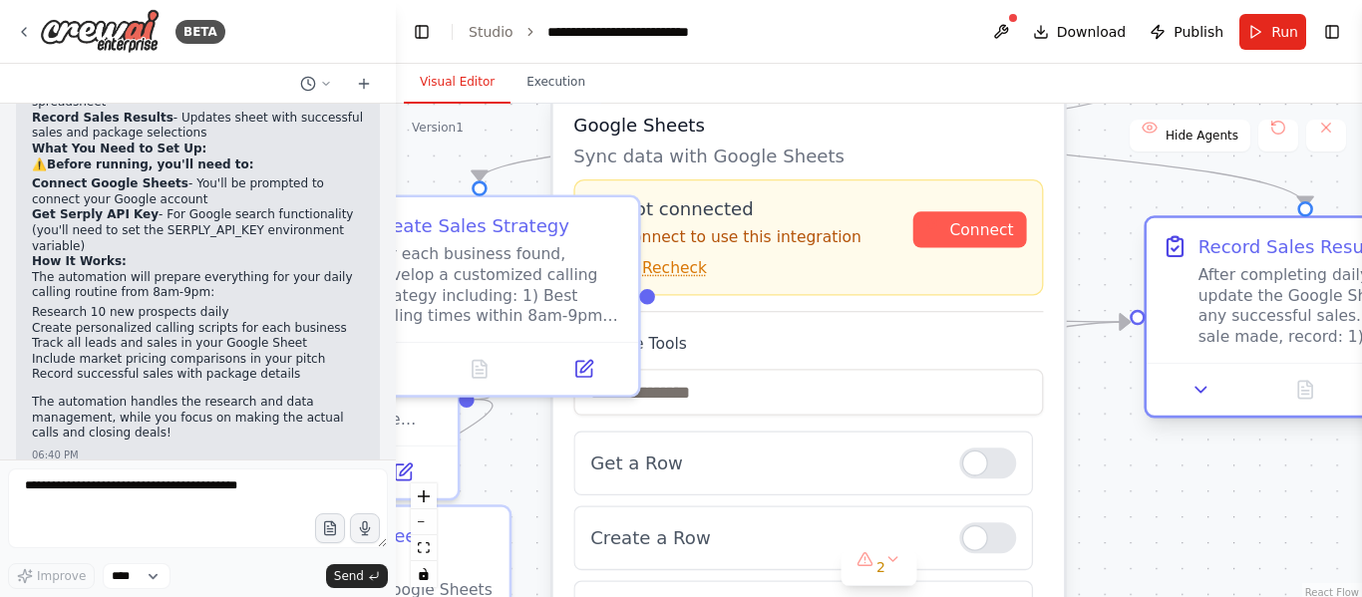
drag, startPoint x: 1168, startPoint y: 413, endPoint x: 1300, endPoint y: 317, distance: 162.7
click at [1300, 317] on div "After completing daily calls, update the Google Sheets with any successful sale…" at bounding box center [1323, 305] width 250 height 83
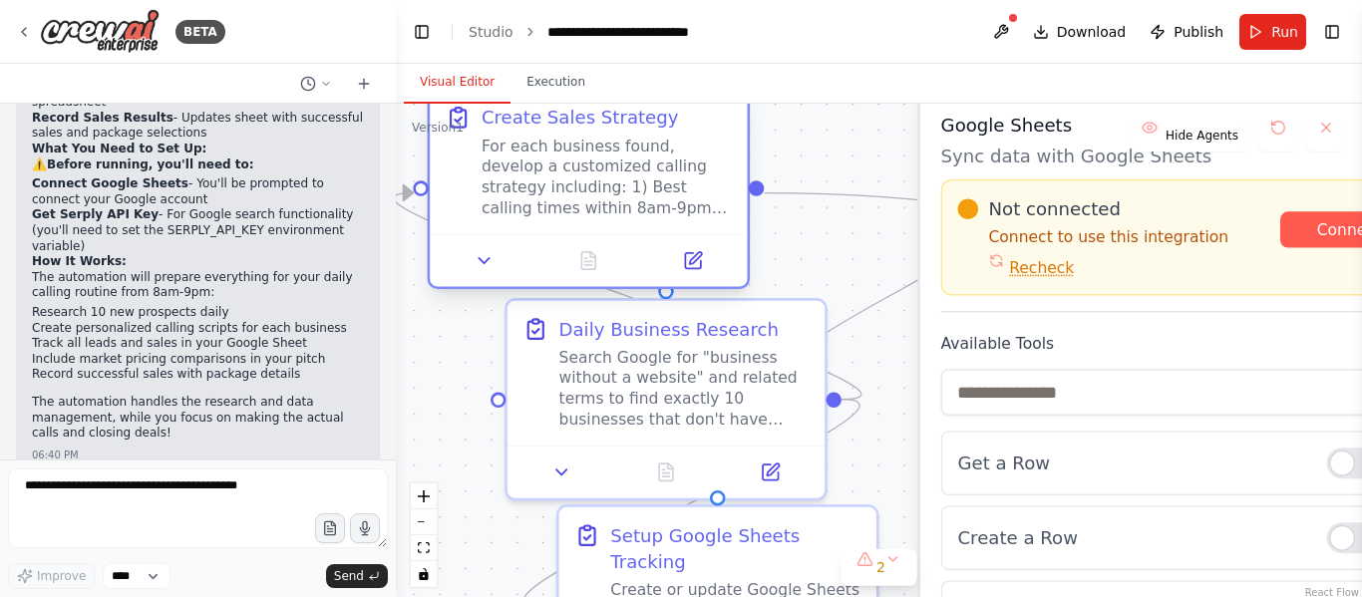
drag, startPoint x: 551, startPoint y: 306, endPoint x: 638, endPoint y: 207, distance: 131.4
click at [638, 207] on div "For each business found, develop a customized calling strategy including: 1) Be…" at bounding box center [607, 177] width 250 height 83
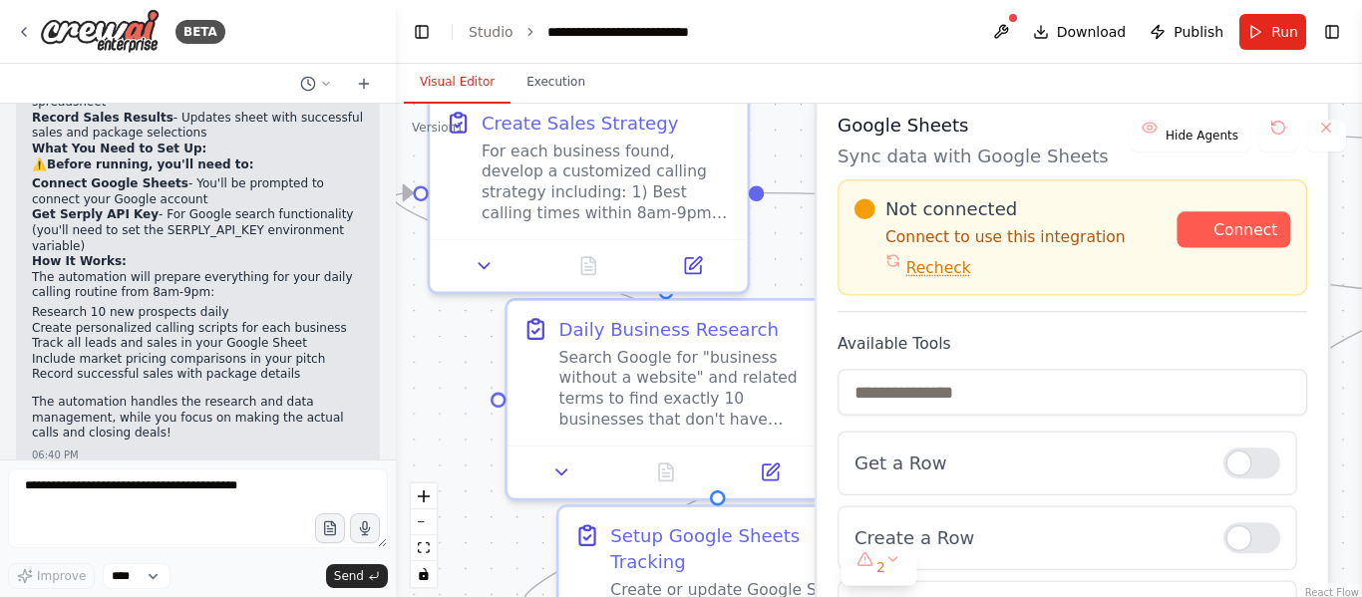
drag, startPoint x: 1070, startPoint y: 362, endPoint x: 930, endPoint y: 350, distance: 140.1
click at [930, 350] on div "Available Tools Get a Row Create a Row Update a Row" at bounding box center [1072, 489] width 470 height 312
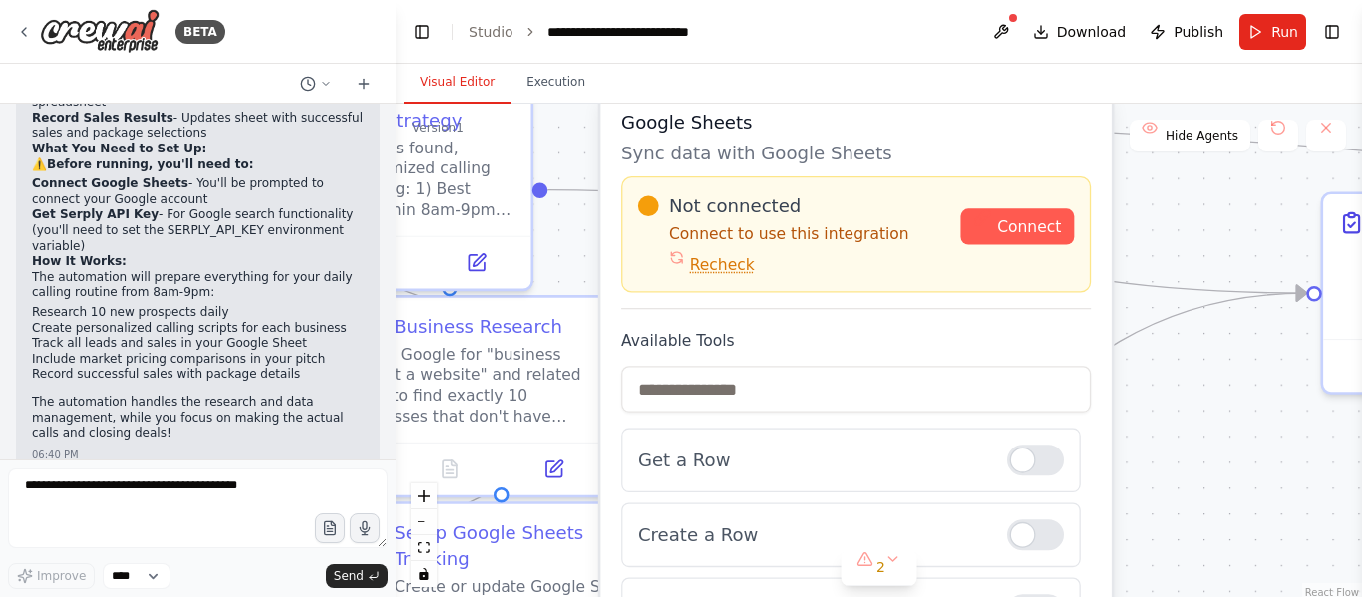
drag, startPoint x: 1346, startPoint y: 449, endPoint x: 1130, endPoint y: 446, distance: 216.4
click at [1130, 446] on div ".deletable-edge-delete-btn { width: 20px; height: 20px; border: 0px solid #ffff…" at bounding box center [879, 353] width 966 height 498
click at [723, 274] on span "Recheck" at bounding box center [722, 265] width 65 height 21
click at [1016, 222] on span "Connect" at bounding box center [1029, 226] width 64 height 21
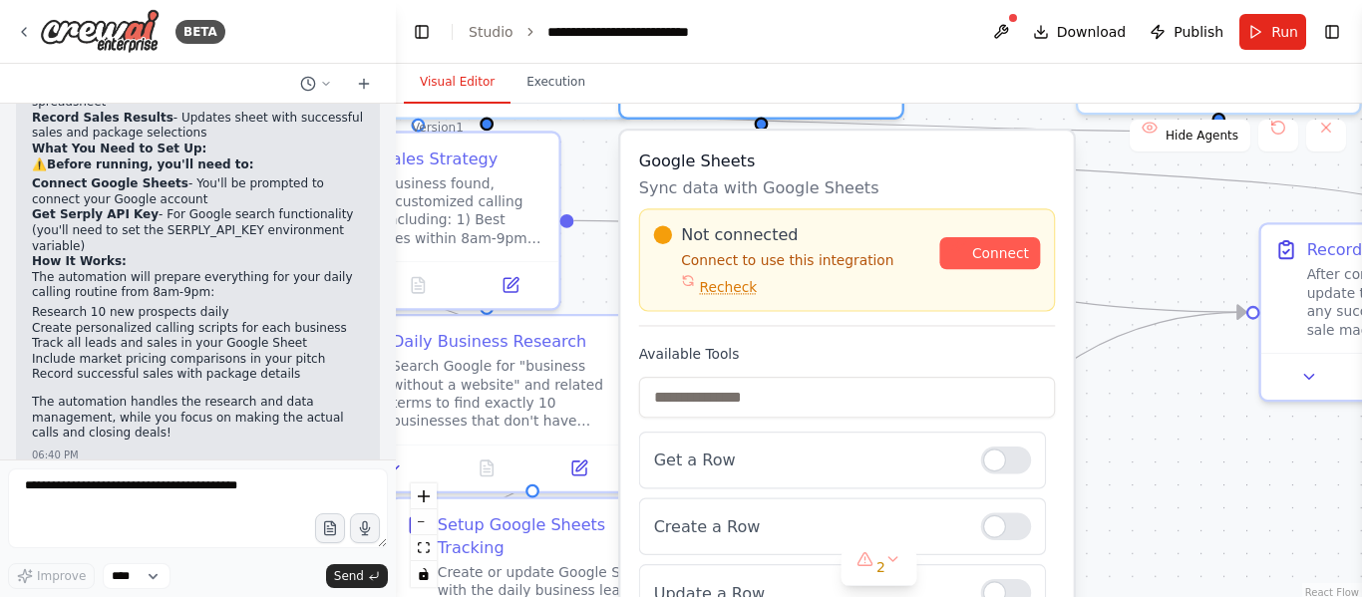
click at [1104, 530] on div ".deletable-edge-delete-btn { width: 20px; height: 20px; border: 0px solid #ffff…" at bounding box center [879, 353] width 966 height 498
click at [1004, 259] on span "Connect" at bounding box center [1000, 254] width 57 height 18
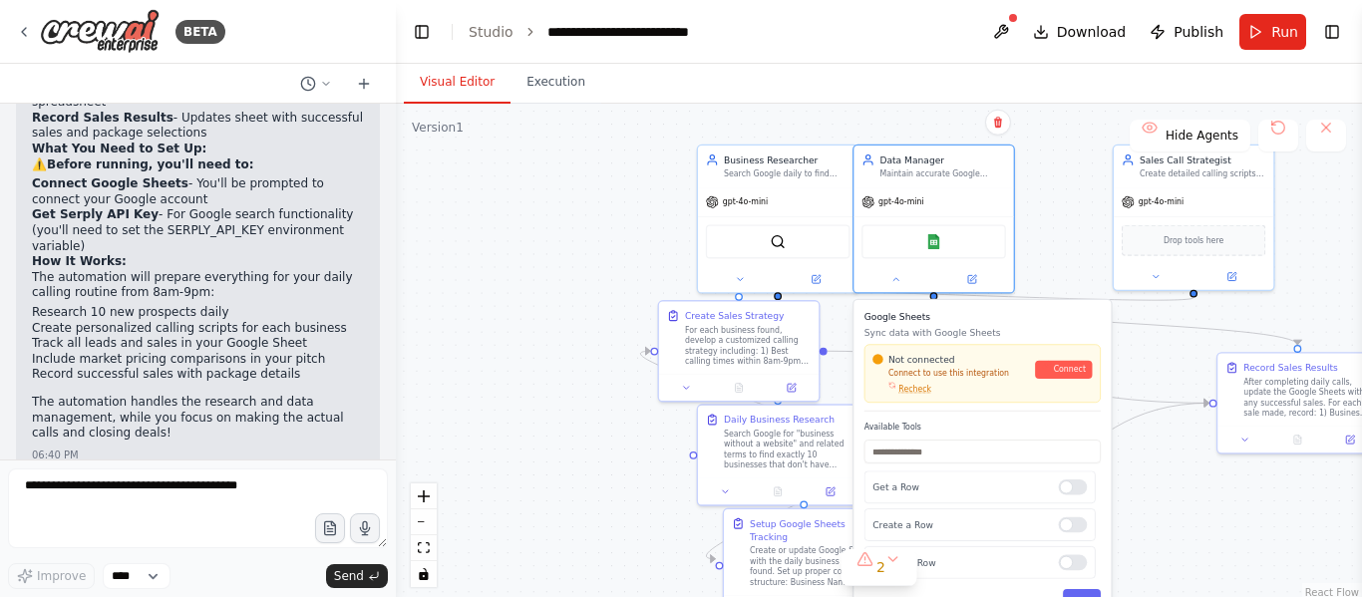
click at [560, 372] on div ".deletable-edge-delete-btn { width: 20px; height: 20px; border: 0px solid #ffff…" at bounding box center [879, 353] width 966 height 498
click at [468, 253] on div ".deletable-edge-delete-btn { width: 20px; height: 20px; border: 0px solid #ffff…" at bounding box center [879, 353] width 966 height 498
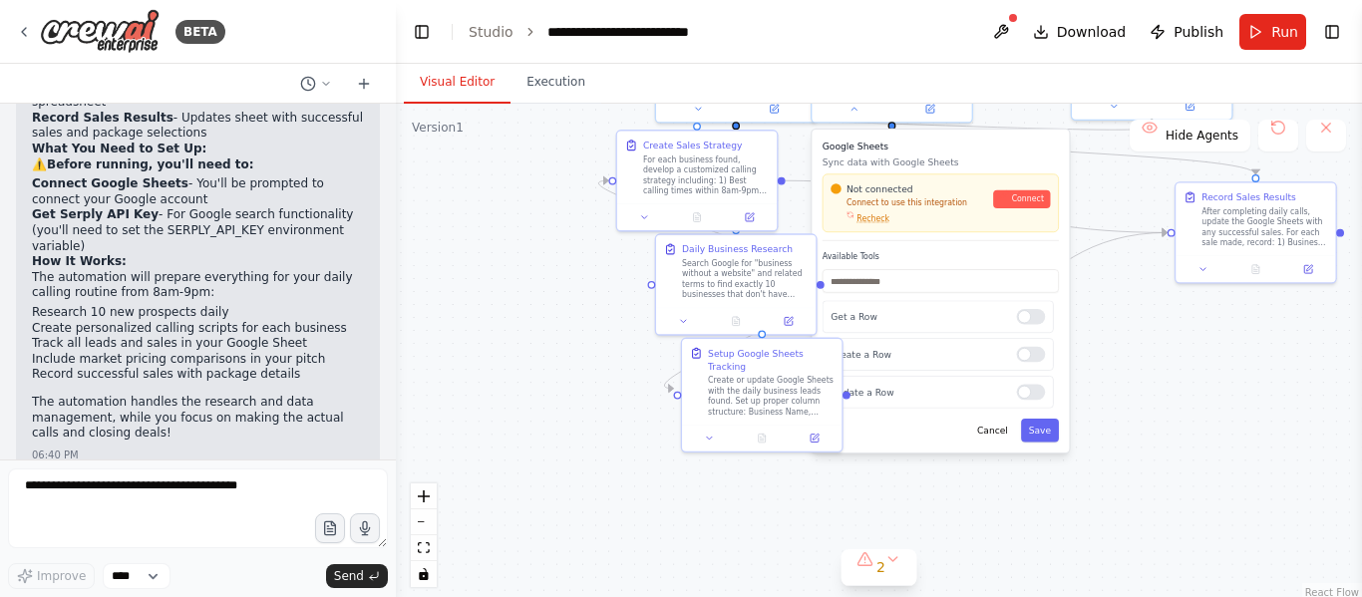
drag, startPoint x: 1170, startPoint y: 549, endPoint x: 1129, endPoint y: 379, distance: 175.5
click at [1129, 379] on div ".deletable-edge-delete-btn { width: 20px; height: 20px; border: 0px solid #ffff…" at bounding box center [879, 353] width 966 height 498
click at [1000, 440] on button "Cancel" at bounding box center [992, 430] width 47 height 23
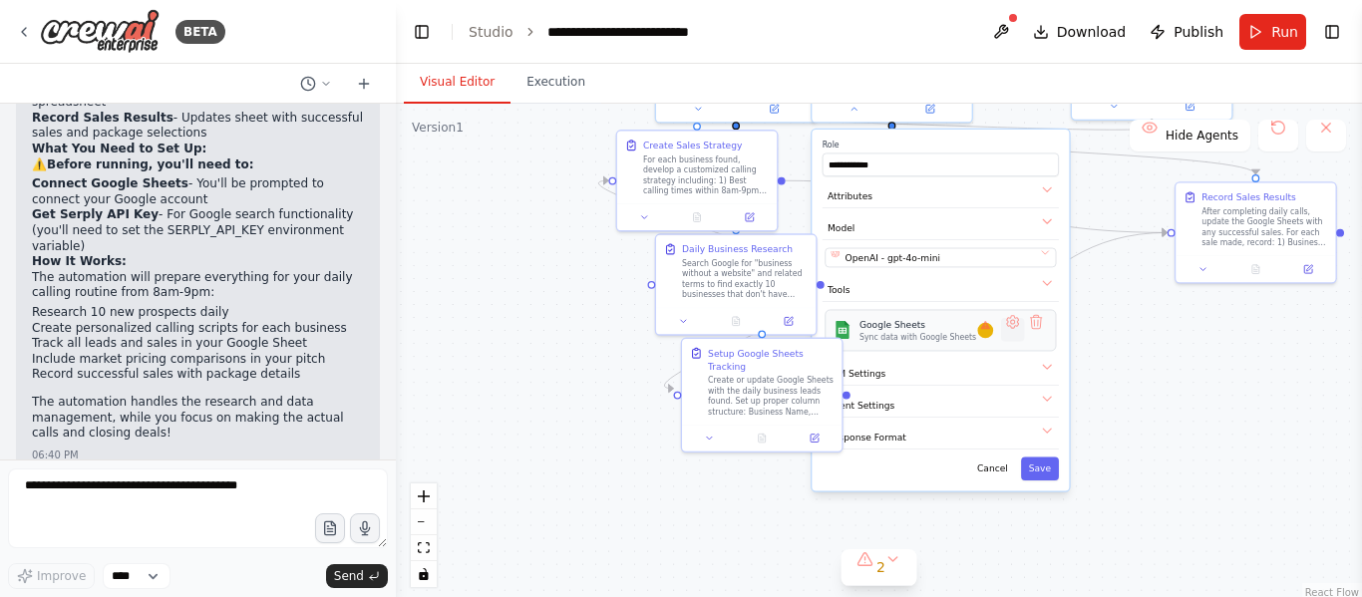
click at [1014, 329] on button at bounding box center [1012, 329] width 23 height 23
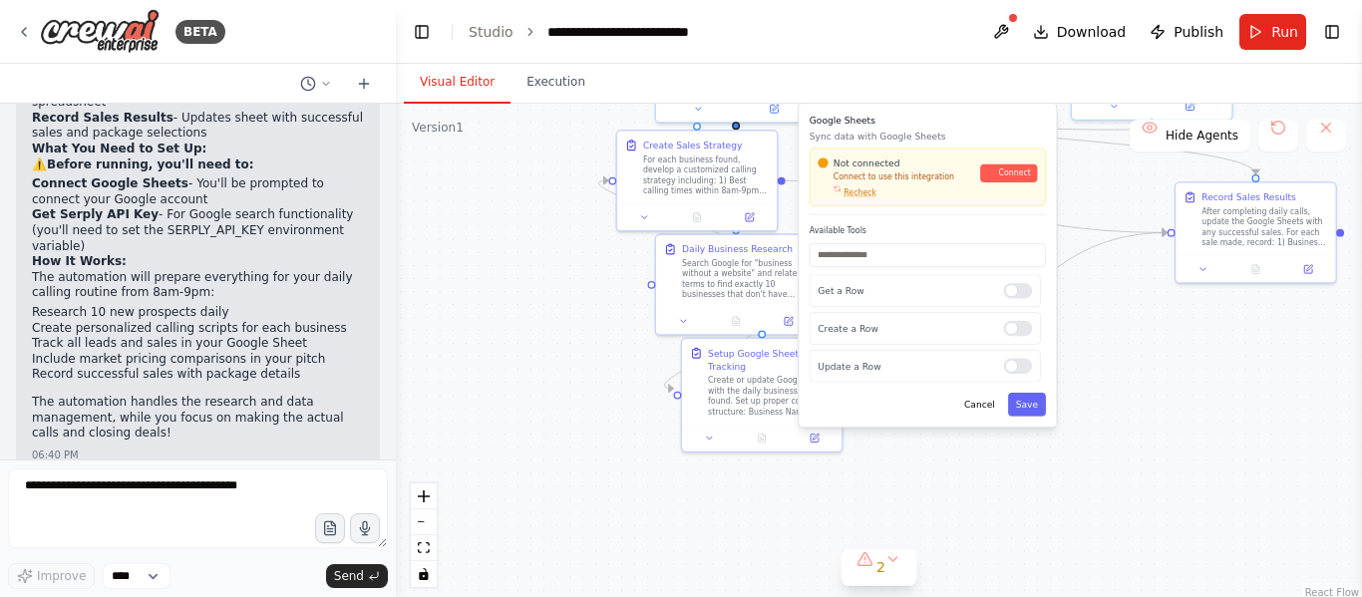
drag, startPoint x: 1012, startPoint y: 450, endPoint x: 1004, endPoint y: 431, distance: 20.6
click at [1004, 427] on div "Google Sheets Sync data with Google Sheets Not connected Connect to use this in…" at bounding box center [927, 265] width 257 height 323
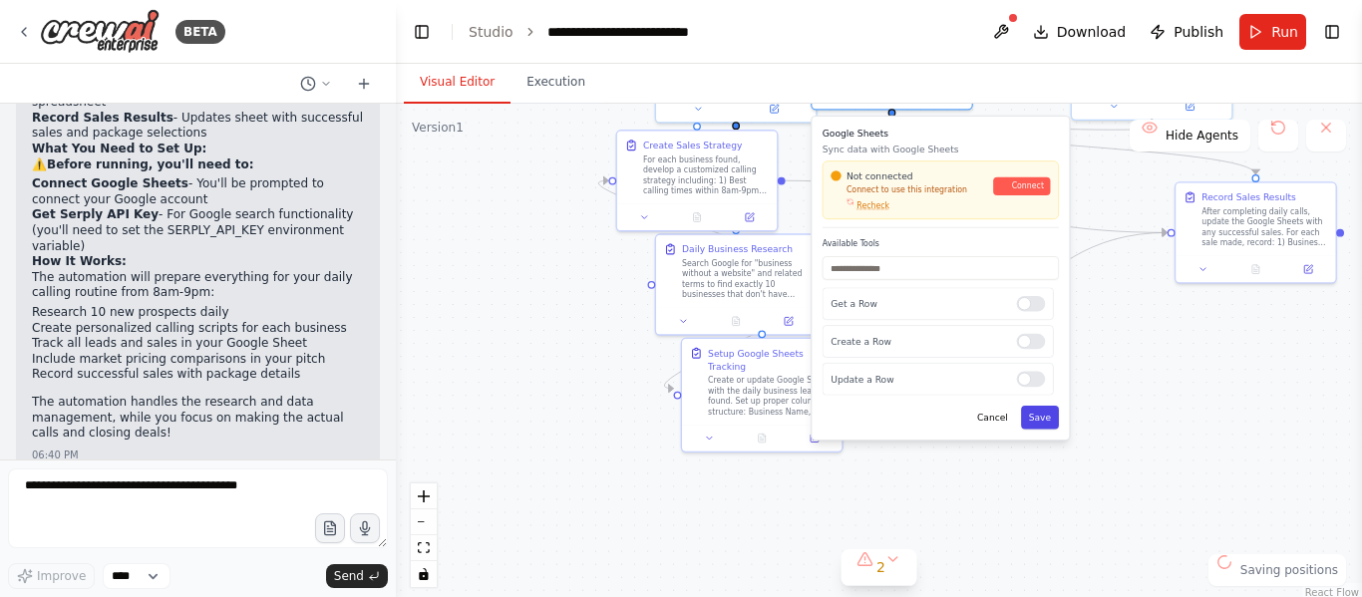
click at [1036, 423] on button "Save" at bounding box center [1040, 417] width 38 height 23
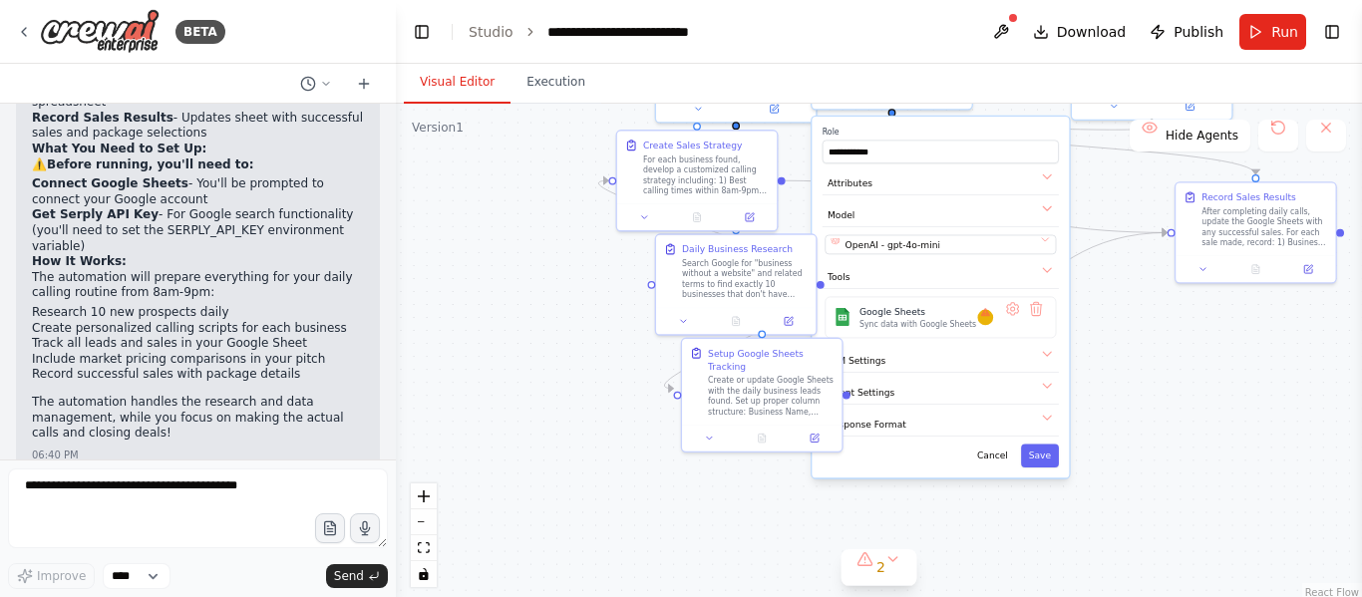
click at [1036, 468] on div "**********" at bounding box center [940, 297] width 257 height 361
click at [1033, 397] on button "Agent Settings" at bounding box center [940, 393] width 236 height 24
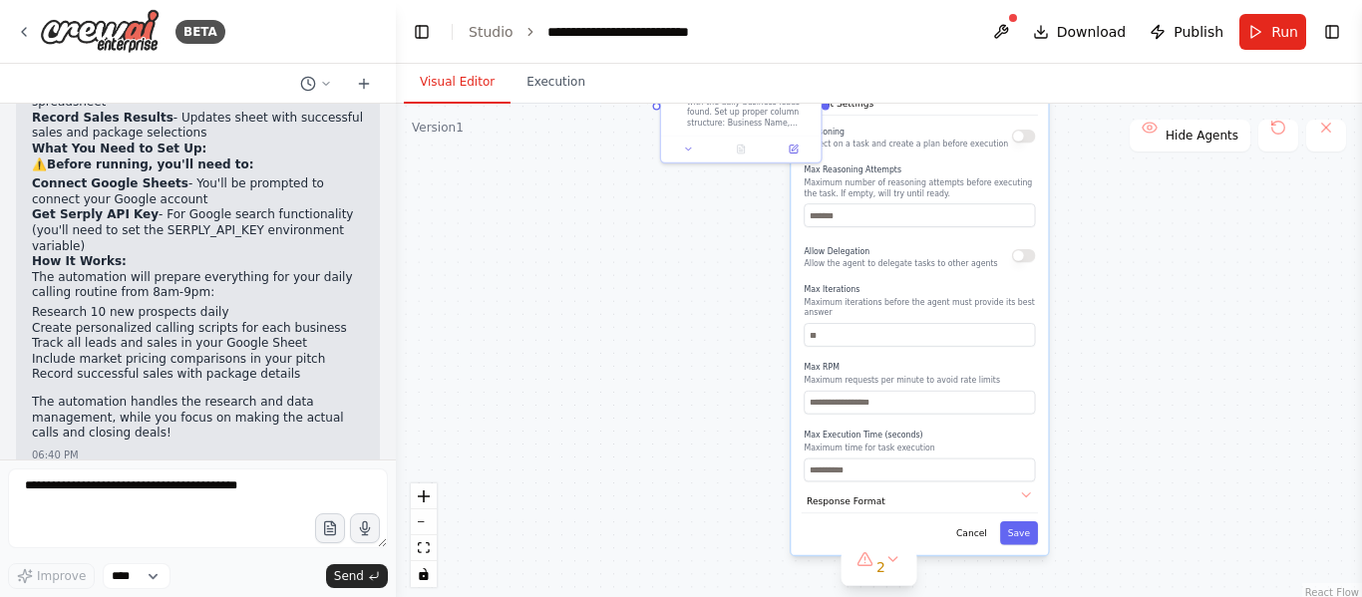
drag, startPoint x: 1172, startPoint y: 470, endPoint x: 1151, endPoint y: 178, distance: 291.9
click at [1151, 178] on div ".deletable-edge-delete-btn { width: 20px; height: 20px; border: 0px solid #ffff…" at bounding box center [879, 353] width 966 height 498
click at [1027, 526] on button "Save" at bounding box center [1019, 530] width 38 height 23
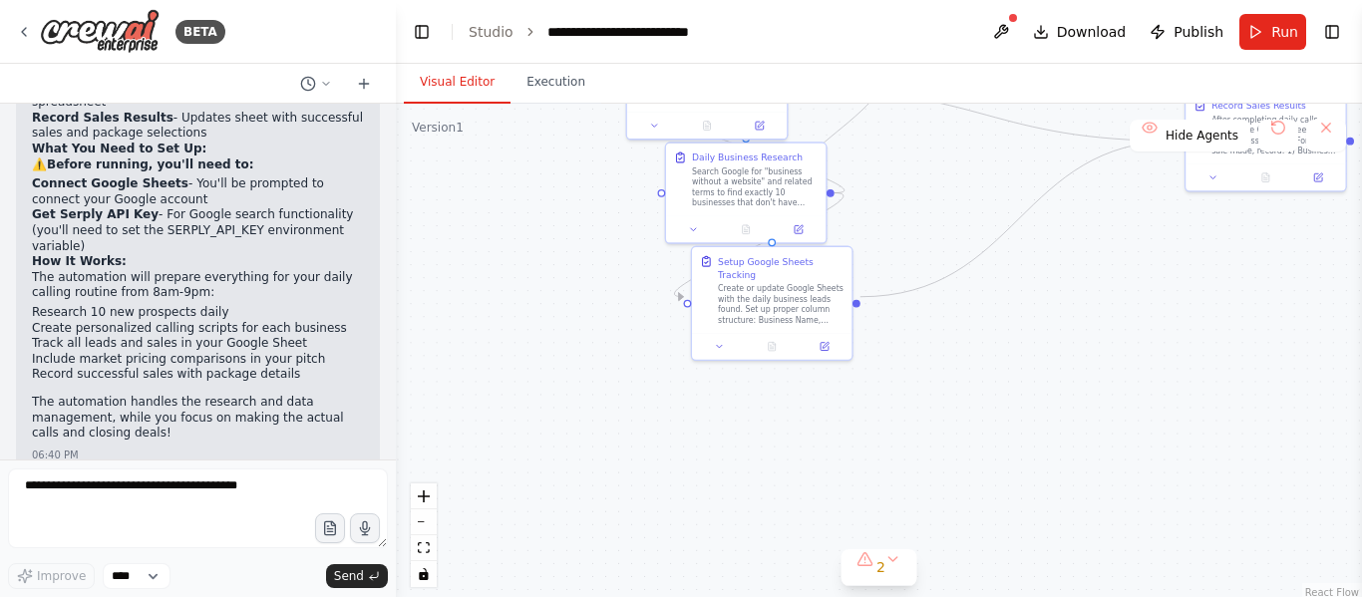
drag, startPoint x: 1054, startPoint y: 456, endPoint x: 1058, endPoint y: 636, distance: 180.5
click at [1058, 596] on html "BETA your a ai agent that goes to google and searches for "business without a w…" at bounding box center [681, 298] width 1362 height 597
click at [424, 531] on button "zoom out" at bounding box center [424, 522] width 26 height 26
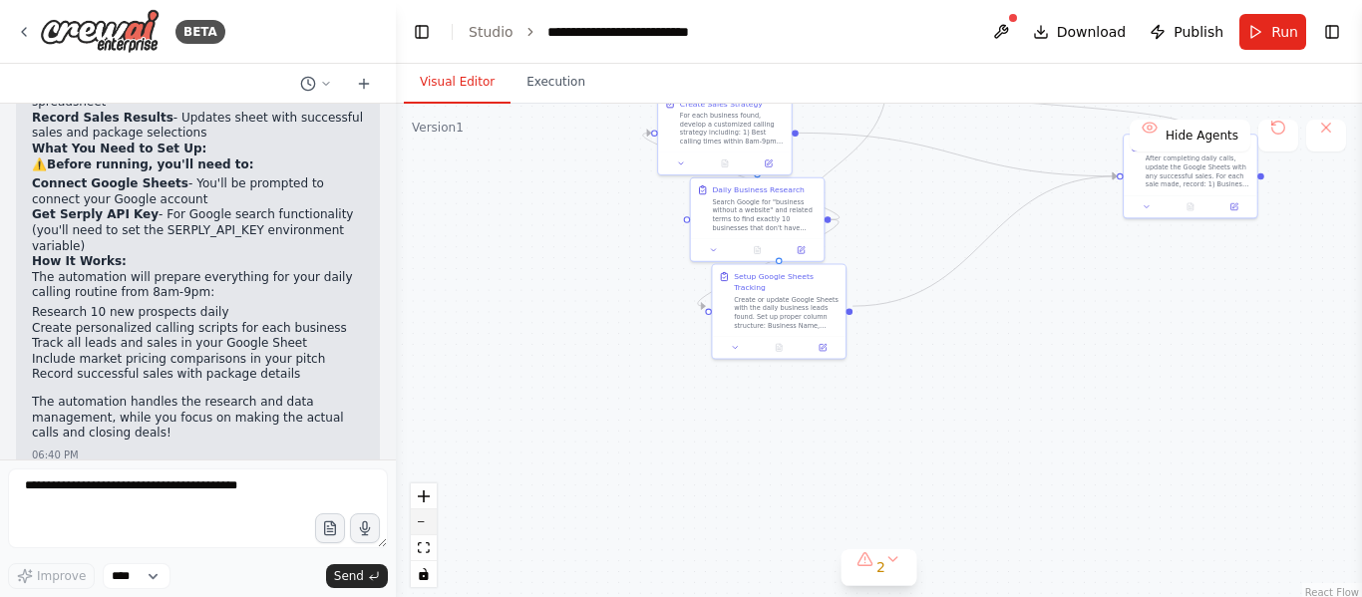
click at [424, 531] on button "zoom out" at bounding box center [424, 522] width 26 height 26
click at [424, 531] on div "React Flow controls" at bounding box center [424, 536] width 26 height 104
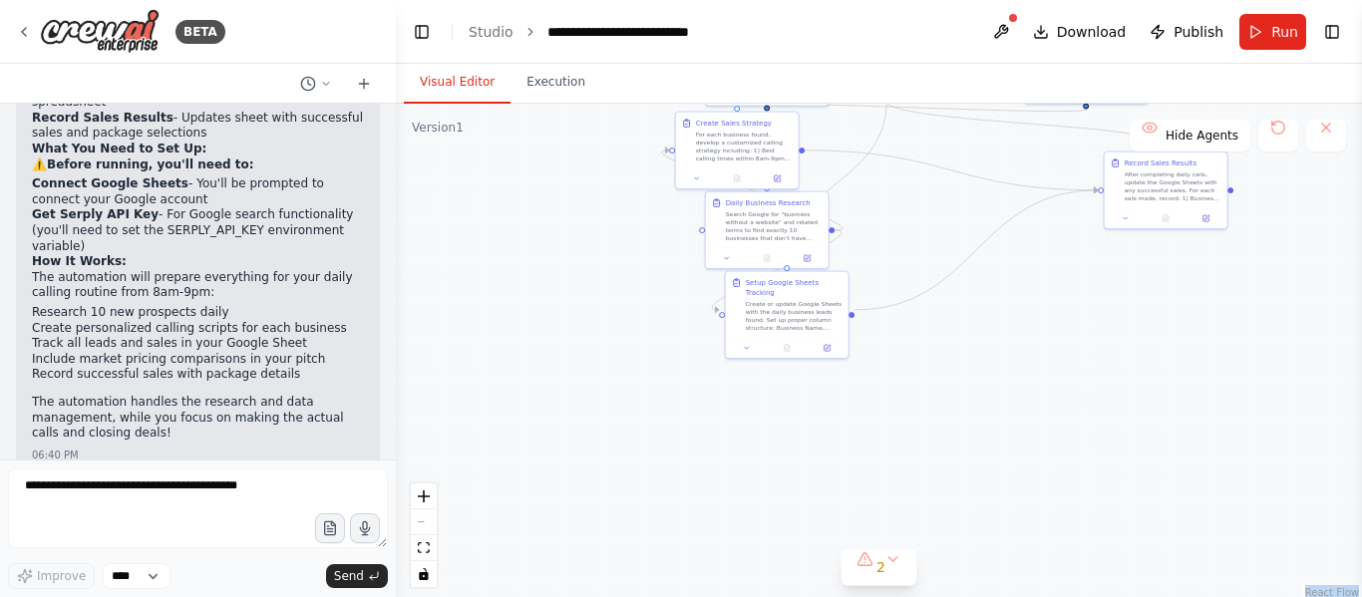
click at [424, 531] on div "React Flow controls" at bounding box center [424, 536] width 26 height 104
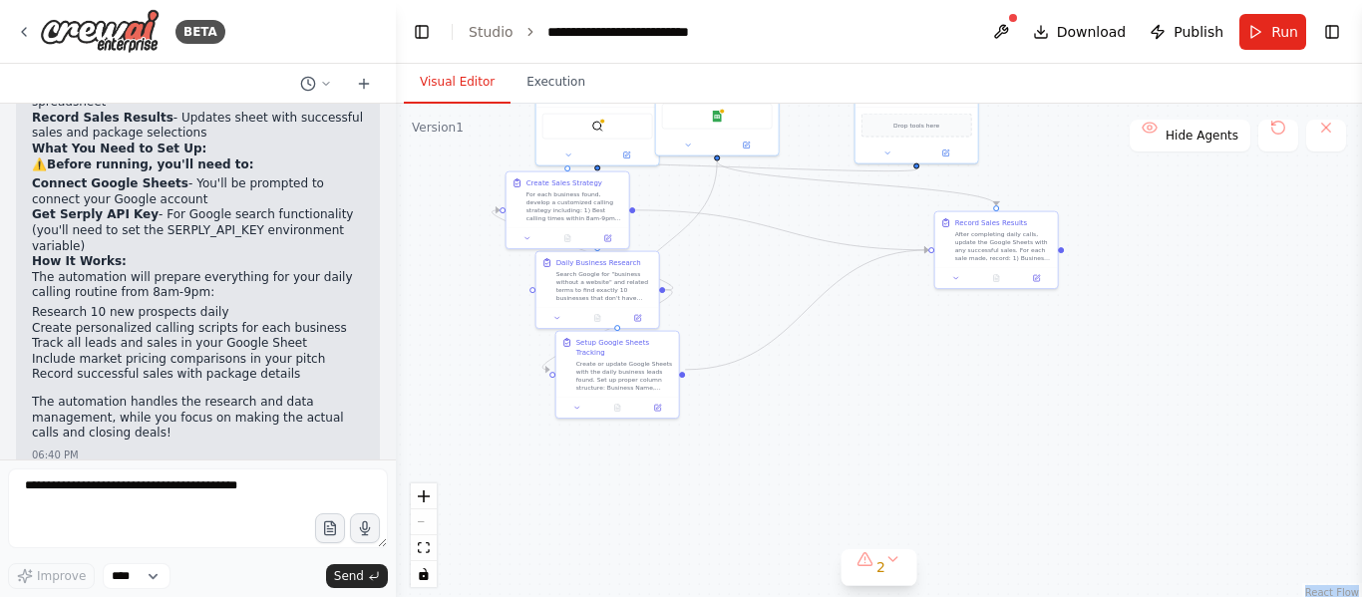
drag, startPoint x: 1001, startPoint y: 374, endPoint x: 831, endPoint y: 434, distance: 179.7
click at [831, 434] on div ".deletable-edge-delete-btn { width: 20px; height: 20px; border: 0px solid #ffff…" at bounding box center [879, 353] width 966 height 498
drag, startPoint x: 553, startPoint y: 210, endPoint x: 816, endPoint y: 298, distance: 276.5
click at [816, 298] on div "For each business found, develop a customized calling strategy including: 1) Be…" at bounding box center [824, 294] width 97 height 32
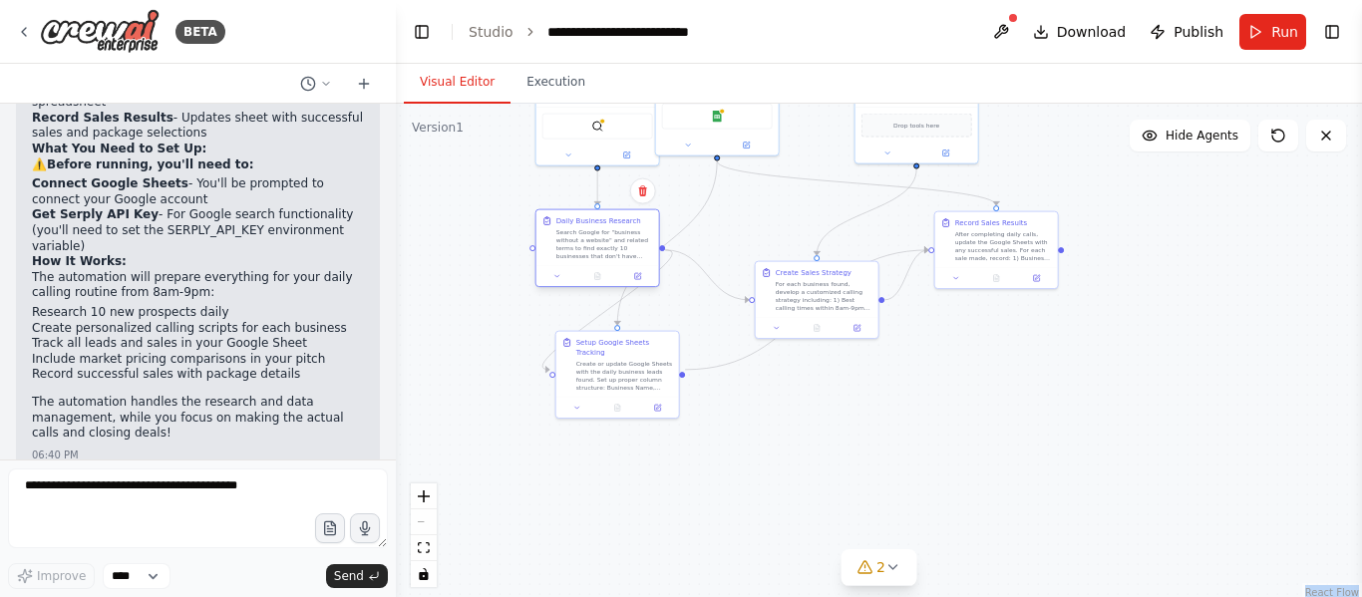
drag, startPoint x: 600, startPoint y: 290, endPoint x: 597, endPoint y: 245, distance: 45.0
click at [597, 245] on div "Search Google for "business without a website" and related terms to find exactl…" at bounding box center [604, 244] width 97 height 32
drag, startPoint x: 627, startPoint y: 369, endPoint x: 633, endPoint y: 399, distance: 30.5
click at [633, 399] on div "Create or update Google Sheets with the daily business leads found. Set up prop…" at bounding box center [634, 404] width 97 height 32
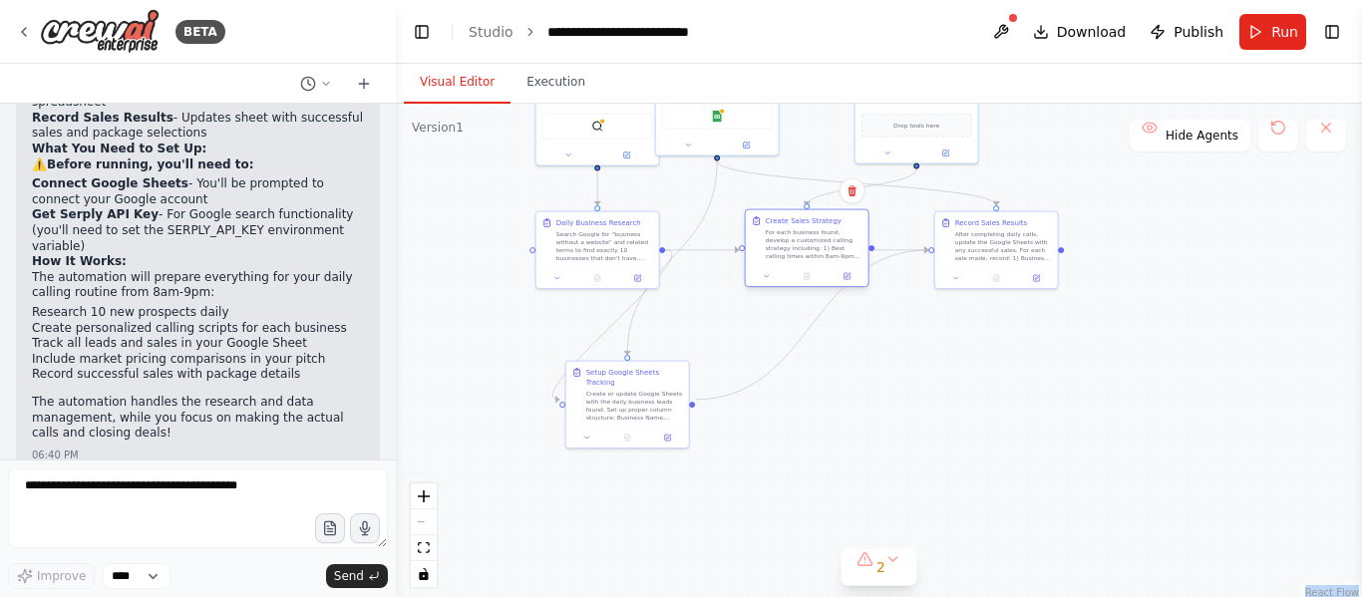
drag, startPoint x: 812, startPoint y: 292, endPoint x: 802, endPoint y: 238, distance: 54.8
click at [802, 238] on div "For each business found, develop a customized calling strategy including: 1) Be…" at bounding box center [814, 244] width 97 height 32
drag, startPoint x: 618, startPoint y: 399, endPoint x: 809, endPoint y: 386, distance: 190.9
click at [809, 386] on div "Create or update Google Sheets with the daily business leads found. Set up prop…" at bounding box center [824, 394] width 97 height 32
click at [1065, 396] on div ".deletable-edge-delete-btn { width: 20px; height: 20px; border: 0px solid #ffff…" at bounding box center [879, 353] width 966 height 498
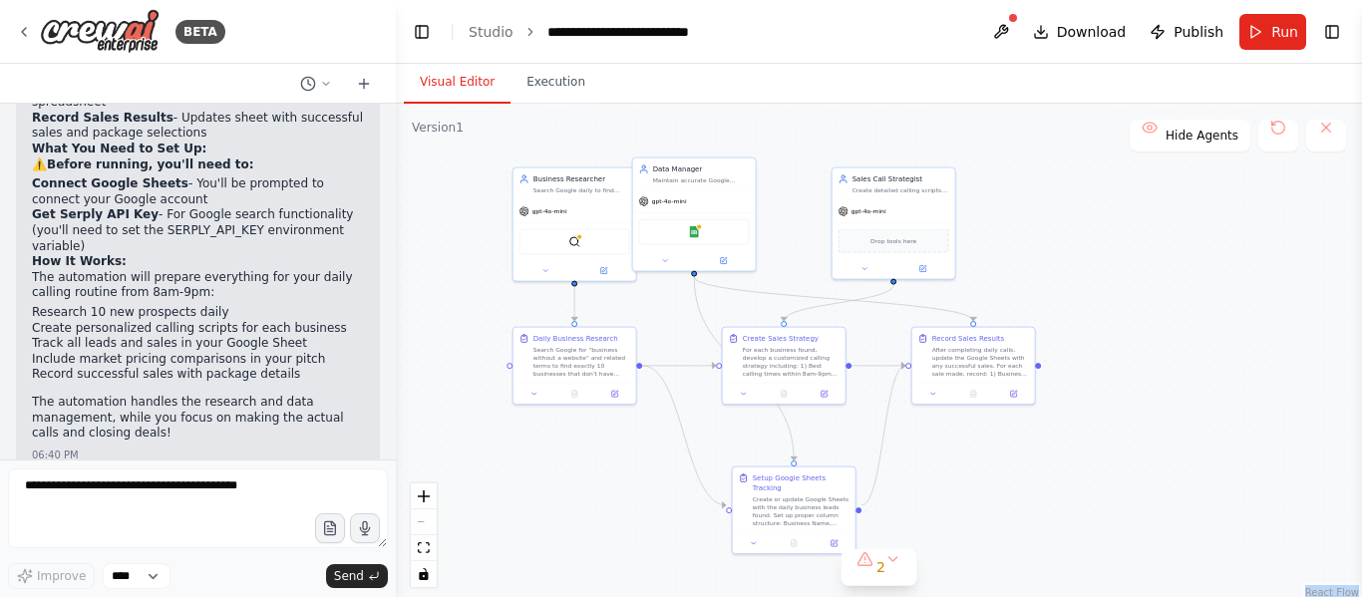
drag, startPoint x: 1183, startPoint y: 234, endPoint x: 1159, endPoint y: 353, distance: 121.0
click at [1159, 353] on div ".deletable-edge-delete-btn { width: 20px; height: 20px; border: 0px solid #ffff…" at bounding box center [879, 353] width 966 height 498
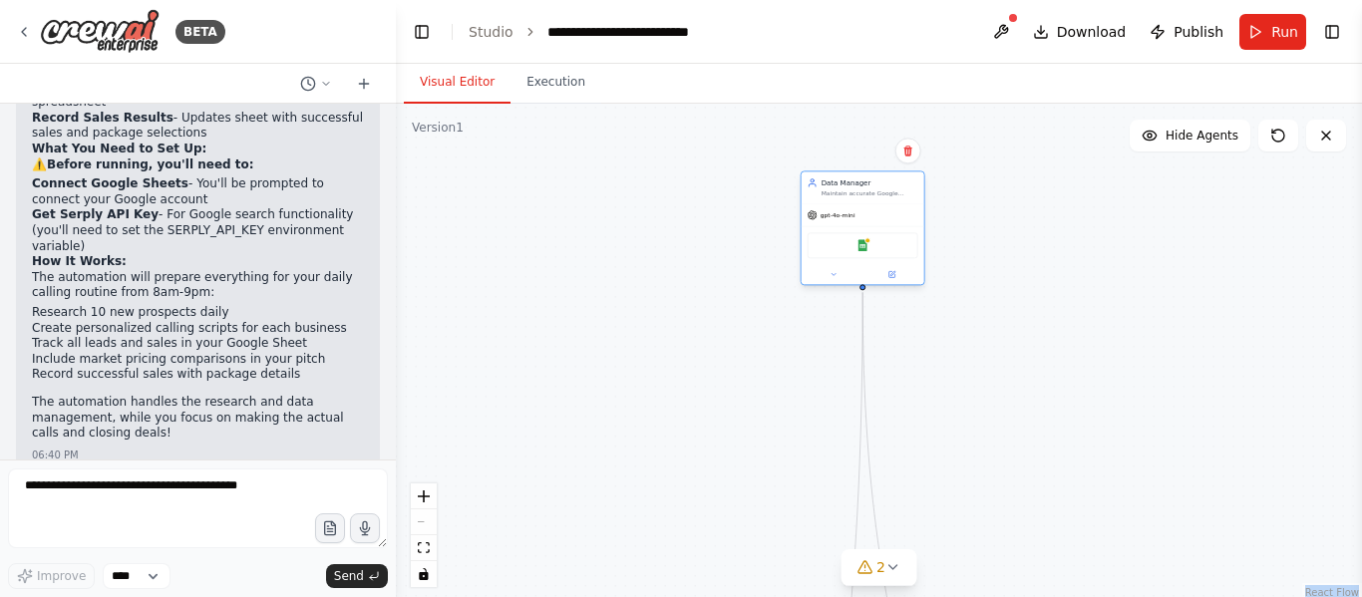
drag, startPoint x: 696, startPoint y: 199, endPoint x: 903, endPoint y: 188, distance: 207.7
click at [903, 188] on div "Data Manager Maintain accurate Google Sheets records of all business leads and …" at bounding box center [863, 227] width 125 height 115
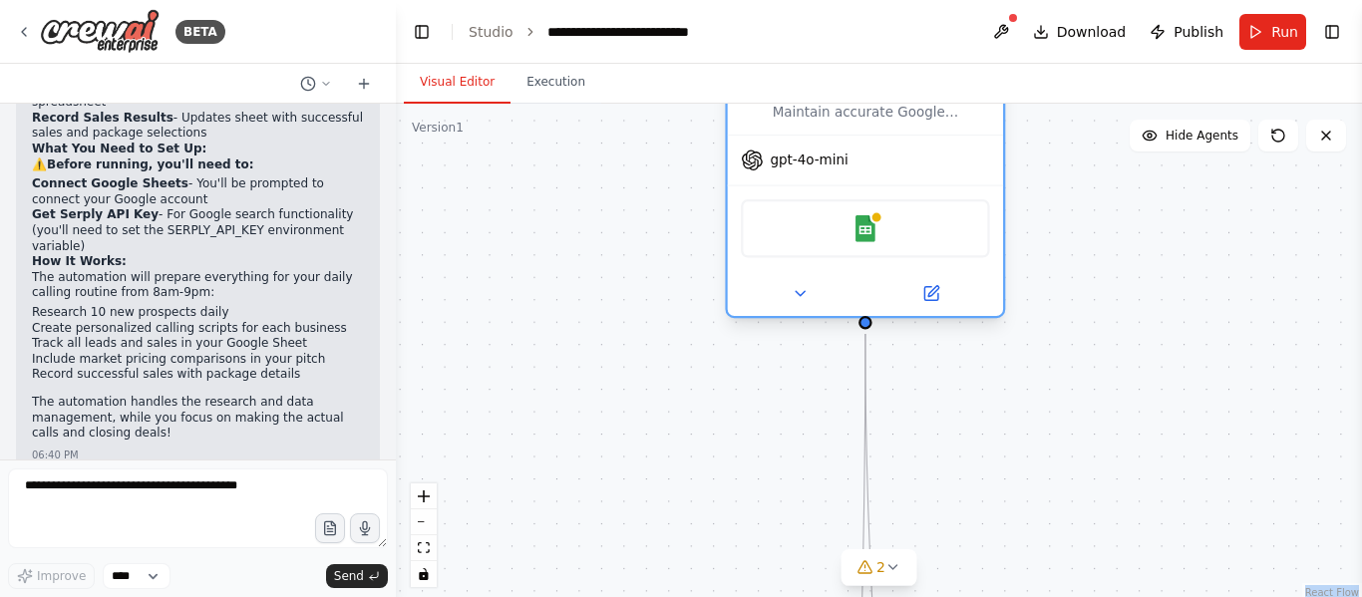
click at [869, 242] on div "Google Sheets" at bounding box center [865, 228] width 248 height 58
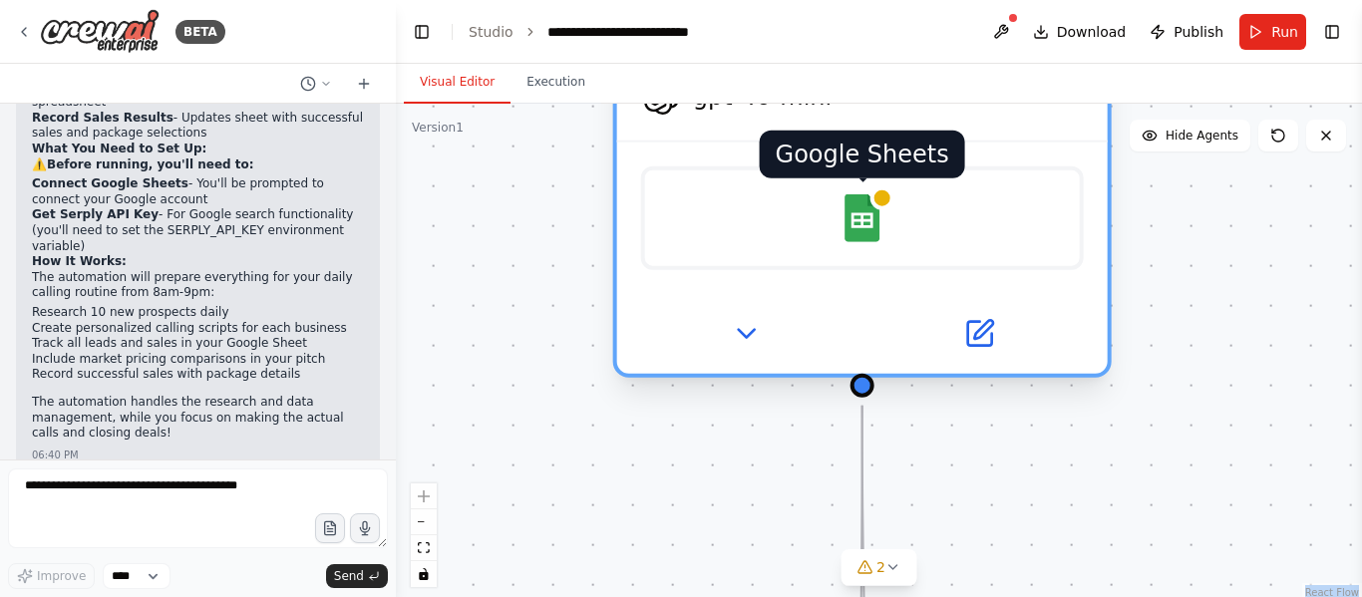
click at [882, 202] on div at bounding box center [882, 198] width 24 height 24
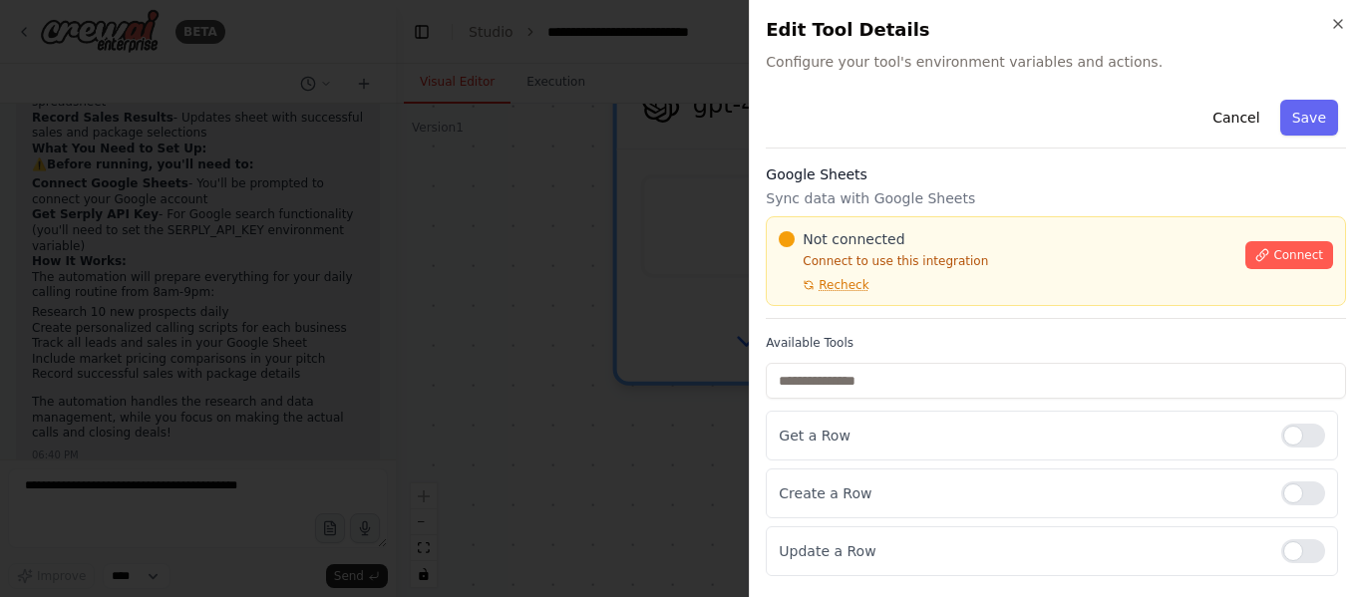
click at [1337, 32] on h2 "Edit Tool Details" at bounding box center [1056, 30] width 580 height 28
click at [1337, 19] on icon "button" at bounding box center [1338, 24] width 16 height 16
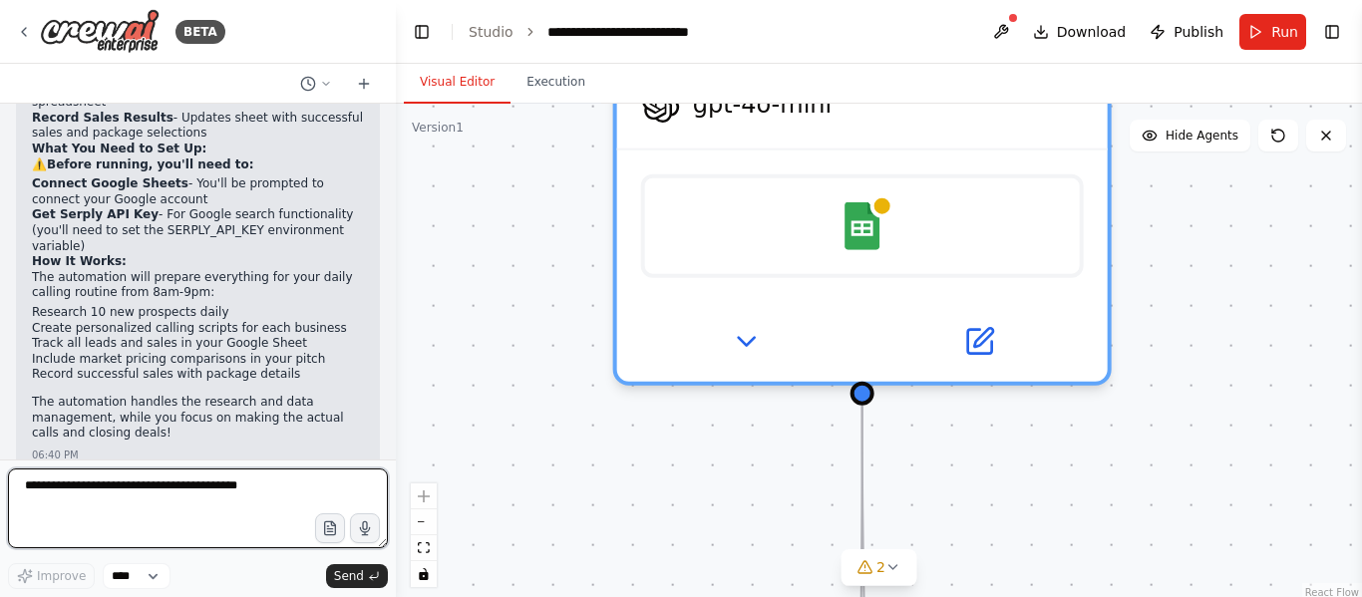
click at [194, 489] on textarea at bounding box center [198, 509] width 380 height 80
paste textarea "**********"
type textarea "**********"
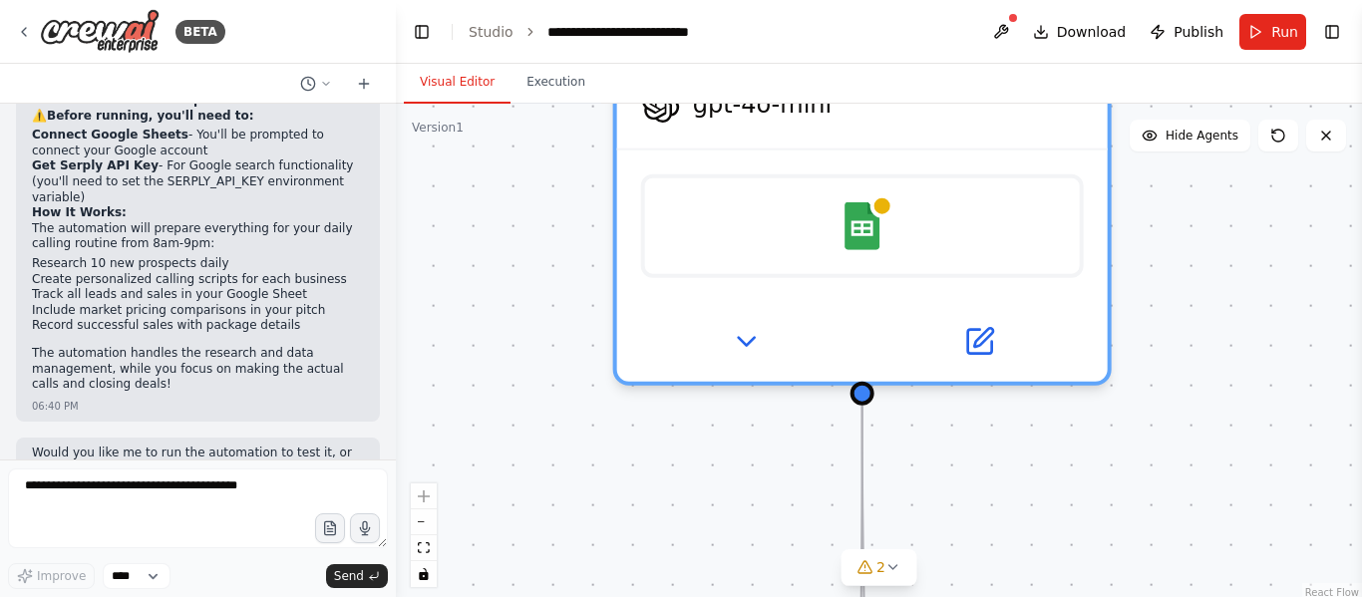
scroll to position [2949, 0]
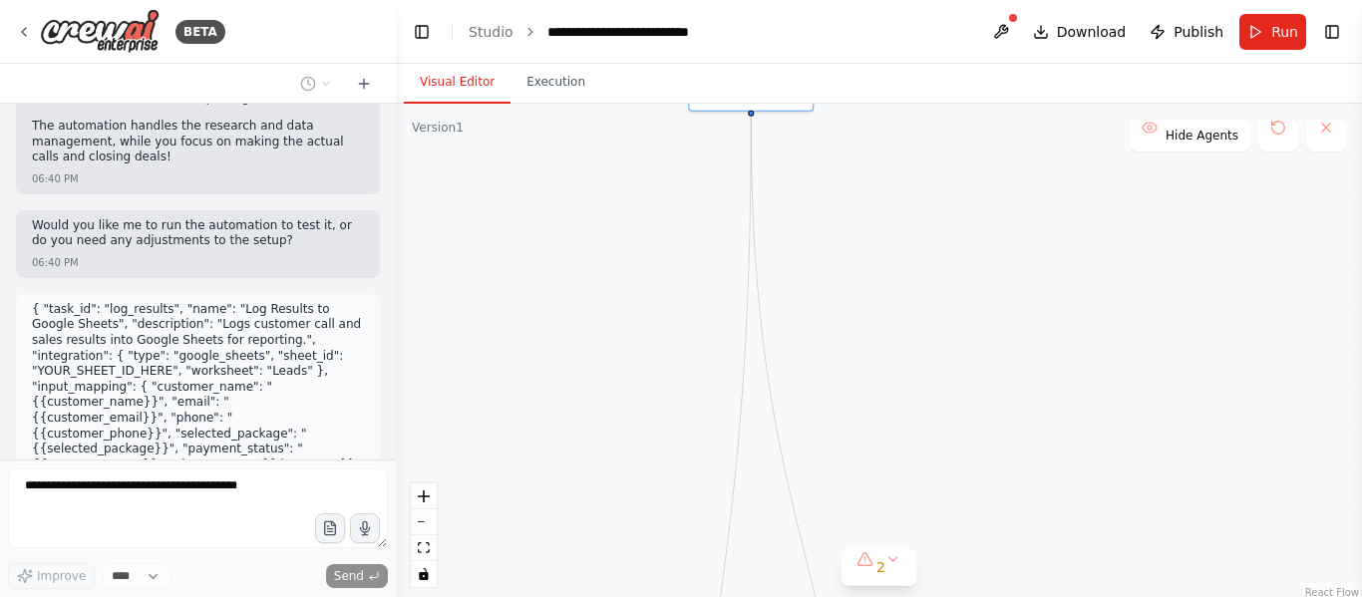
drag, startPoint x: 770, startPoint y: 490, endPoint x: 911, endPoint y: 215, distance: 308.6
click at [911, 215] on div ".deletable-edge-delete-btn { width: 20px; height: 20px; border: 0px solid #ffff…" at bounding box center [879, 353] width 966 height 498
drag, startPoint x: 881, startPoint y: 281, endPoint x: 822, endPoint y: 408, distance: 139.6
click at [822, 408] on div ".deletable-edge-delete-btn { width: 20px; height: 20px; border: 0px solid #ffff…" at bounding box center [879, 353] width 966 height 498
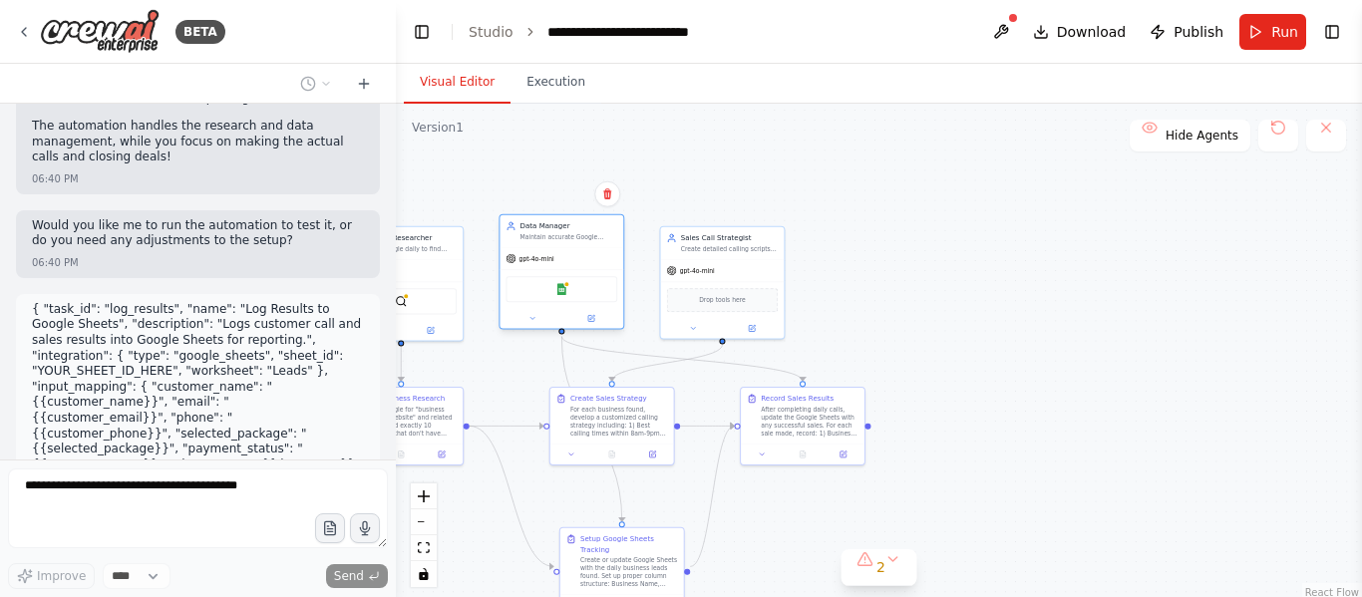
drag, startPoint x: 707, startPoint y: 171, endPoint x: 579, endPoint y: 272, distance: 162.6
click at [579, 272] on div "gpt-4o-mini Google Sheets" at bounding box center [561, 288] width 124 height 82
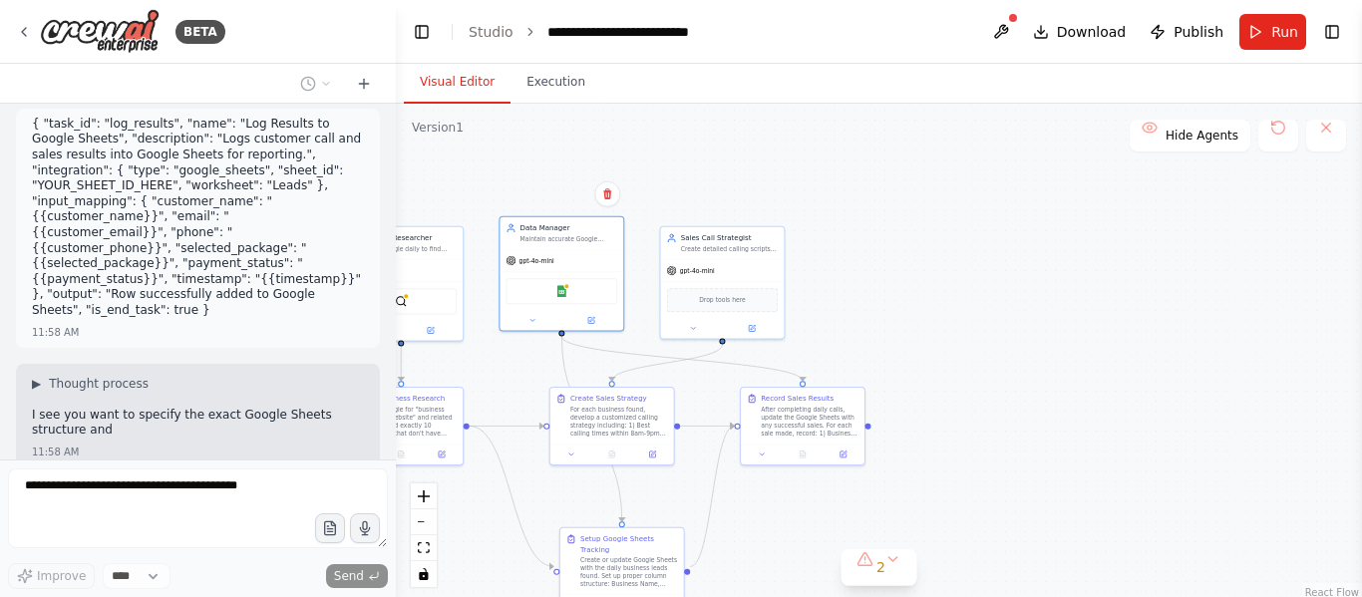
click at [992, 298] on div ".deletable-edge-delete-btn { width: 20px; height: 20px; border: 0px solid #ffff…" at bounding box center [879, 353] width 966 height 498
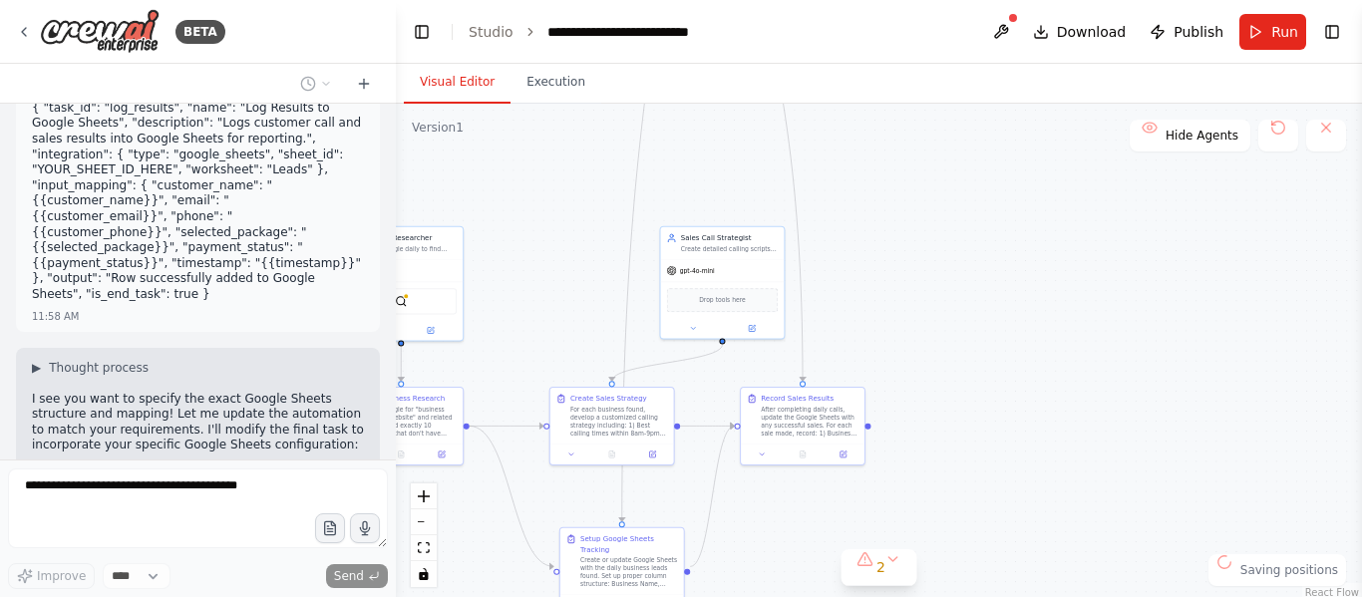
scroll to position [3165, 0]
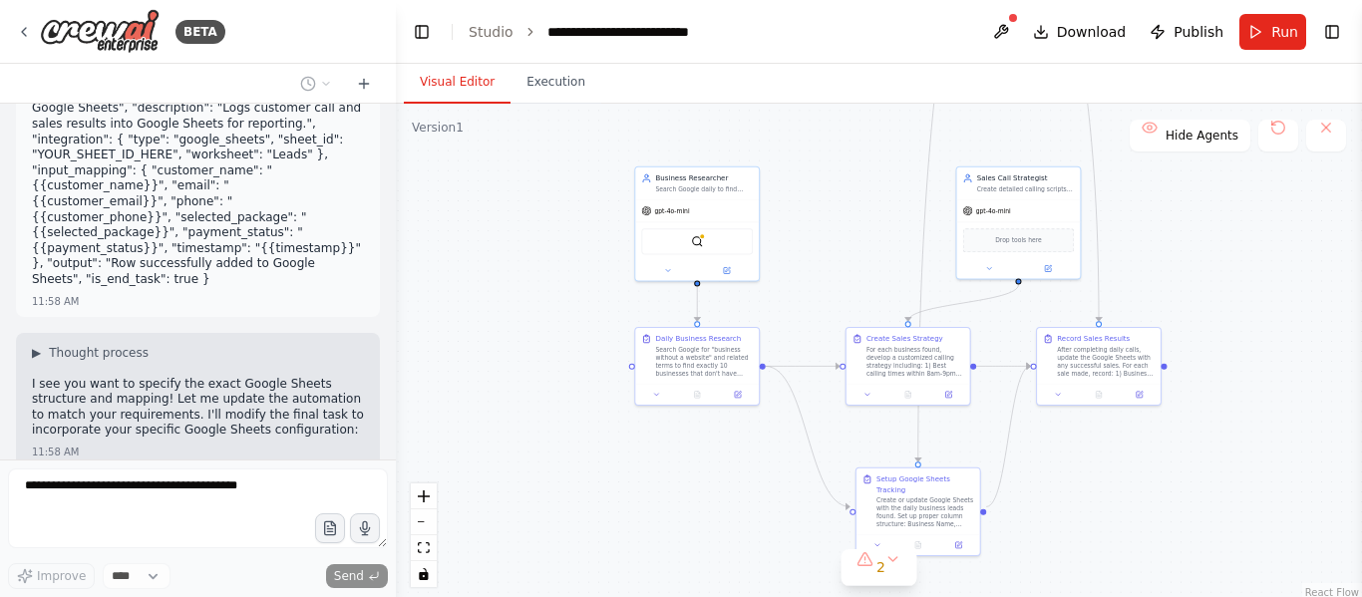
drag, startPoint x: 915, startPoint y: 344, endPoint x: 1234, endPoint y: 279, distance: 325.5
click at [1234, 279] on div ".deletable-edge-delete-btn { width: 20px; height: 20px; border: 0px solid #ffff…" at bounding box center [879, 353] width 966 height 498
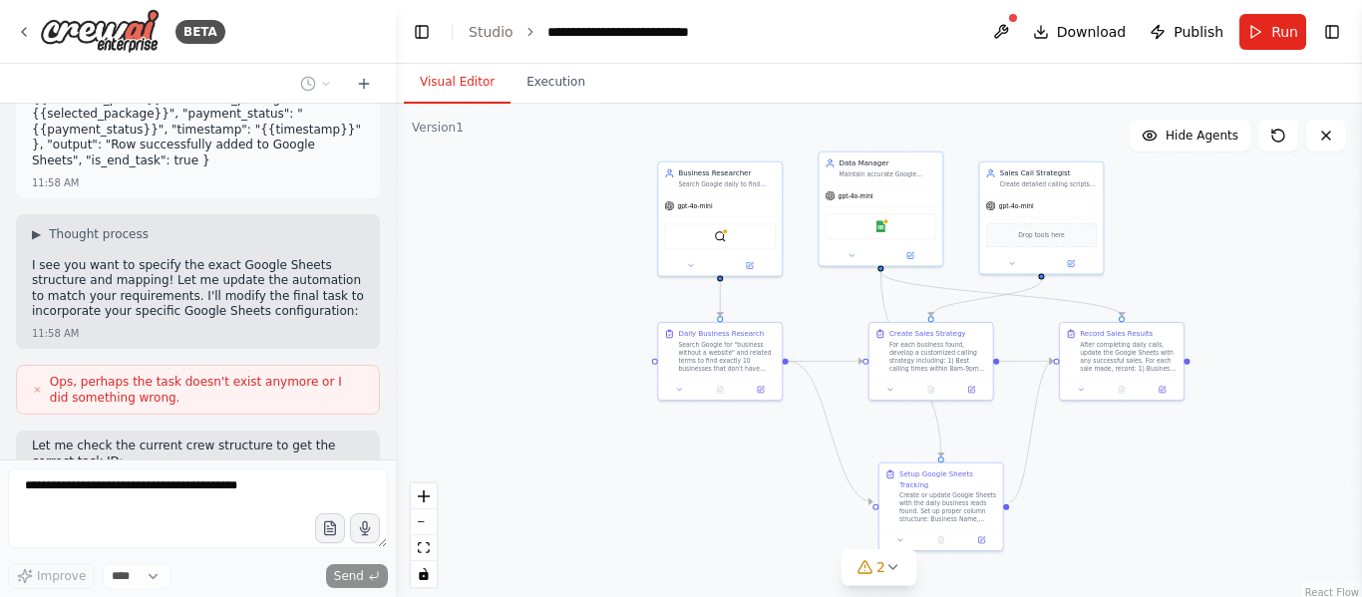
scroll to position [3299, 0]
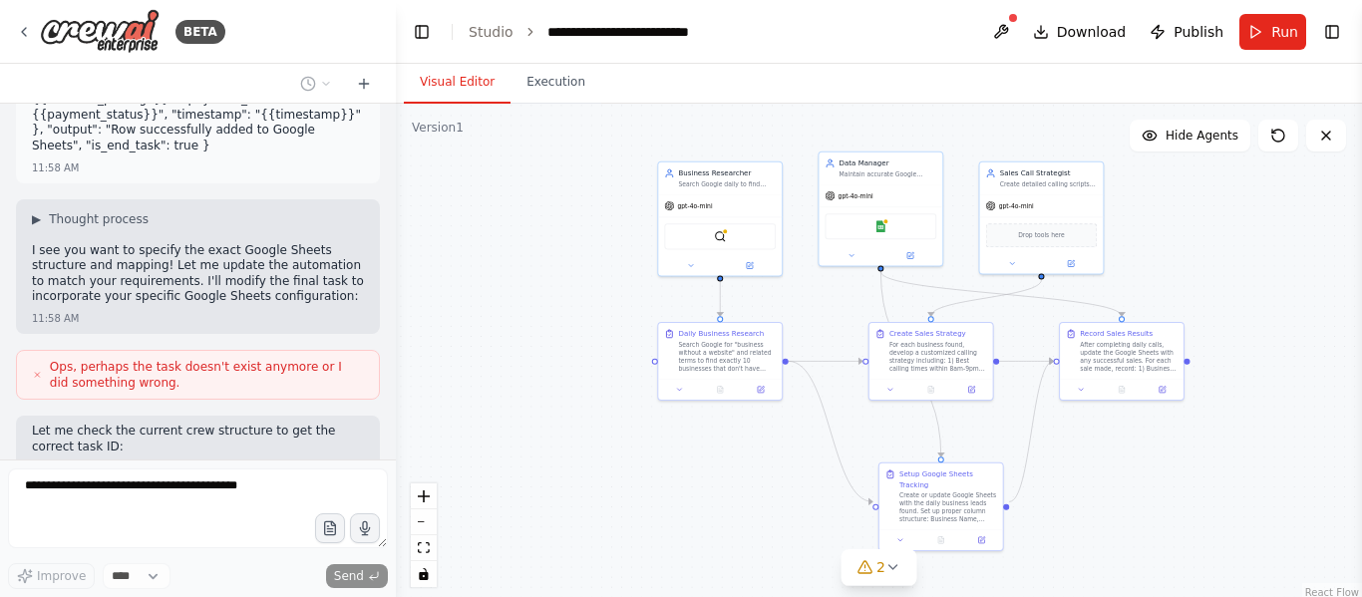
click at [45, 359] on div "Ops, perhaps the task doesn't exist anymore or I did something wrong." at bounding box center [198, 375] width 330 height 32
click at [35, 369] on icon at bounding box center [37, 375] width 9 height 12
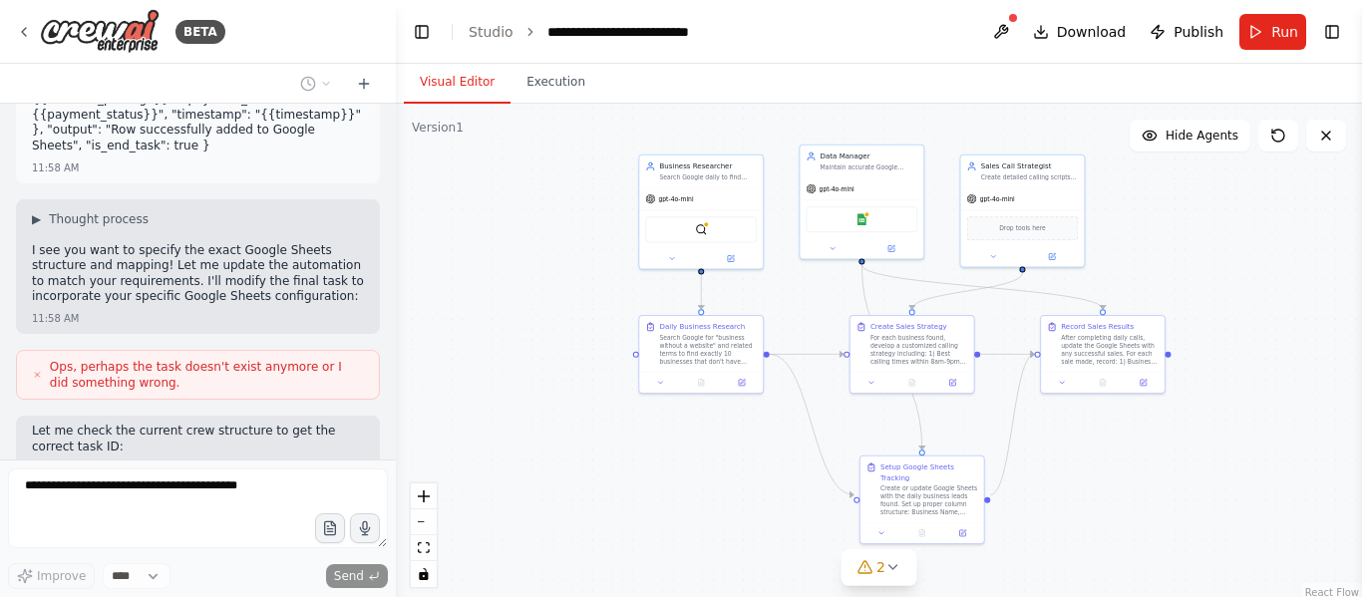
drag, startPoint x: 561, startPoint y: 397, endPoint x: 560, endPoint y: 408, distance: 11.0
click at [560, 408] on div ".deletable-edge-delete-btn { width: 20px; height: 20px; border: 0px solid #ffff…" at bounding box center [879, 353] width 966 height 498
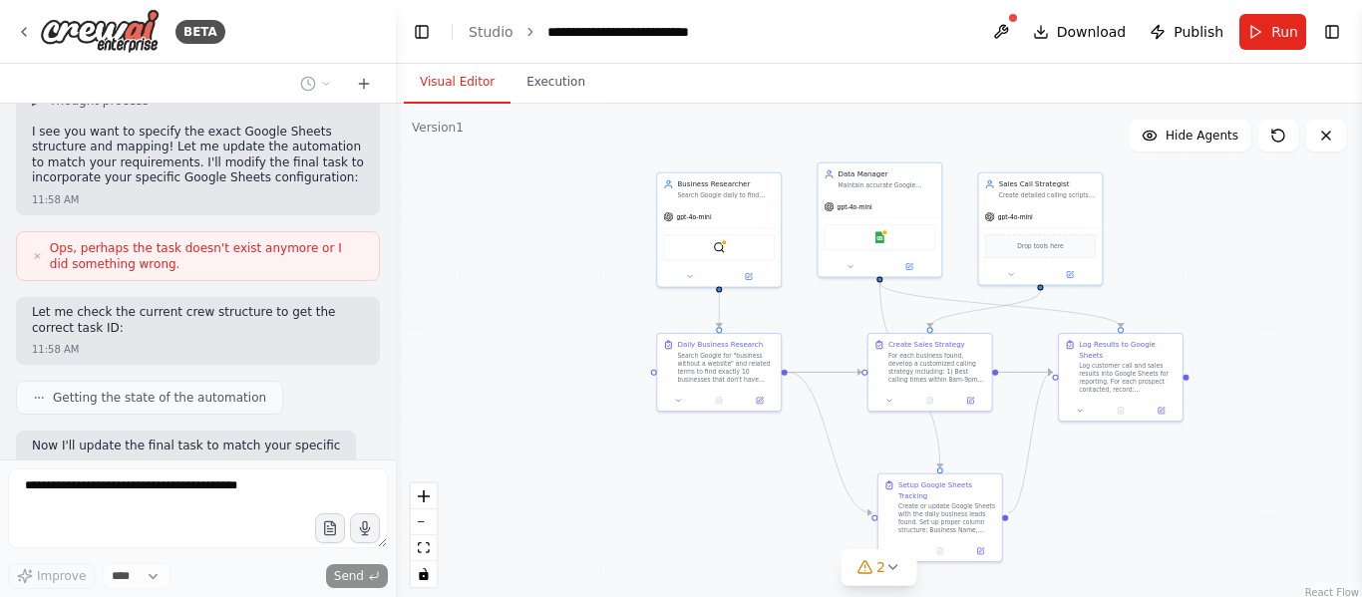
scroll to position [3433, 0]
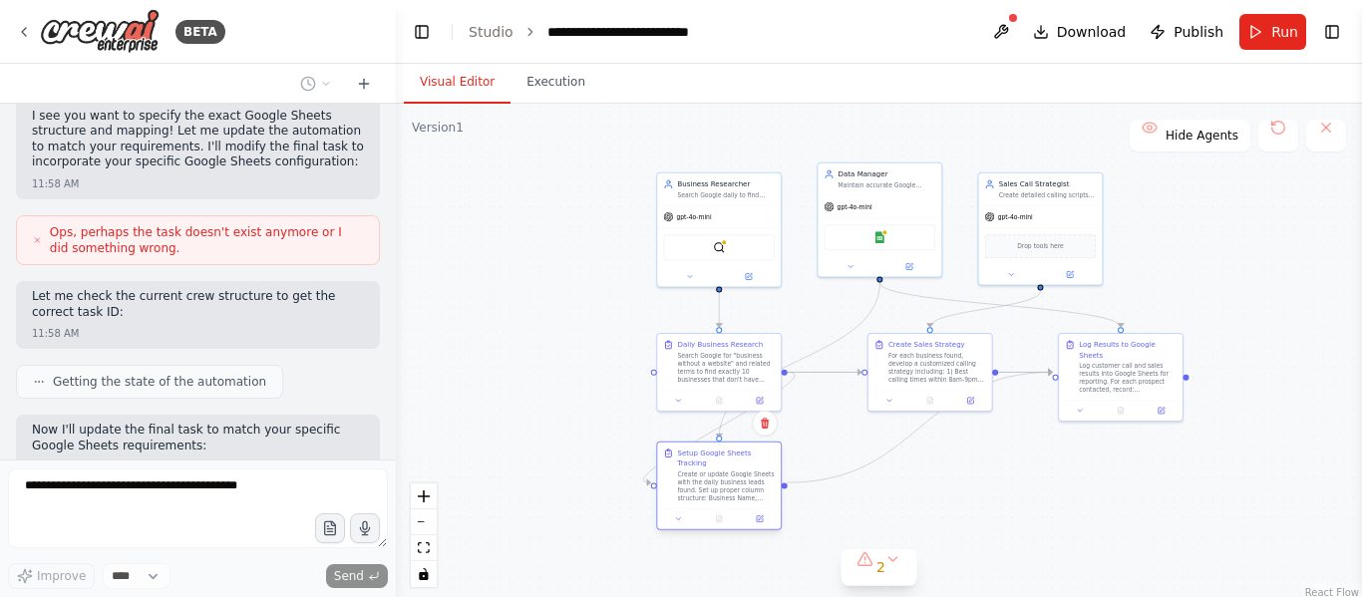
drag, startPoint x: 919, startPoint y: 523, endPoint x: 670, endPoint y: 469, distance: 255.2
click at [670, 469] on div "Setup Google Sheets Tracking Create or update Google Sheets with the daily busi…" at bounding box center [719, 476] width 124 height 66
drag, startPoint x: 1128, startPoint y: 367, endPoint x: 1091, endPoint y: 368, distance: 36.9
click at [1091, 368] on div "Log customer call and sales results into Google Sheets for reporting. For each …" at bounding box center [1098, 376] width 98 height 32
drag, startPoint x: 1042, startPoint y: 227, endPoint x: 1087, endPoint y: 233, distance: 45.3
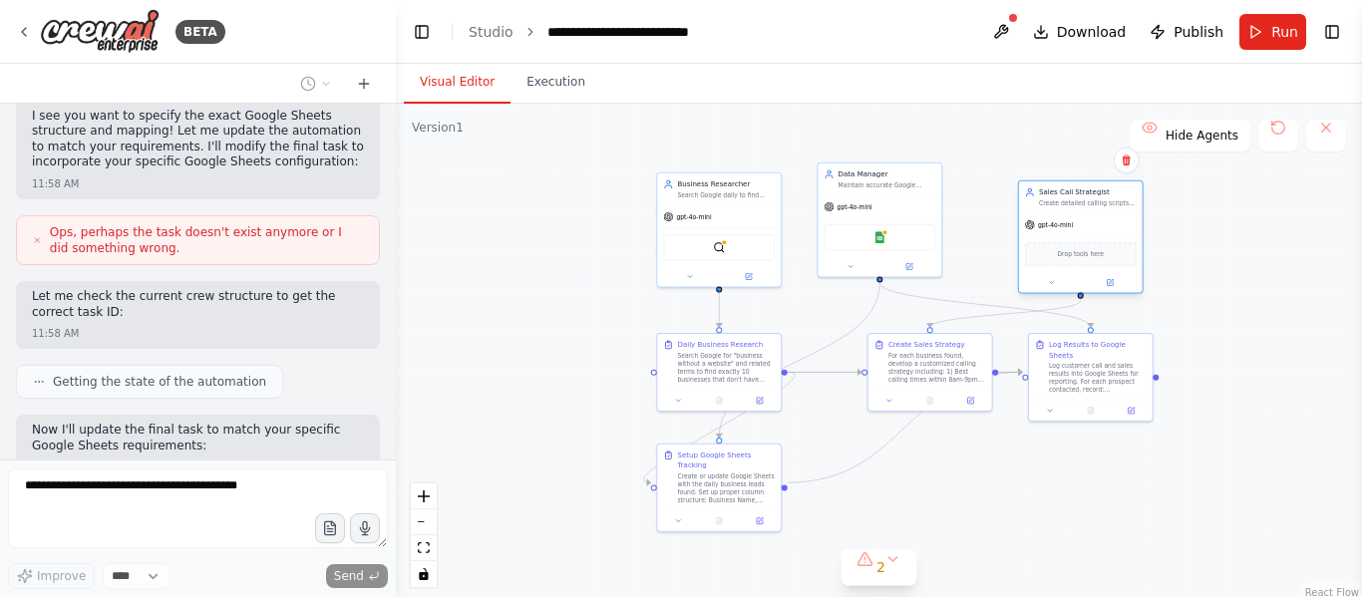
click at [1087, 233] on div "gpt-4o-mini Drop tools here" at bounding box center [1081, 253] width 124 height 80
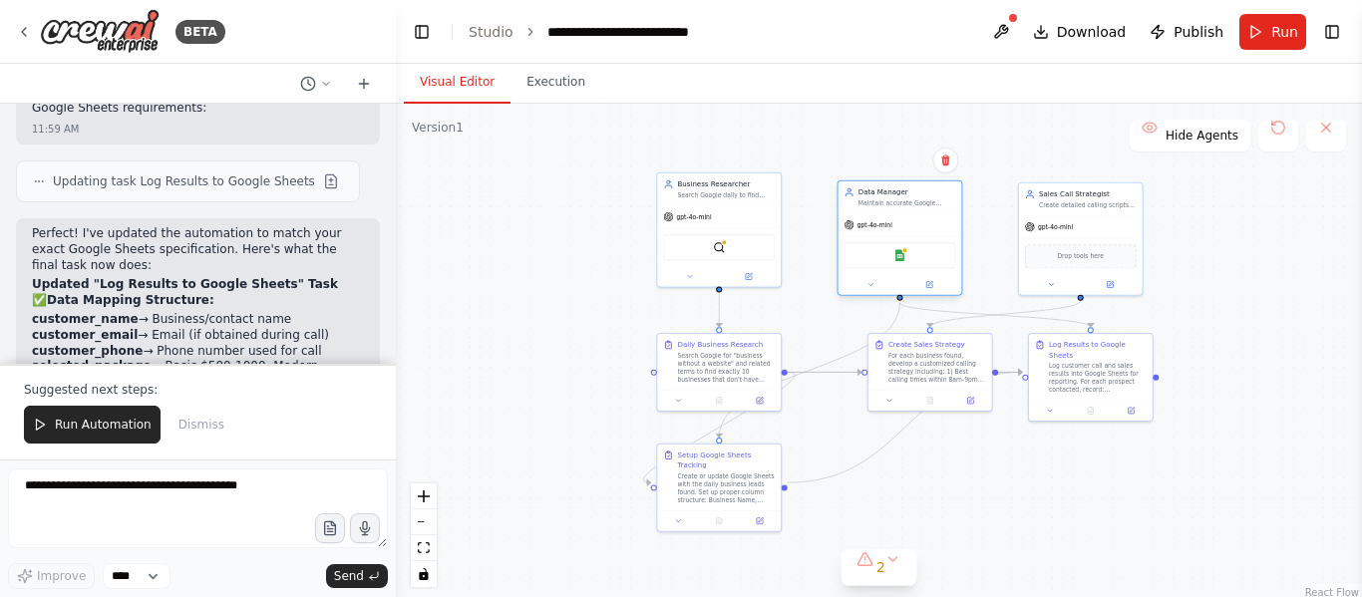
drag, startPoint x: 898, startPoint y: 224, endPoint x: 922, endPoint y: 249, distance: 34.5
click at [922, 249] on div "Google Sheets" at bounding box center [900, 255] width 112 height 26
click at [896, 570] on button "2" at bounding box center [878, 567] width 77 height 37
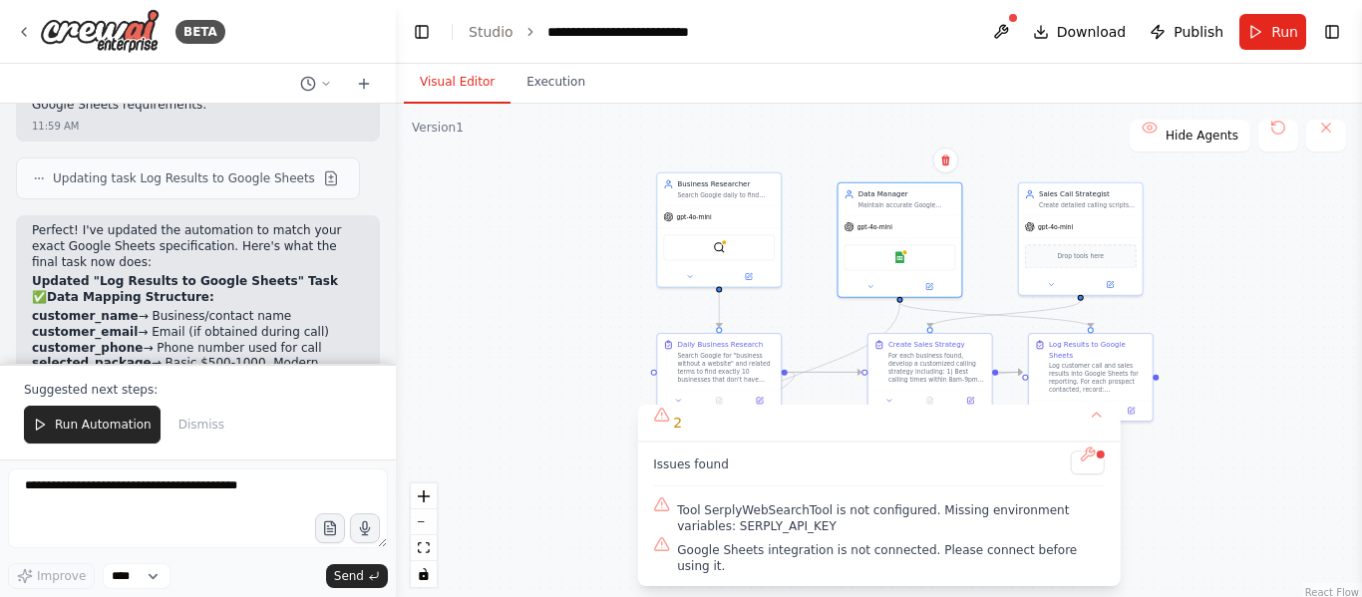
click at [795, 569] on span "Google Sheets integration is not connected. Please connect before using it." at bounding box center [891, 558] width 428 height 32
click at [518, 448] on div ".deletable-edge-delete-btn { width: 20px; height: 20px; border: 0px solid #ffff…" at bounding box center [879, 353] width 966 height 498
click at [53, 40] on img at bounding box center [100, 31] width 120 height 45
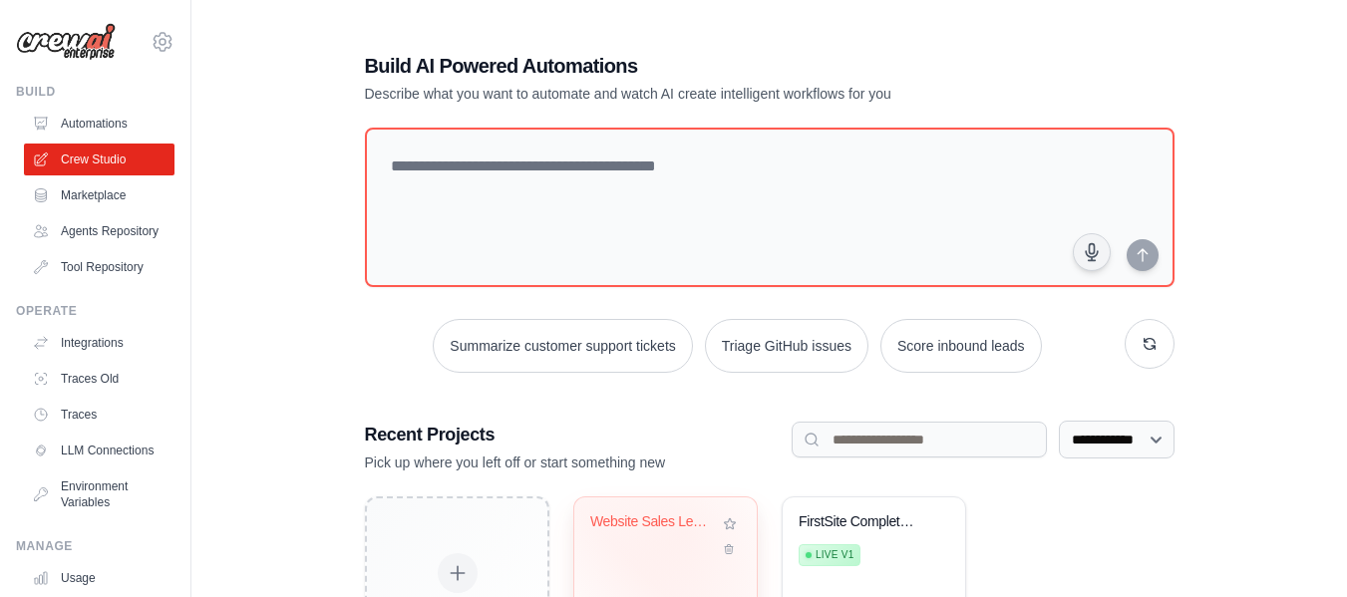
click at [685, 532] on div "Website Sales Lead Generator" at bounding box center [654, 526] width 129 height 26
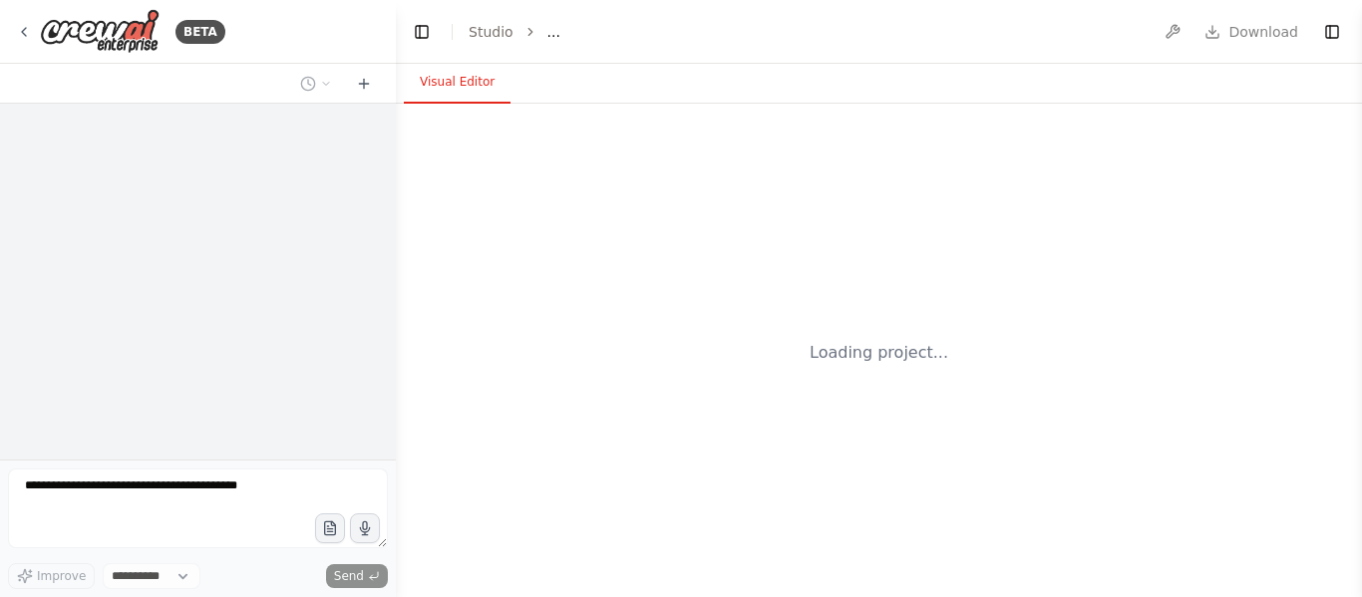
select select "****"
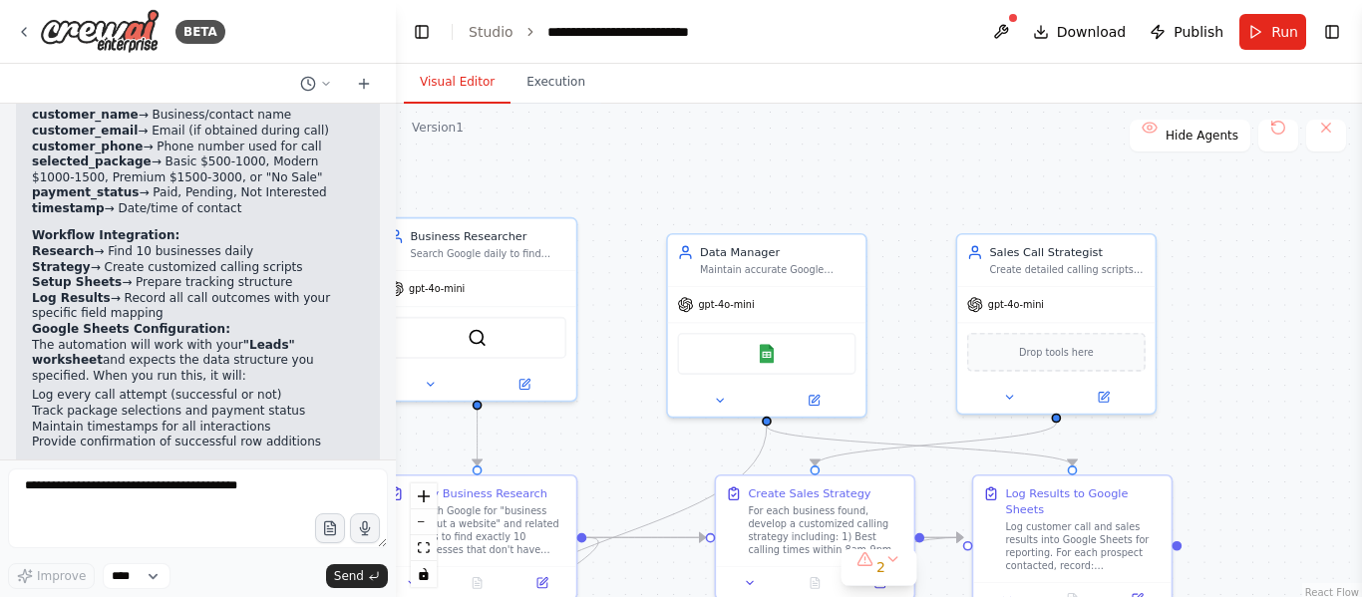
drag, startPoint x: 827, startPoint y: 256, endPoint x: 633, endPoint y: 98, distance: 250.8
click at [633, 98] on div "Visual Editor Execution Version 1 Show Tools Hide Agents .deletable-edge-delete…" at bounding box center [879, 330] width 966 height 533
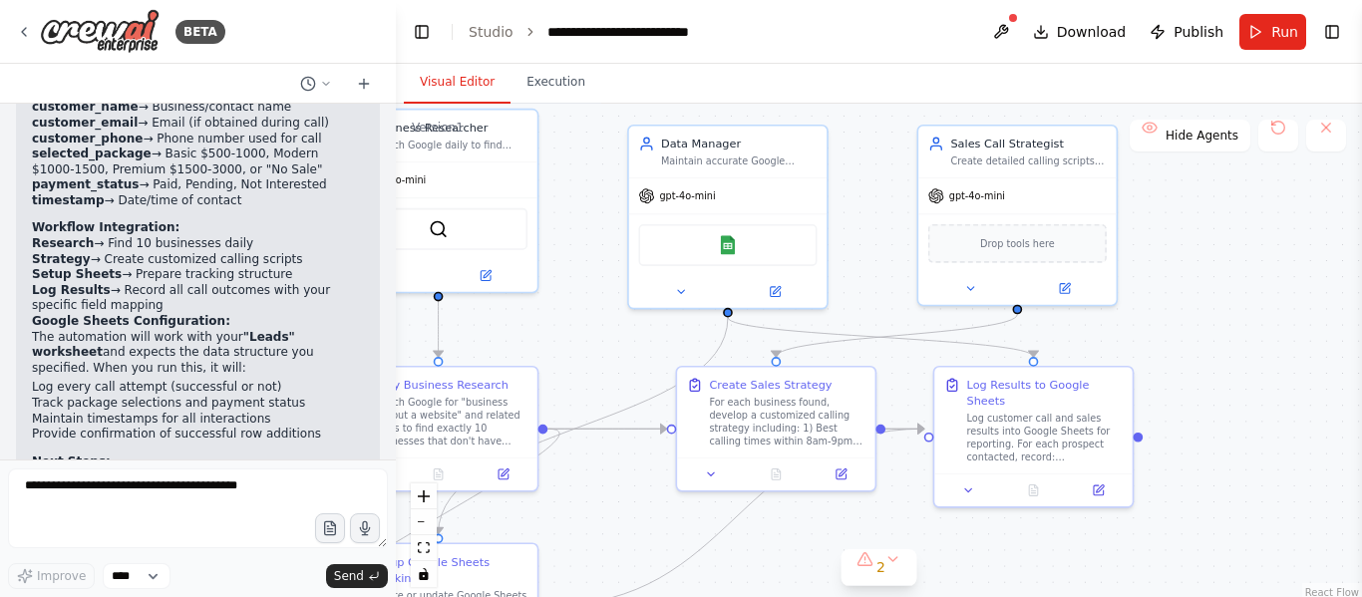
scroll to position [3976, 0]
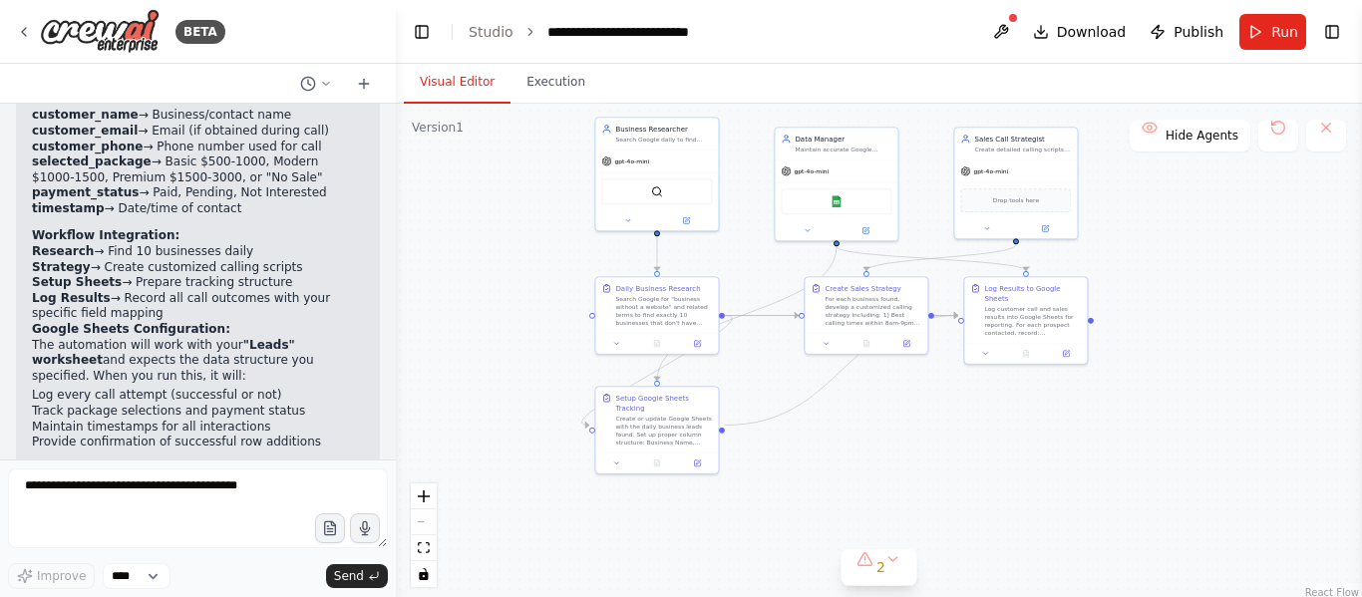
drag, startPoint x: 705, startPoint y: 491, endPoint x: 807, endPoint y: 408, distance: 131.7
click at [807, 408] on div ".deletable-edge-delete-btn { width: 20px; height: 20px; border: 0px solid #ffff…" at bounding box center [879, 353] width 966 height 498
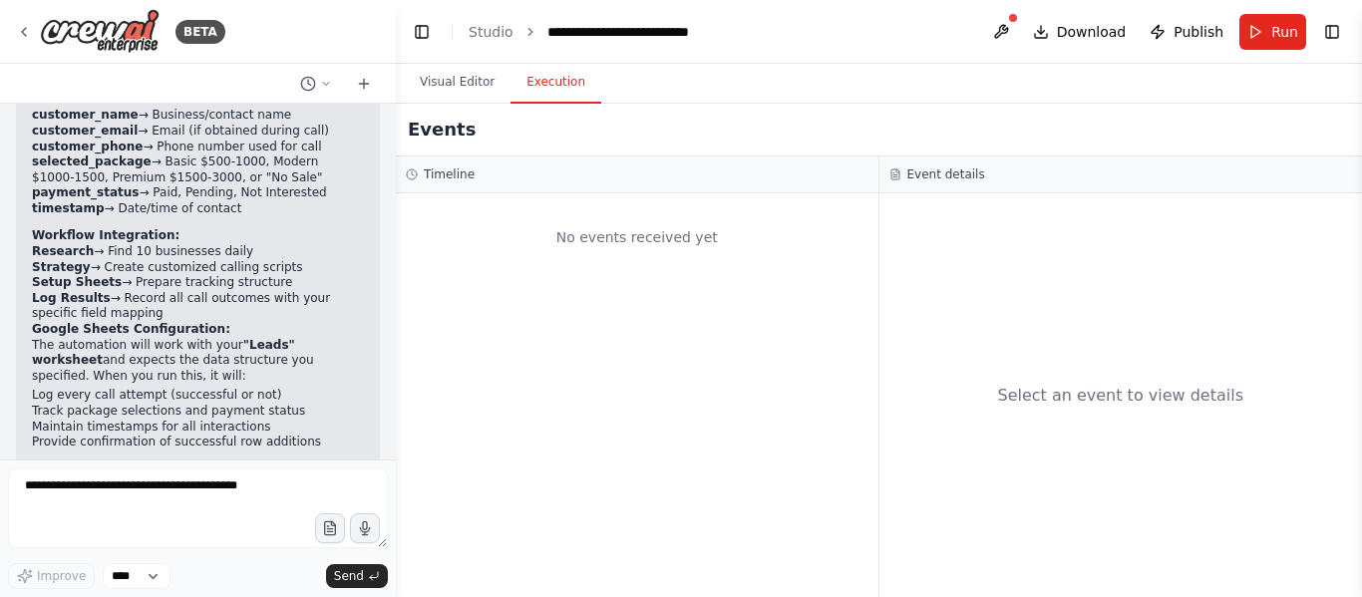
click at [549, 81] on button "Execution" at bounding box center [555, 83] width 91 height 42
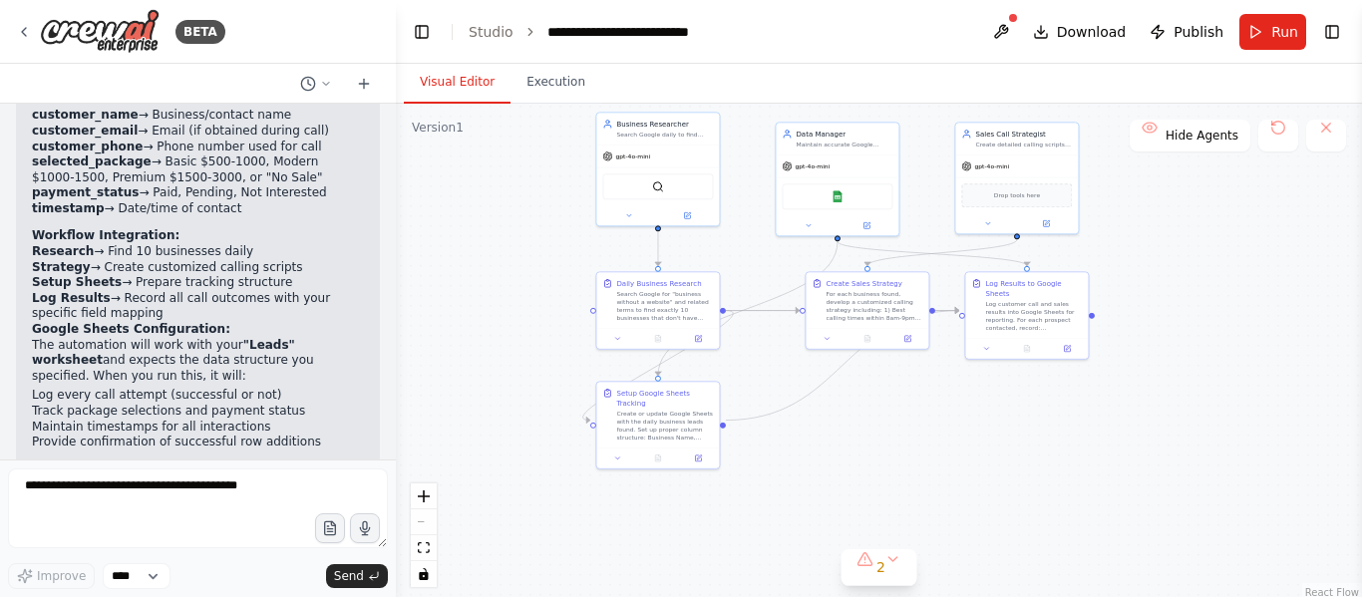
click at [472, 84] on button "Visual Editor" at bounding box center [457, 83] width 107 height 42
click at [1005, 16] on button at bounding box center [1001, 32] width 32 height 36
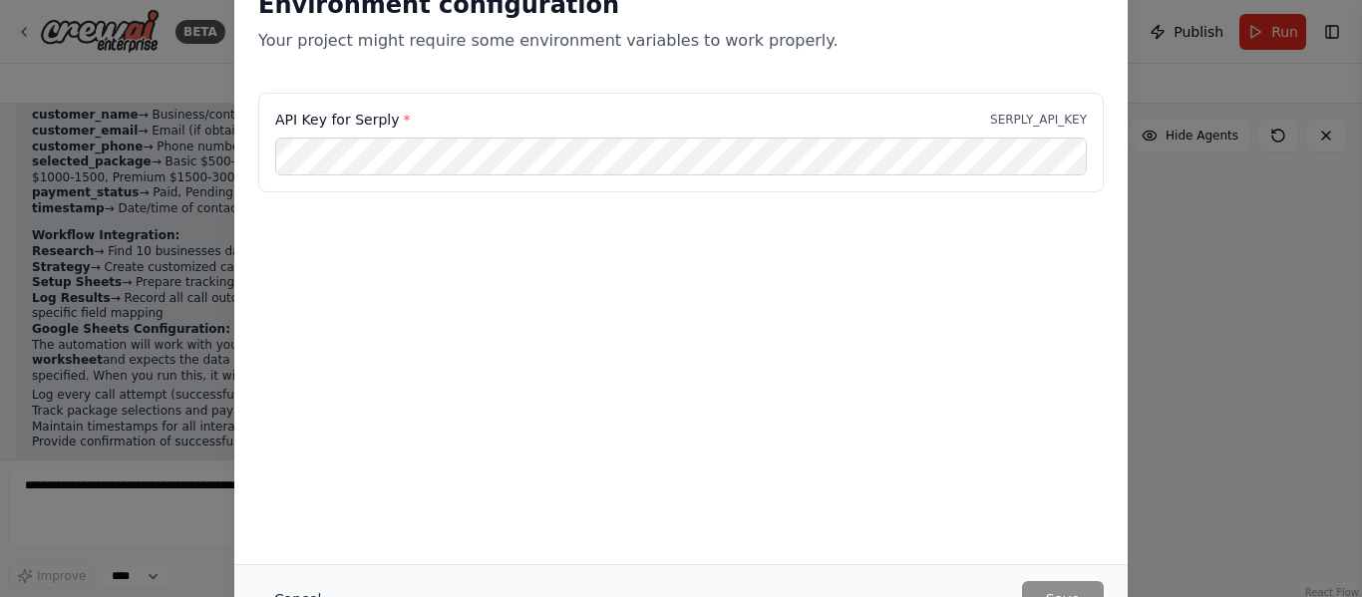
click at [316, 588] on button "Cancel" at bounding box center [297, 599] width 79 height 36
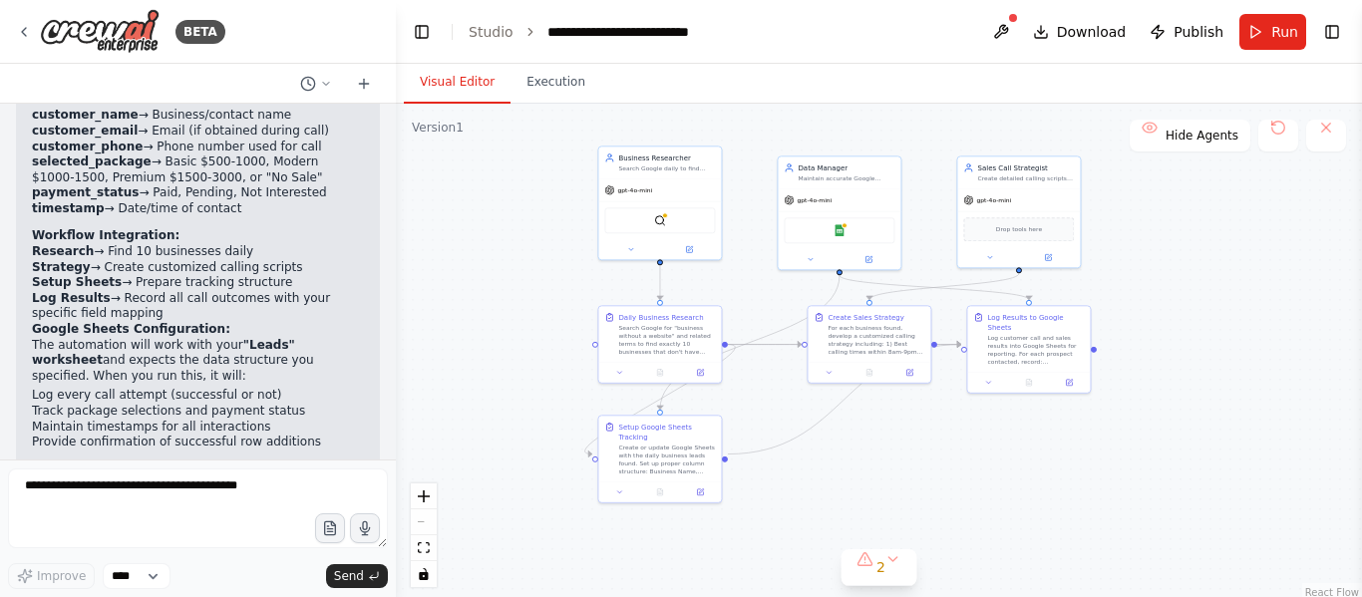
drag, startPoint x: 930, startPoint y: 449, endPoint x: 932, endPoint y: 486, distance: 36.9
click at [932, 486] on div ".deletable-edge-delete-btn { width: 20px; height: 20px; border: 0px solid #ffff…" at bounding box center [879, 353] width 966 height 498
click at [1284, 128] on button at bounding box center [1278, 136] width 40 height 32
click at [1279, 134] on button at bounding box center [1278, 136] width 40 height 32
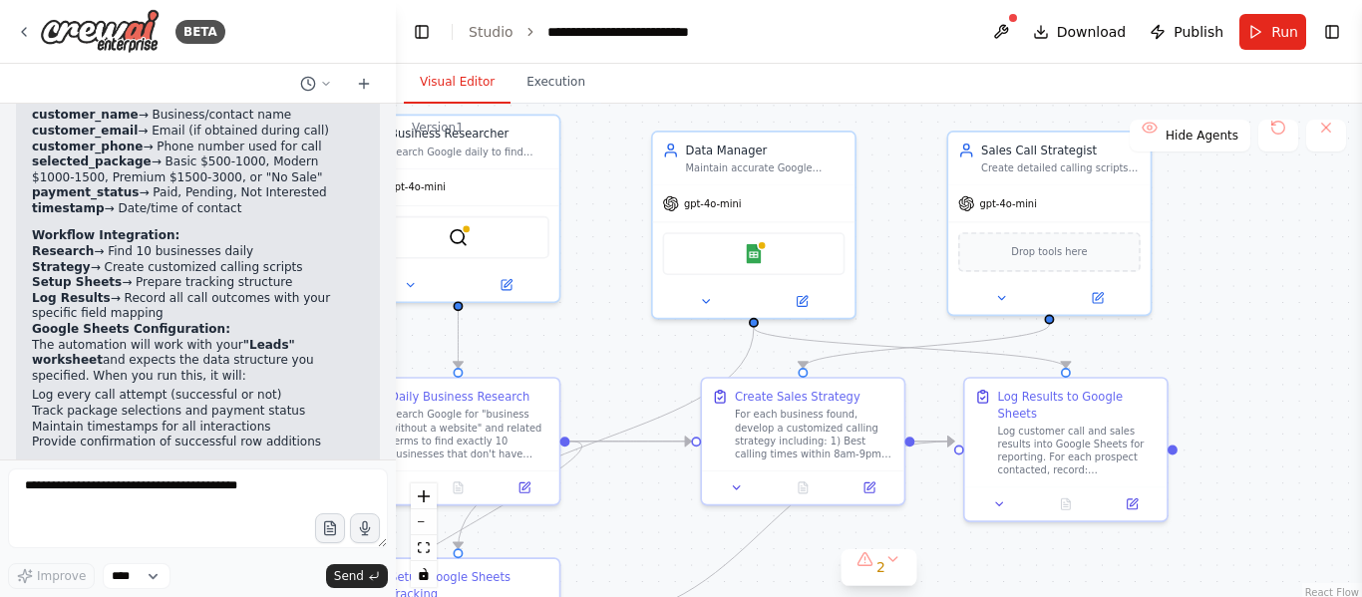
drag, startPoint x: 1103, startPoint y: 328, endPoint x: 1276, endPoint y: 477, distance: 228.4
click at [1276, 477] on div ".deletable-edge-delete-btn { width: 20px; height: 20px; border: 0px solid #ffff…" at bounding box center [879, 353] width 966 height 498
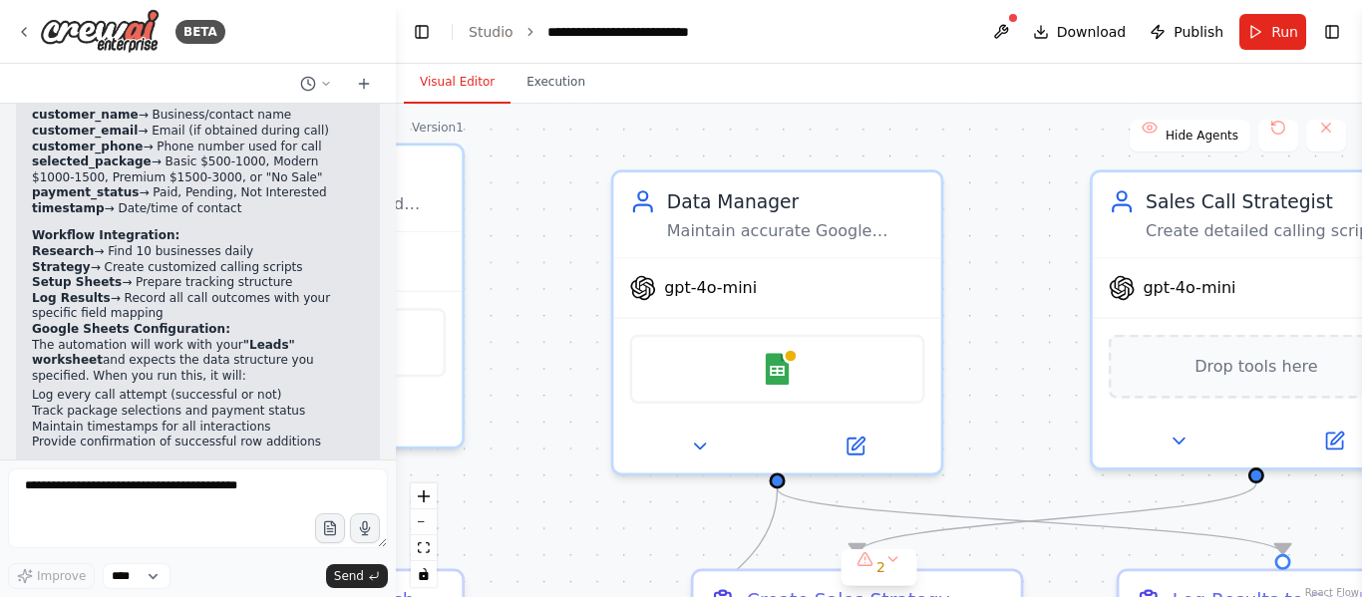
drag, startPoint x: 988, startPoint y: 350, endPoint x: 1062, endPoint y: 290, distance: 95.0
click at [1062, 290] on div ".deletable-edge-delete-btn { width: 20px; height: 20px; border: 0px solid #ffff…" at bounding box center [879, 353] width 966 height 498
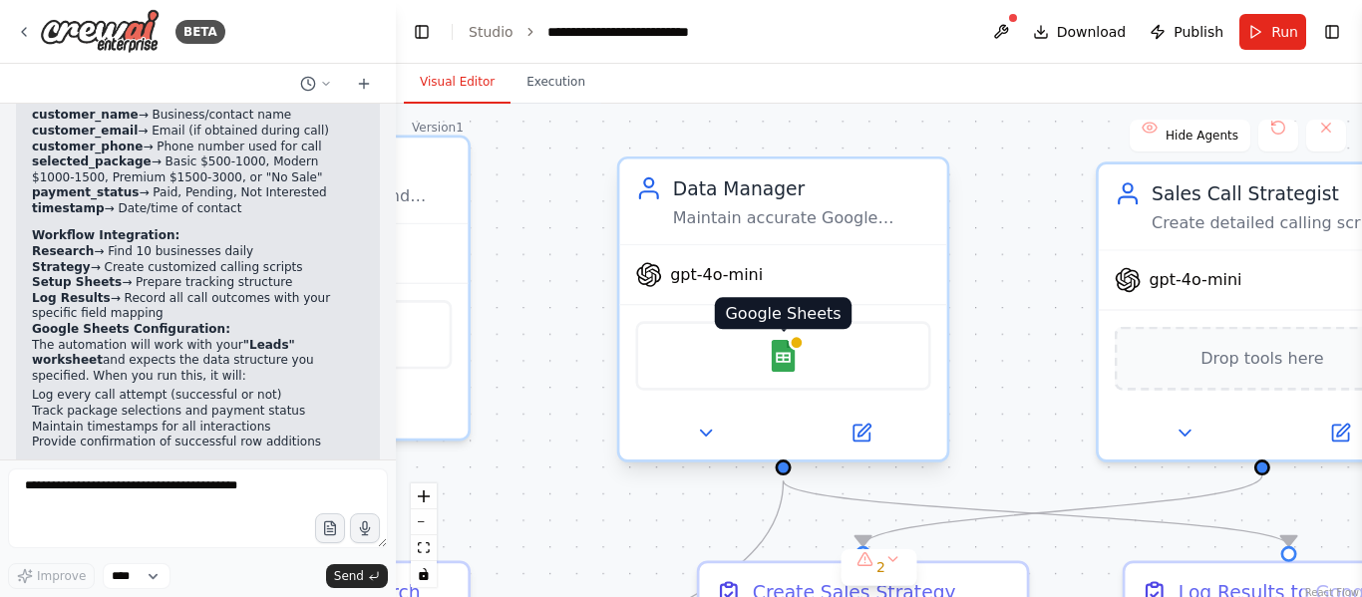
click at [795, 350] on div at bounding box center [797, 343] width 16 height 16
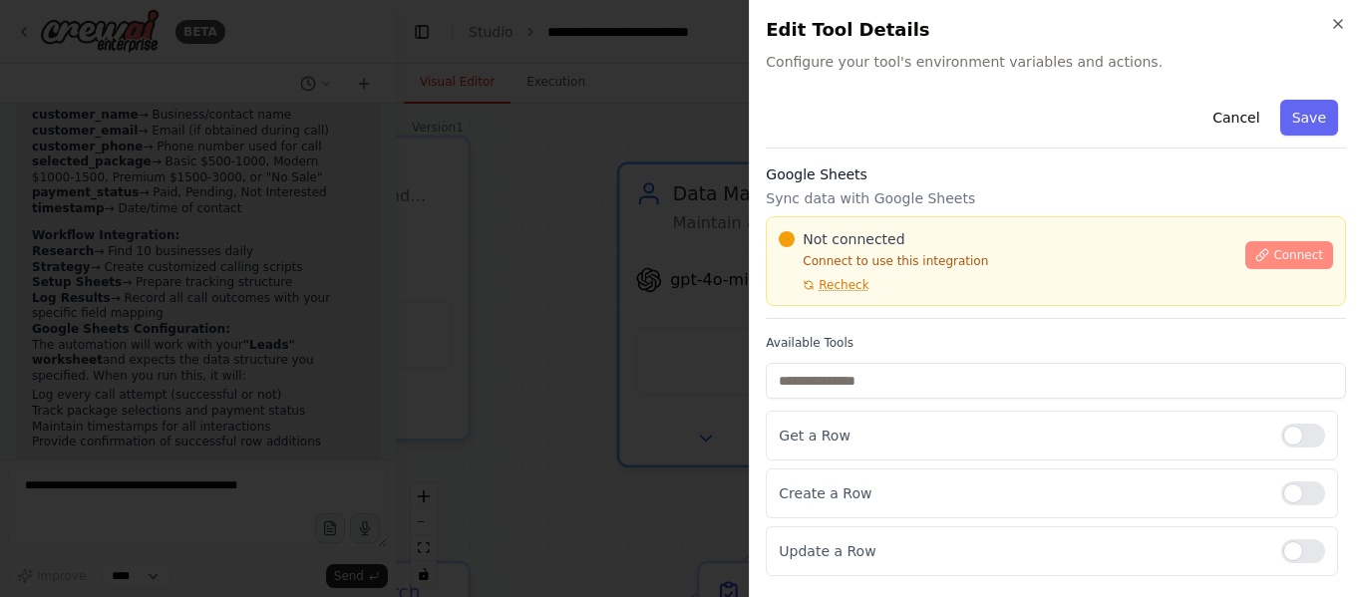
click at [1304, 247] on span "Connect" at bounding box center [1298, 255] width 50 height 16
click at [944, 111] on div "Cancel Save" at bounding box center [1056, 120] width 580 height 57
click at [941, 135] on div "Cancel Save" at bounding box center [1056, 120] width 580 height 57
click at [854, 134] on div "Cancel Save" at bounding box center [1056, 120] width 580 height 57
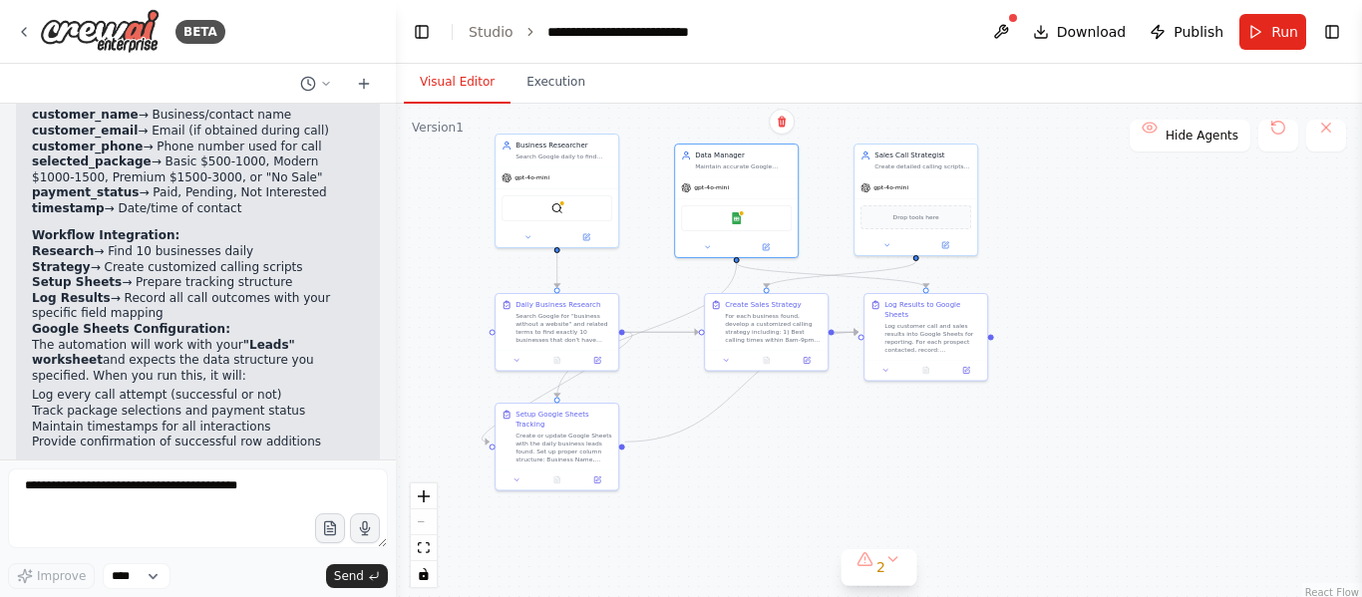
drag, startPoint x: 1024, startPoint y: 377, endPoint x: 1022, endPoint y: 286, distance: 90.7
click at [1022, 286] on div ".deletable-edge-delete-btn { width: 20px; height: 20px; border: 0px solid #ffff…" at bounding box center [879, 353] width 966 height 498
